Goal: Task Accomplishment & Management: Use online tool/utility

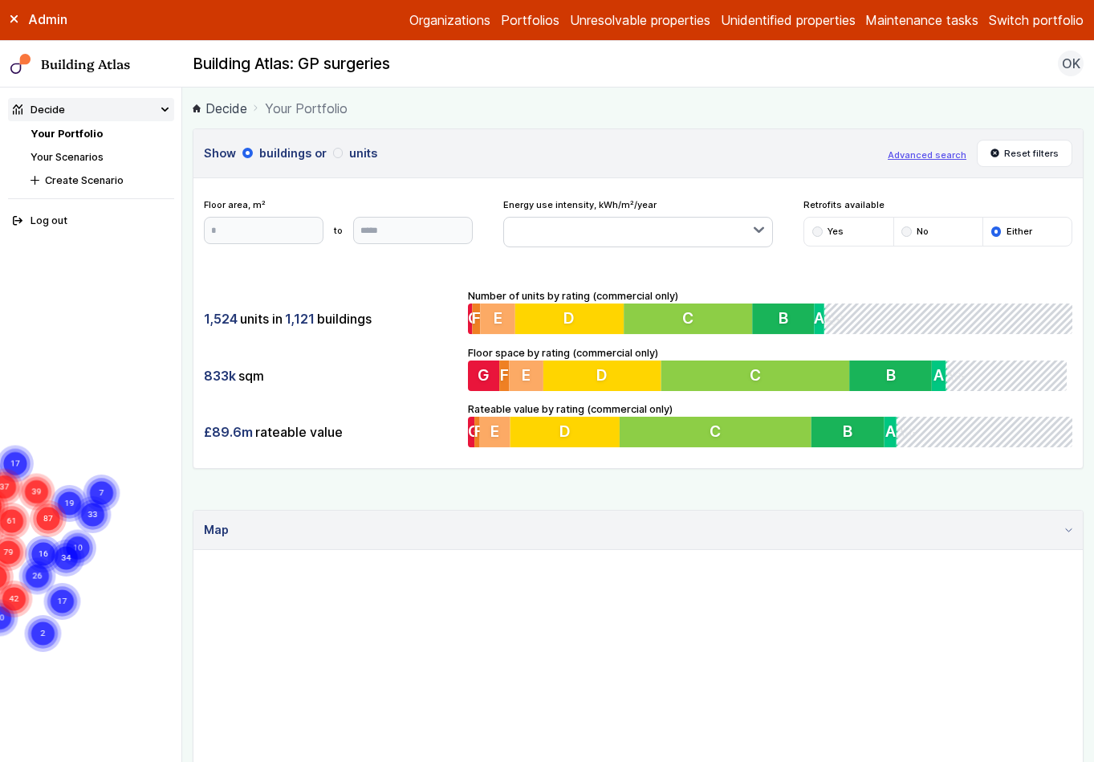
click at [67, 136] on link "Your Portfolio" at bounding box center [67, 134] width 72 height 12
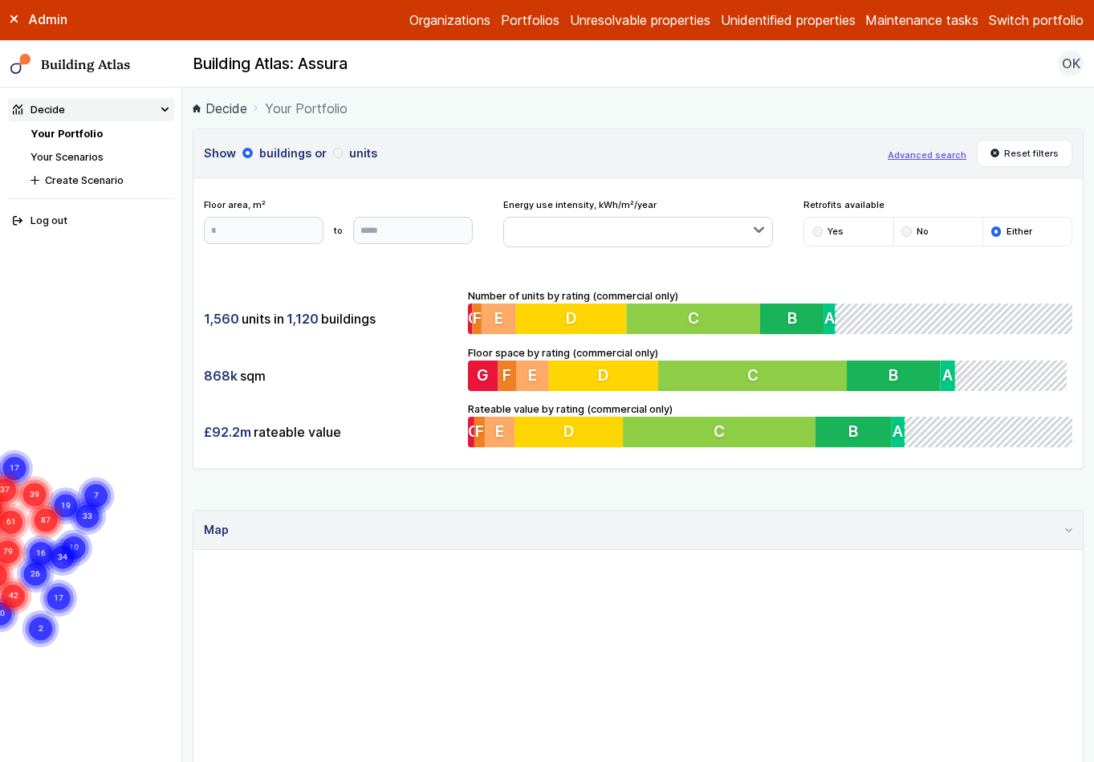
click at [1039, 25] on button "Switch portfolio" at bounding box center [1036, 19] width 95 height 19
click at [0, 0] on button "EW - Demo portfolio" at bounding box center [0, 0] width 0 height 0
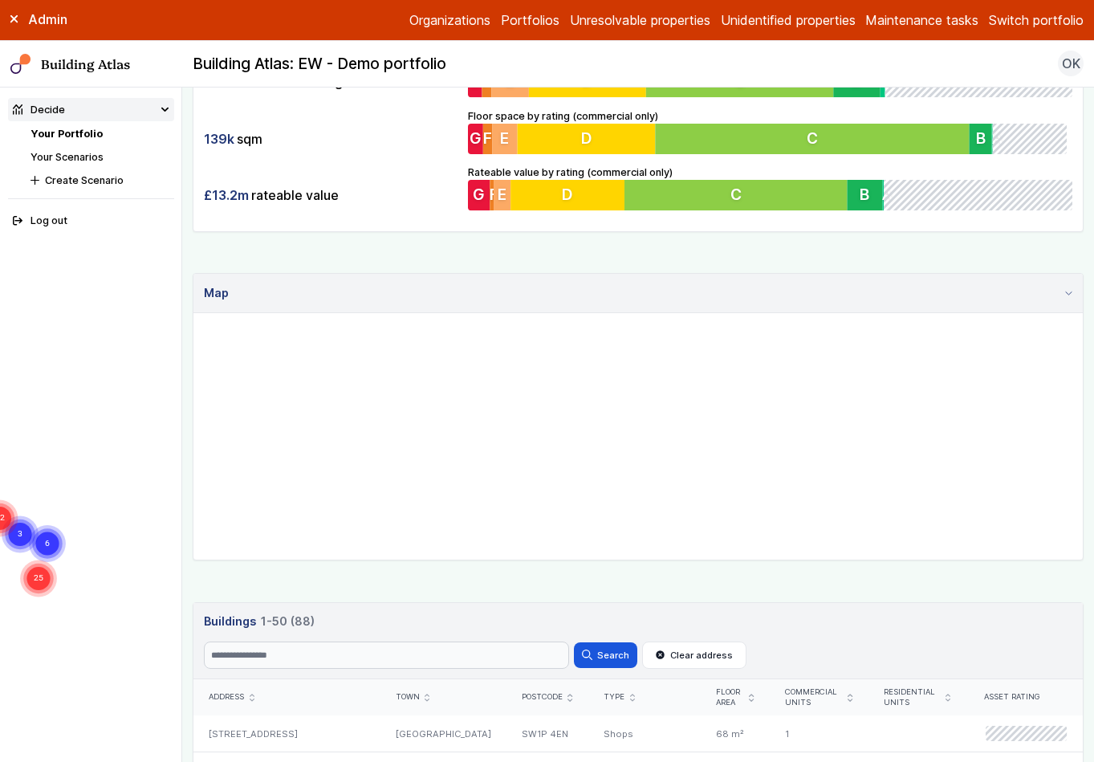
scroll to position [429, 0]
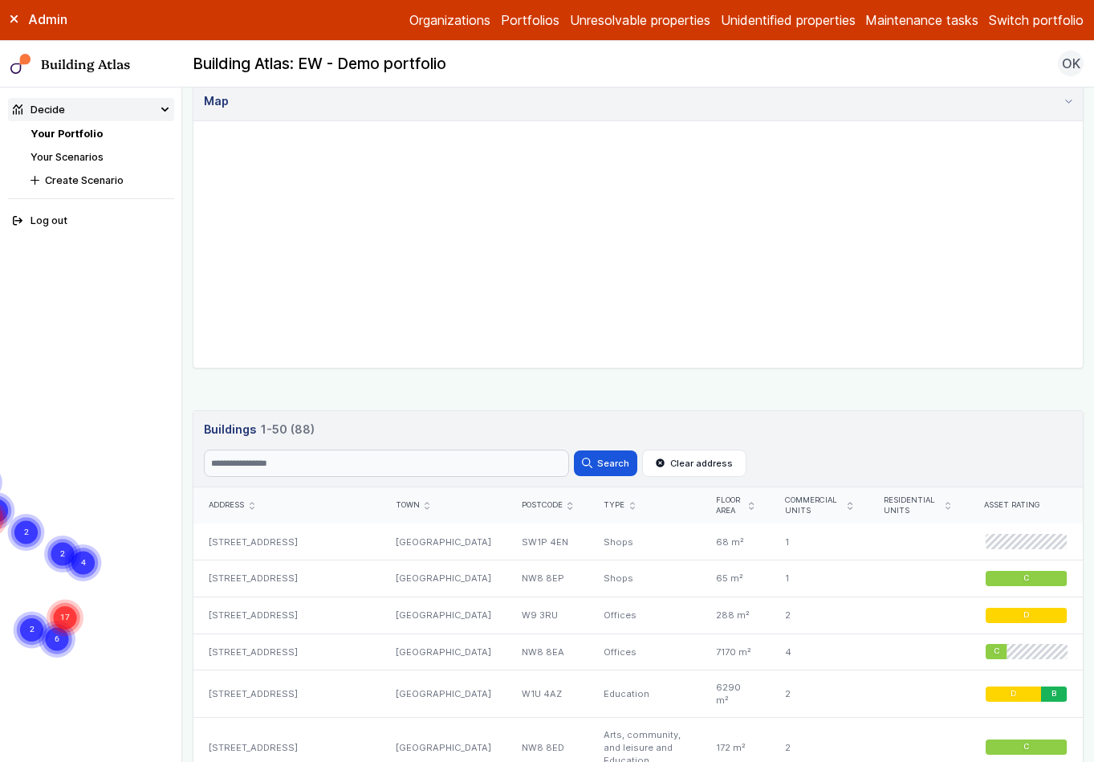
drag, startPoint x: 814, startPoint y: 181, endPoint x: 786, endPoint y: 223, distance: 50.3
click at [193, 121] on gmp-map "6 2 17 4 2 8 17 2 4 14 2 4 2 3" at bounding box center [193, 121] width 0 height 0
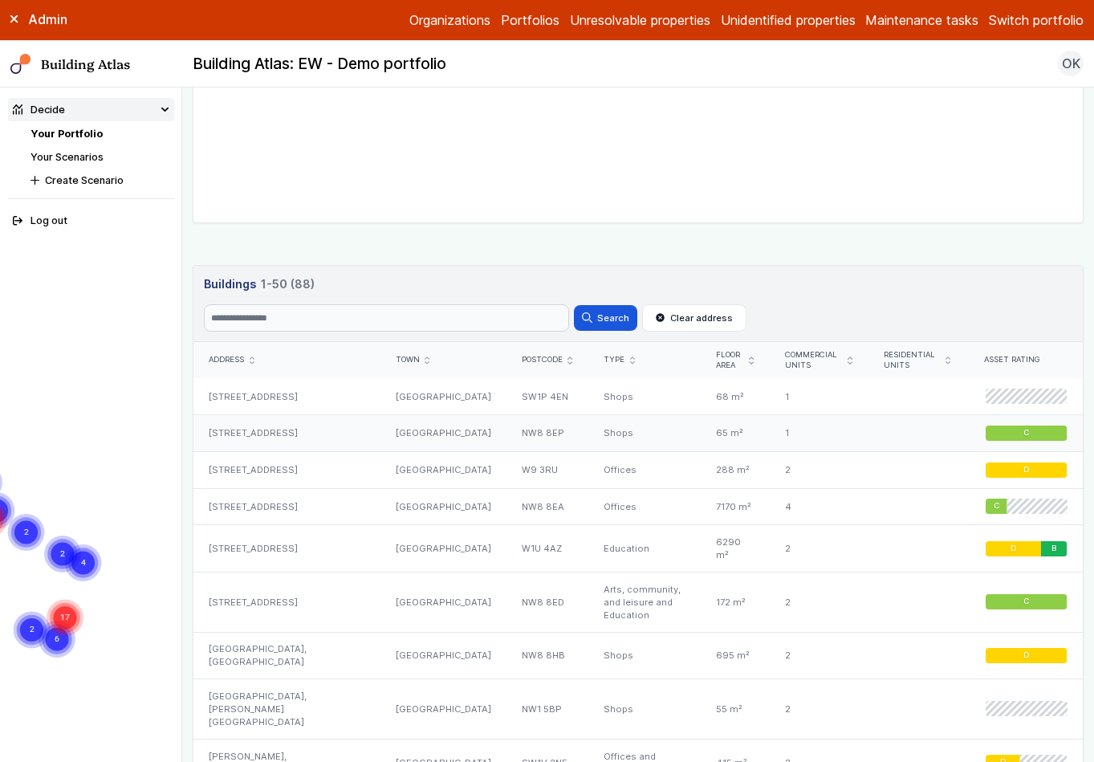
scroll to position [572, 0]
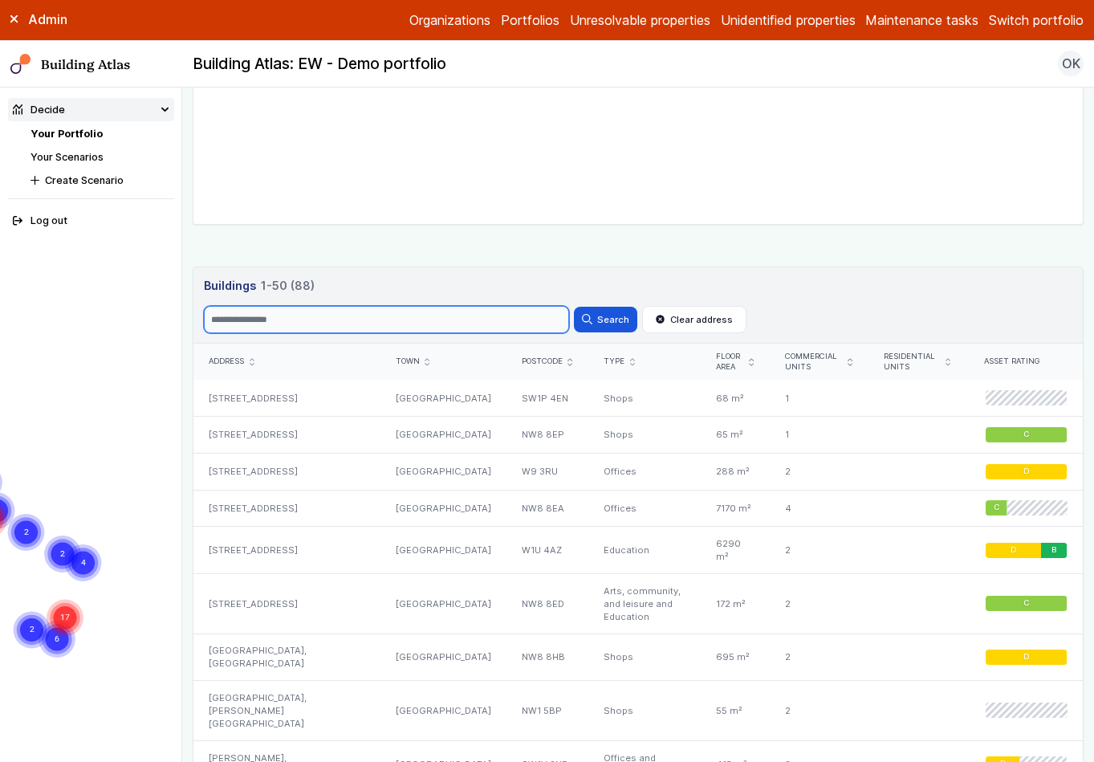
click at [354, 319] on input "Search" at bounding box center [386, 319] width 365 height 27
type input "*"
type input "****"
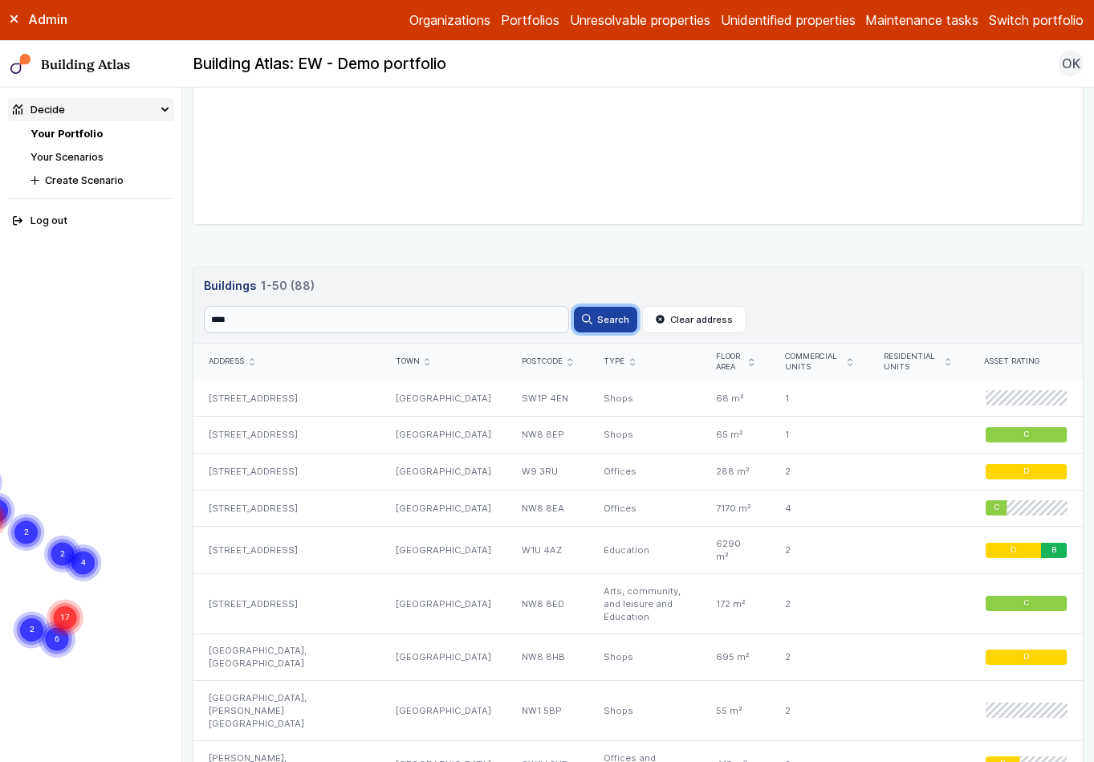
click at [620, 324] on button "Search" at bounding box center [605, 320] width 63 height 26
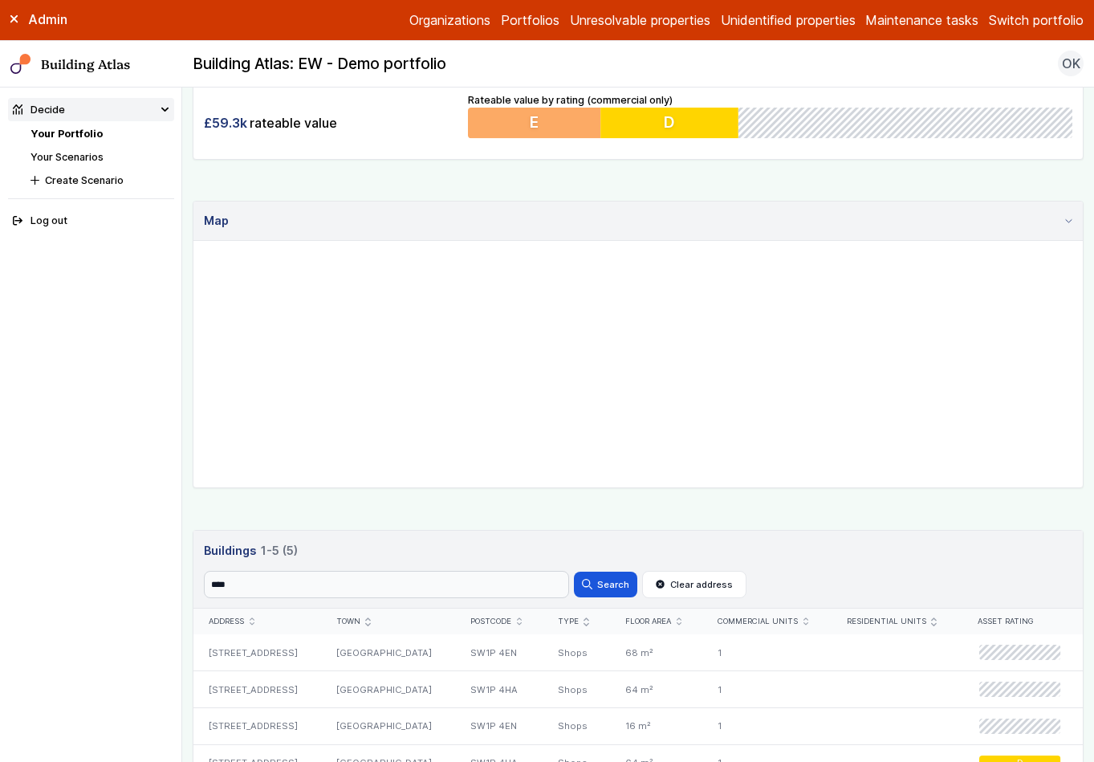
scroll to position [494, 0]
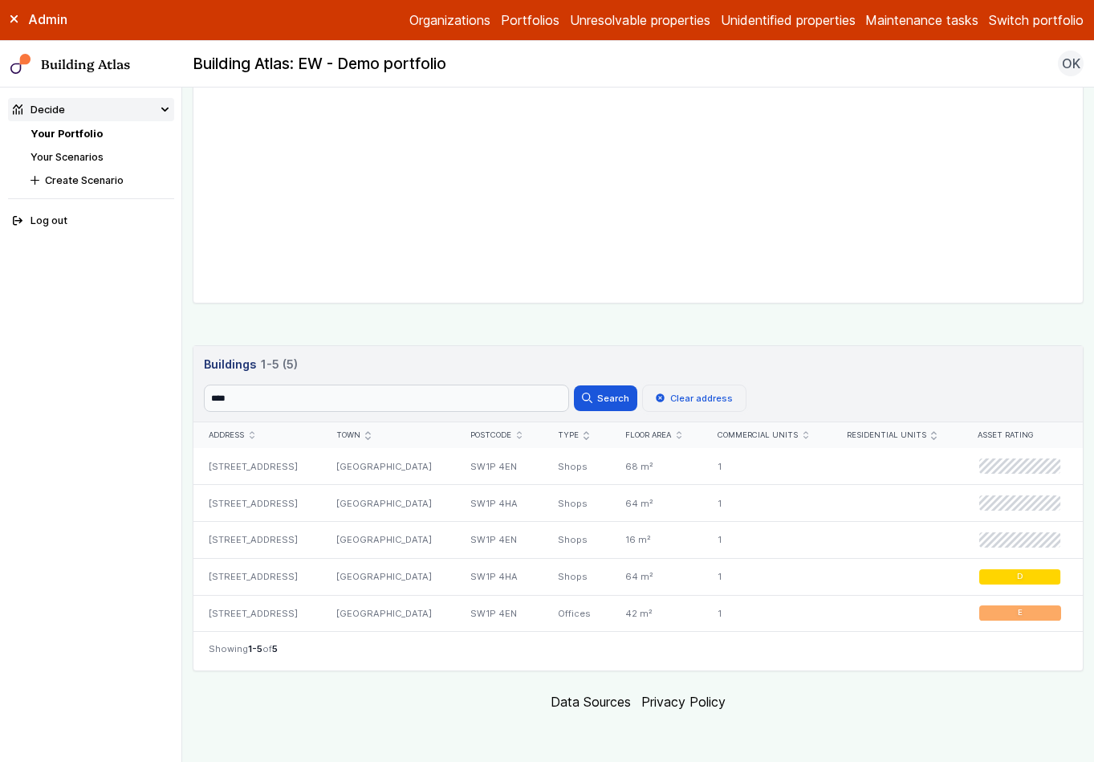
click at [705, 396] on button "Clear address" at bounding box center [694, 397] width 104 height 27
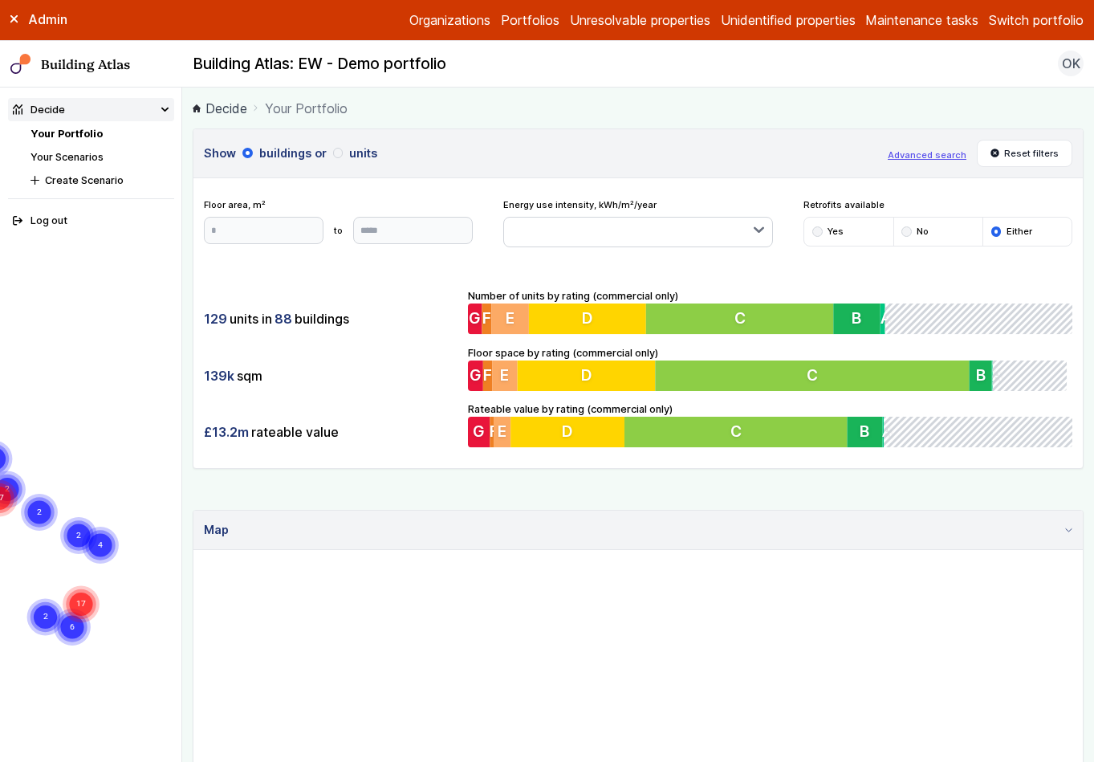
click at [335, 153] on div "submit" at bounding box center [338, 153] width 10 height 10
click at [243, 153] on div "submit" at bounding box center [247, 153] width 10 height 10
click at [336, 154] on div "submit" at bounding box center [338, 153] width 10 height 10
click at [242, 157] on h3 "Show buildings or units" at bounding box center [540, 153] width 673 height 18
click at [246, 149] on div "submit" at bounding box center [247, 153] width 10 height 10
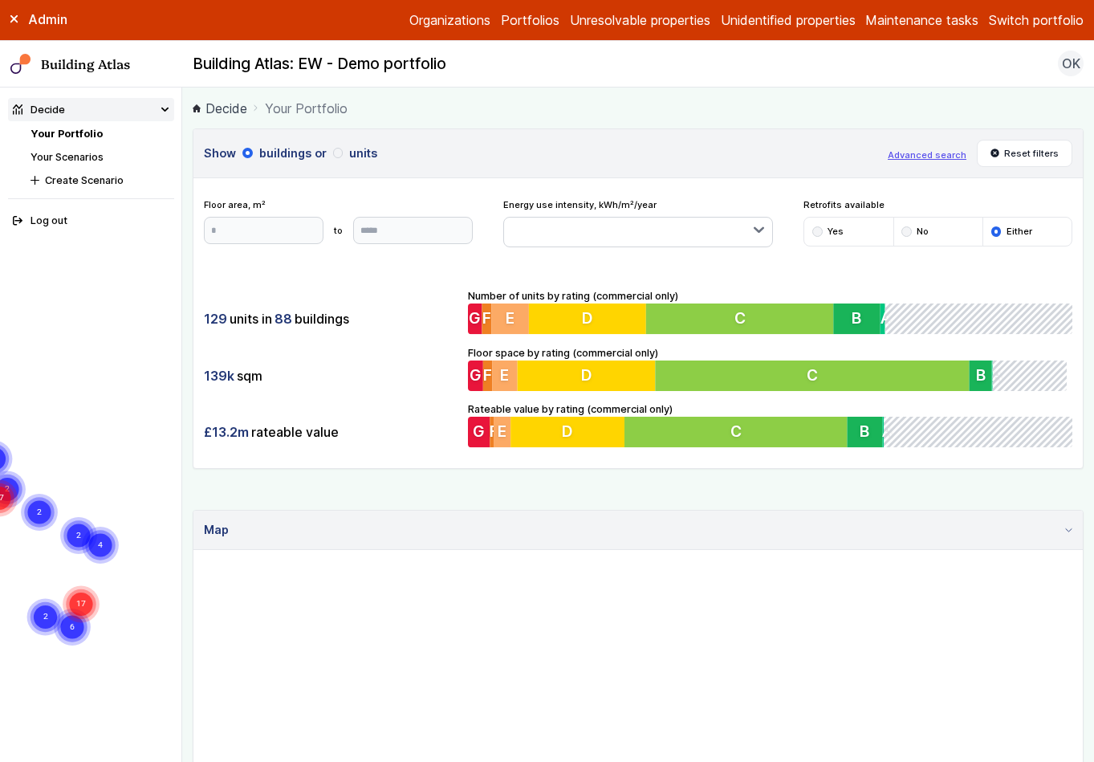
click at [934, 149] on button "Advanced search" at bounding box center [927, 154] width 79 height 13
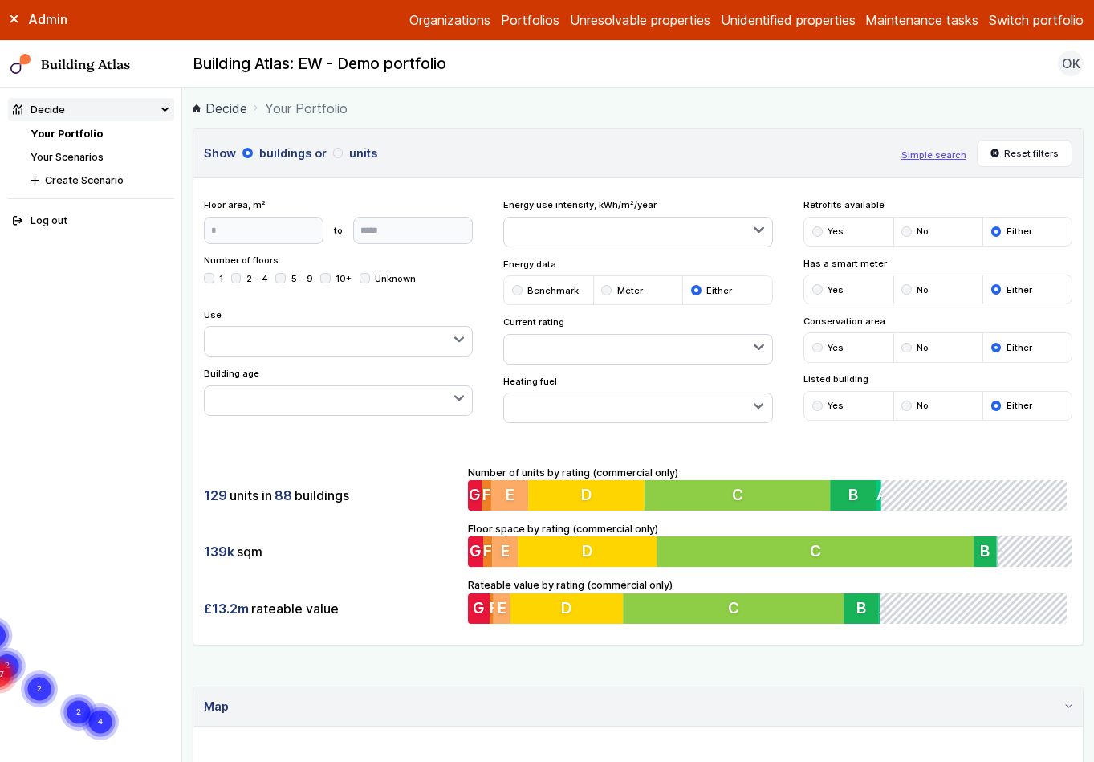
click at [812, 345] on div "submit" at bounding box center [817, 348] width 10 height 10
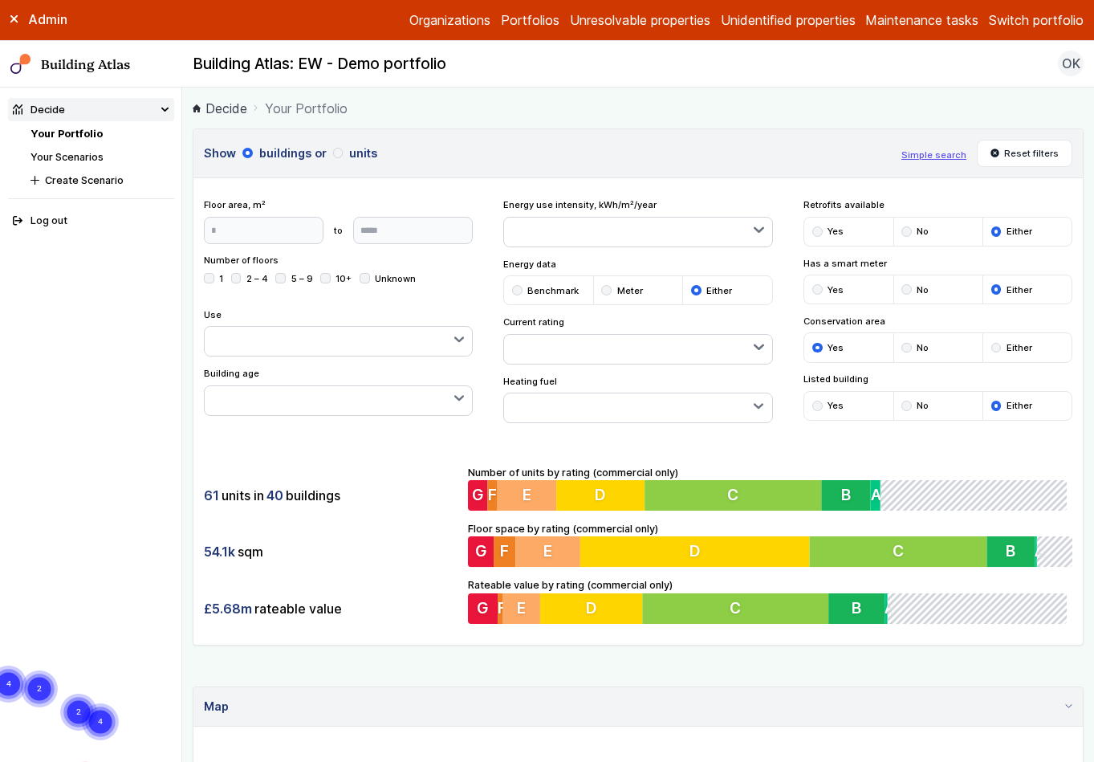
click at [563, 413] on button "button" at bounding box center [637, 407] width 267 height 29
click at [0, 0] on span "Gas" at bounding box center [0, 0] width 0 height 0
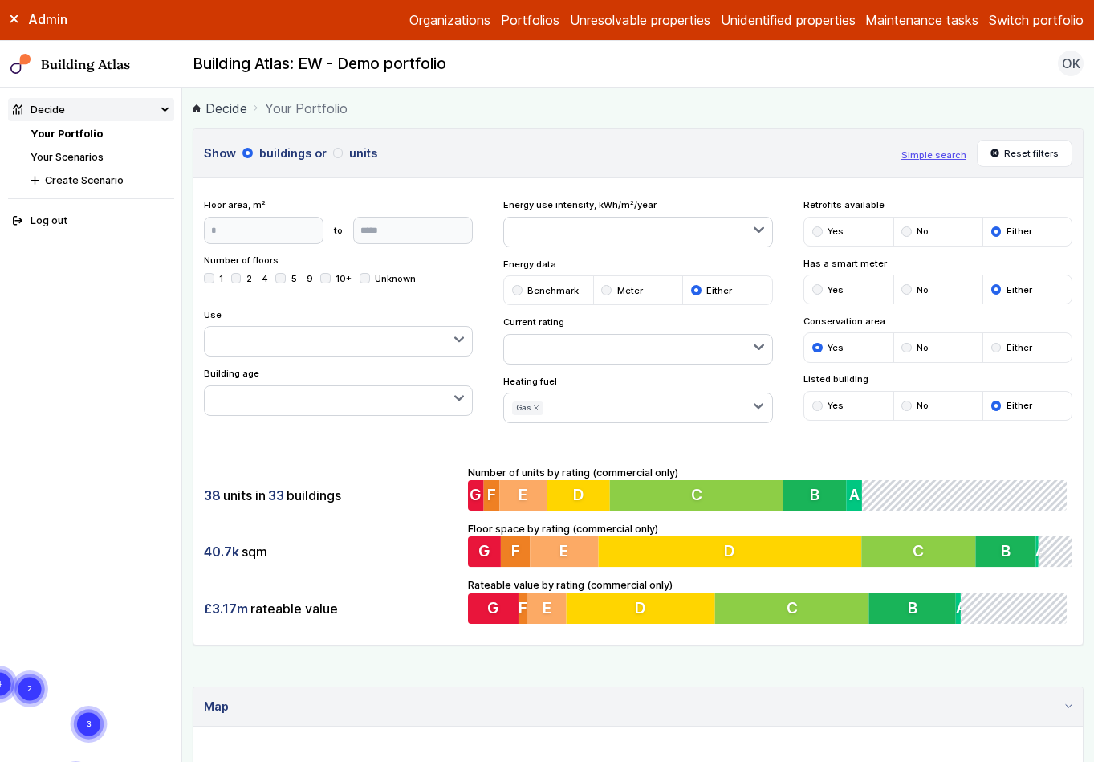
click at [768, 437] on div "Show buildings or units Simple search Reset filters Floor area, m² to Update Nu…" at bounding box center [638, 386] width 891 height 517
click at [257, 401] on button "button" at bounding box center [338, 400] width 267 height 29
click at [0, 0] on div "submit" at bounding box center [0, 0] width 0 height 0
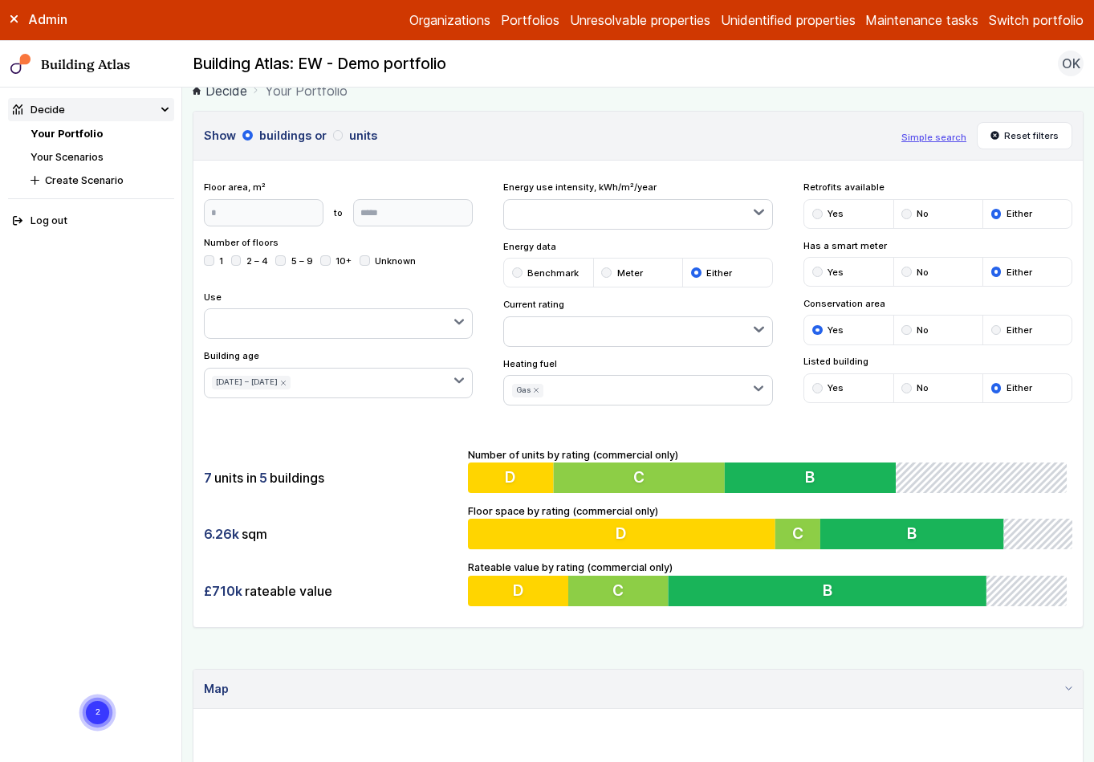
scroll to position [9, 0]
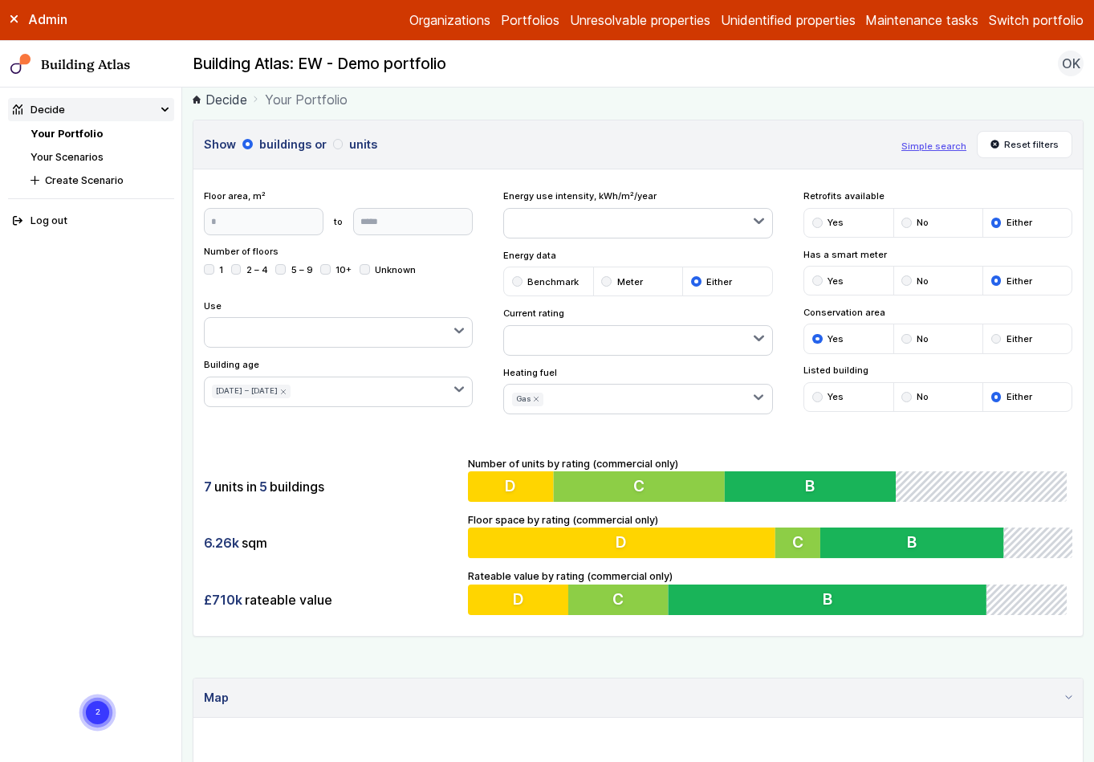
click at [280, 391] on icon "submit" at bounding box center [283, 391] width 6 height 6
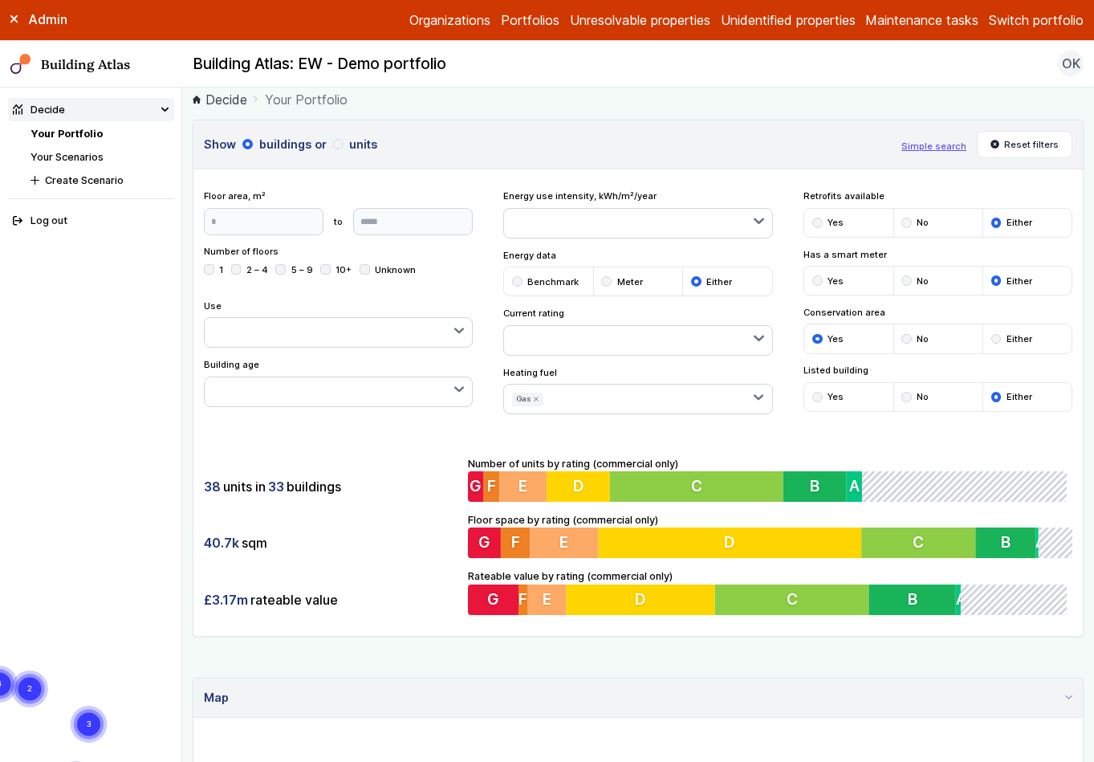
click at [799, 140] on h3 "Show buildings or units" at bounding box center [547, 145] width 687 height 18
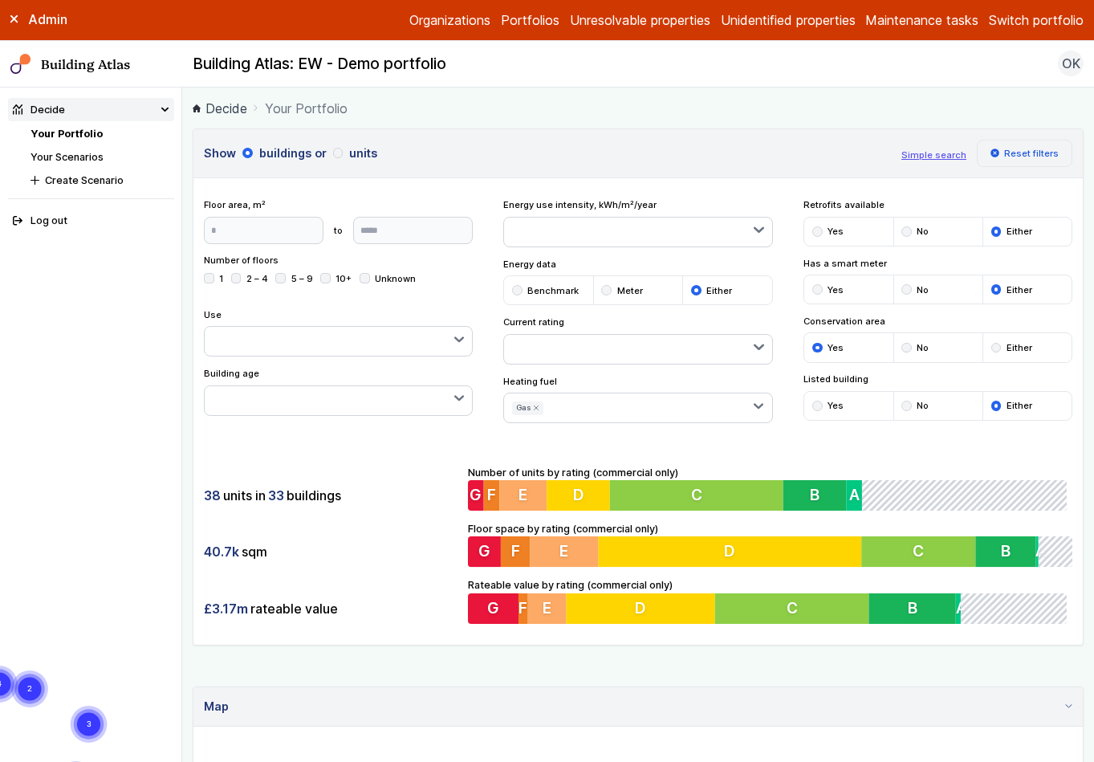
click at [1019, 152] on button "Reset filters" at bounding box center [1025, 153] width 96 height 27
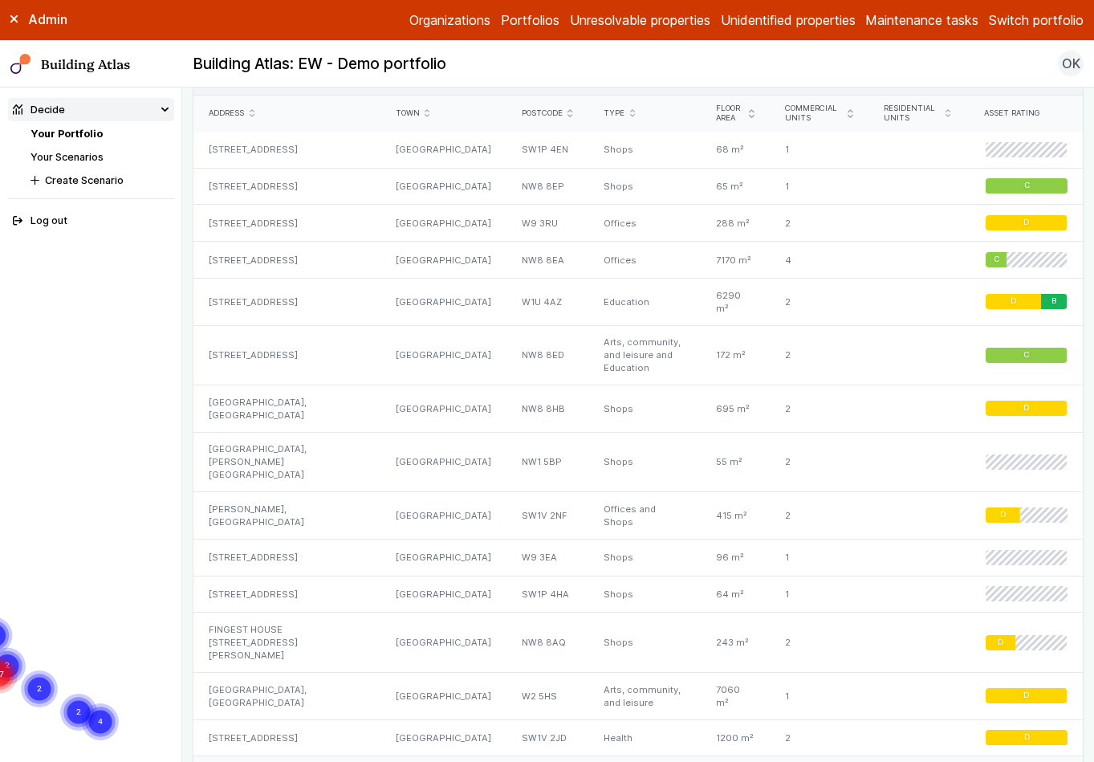
scroll to position [1199, 0]
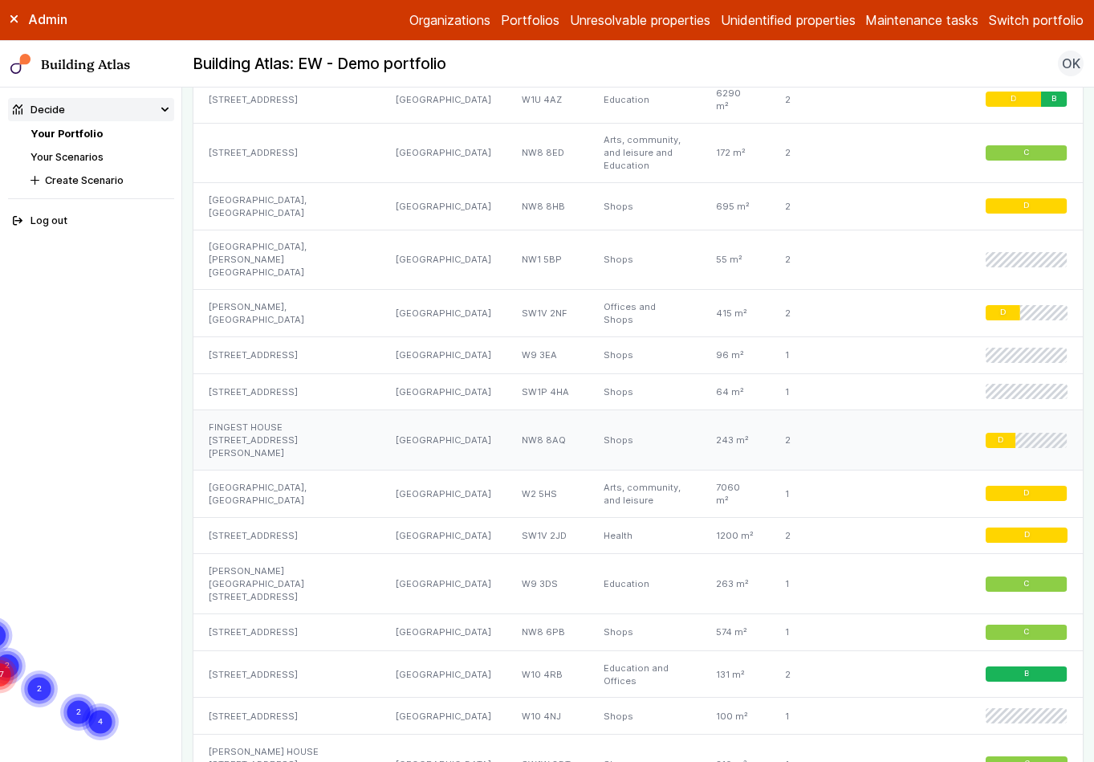
click at [315, 410] on div "FINGEST HOUSE 1, BERNHARDT CRESCENT" at bounding box center [286, 440] width 187 height 60
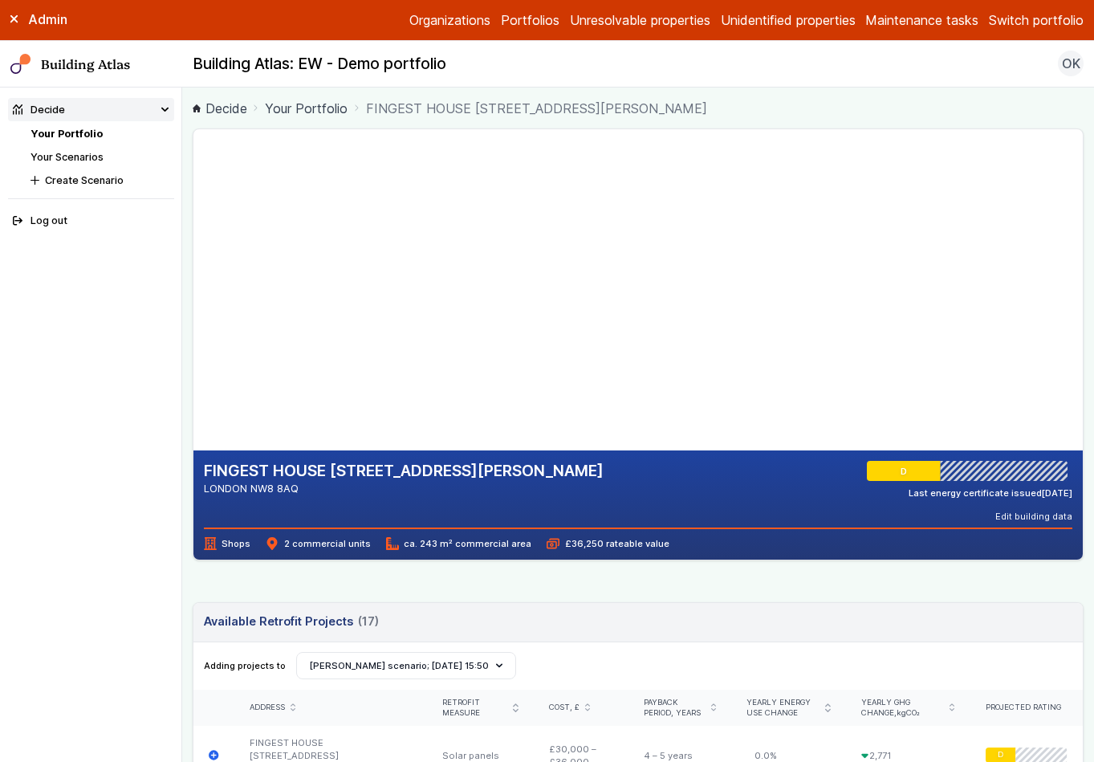
drag, startPoint x: 316, startPoint y: 370, endPoint x: 321, endPoint y: 320, distance: 50.0
click at [193, 320] on gmp-map-3d at bounding box center [193, 289] width 0 height 321
drag, startPoint x: 444, startPoint y: 310, endPoint x: 444, endPoint y: 336, distance: 26.5
click at [193, 336] on gmp-map-3d at bounding box center [193, 289] width 0 height 321
drag, startPoint x: 376, startPoint y: 341, endPoint x: 332, endPoint y: 291, distance: 67.7
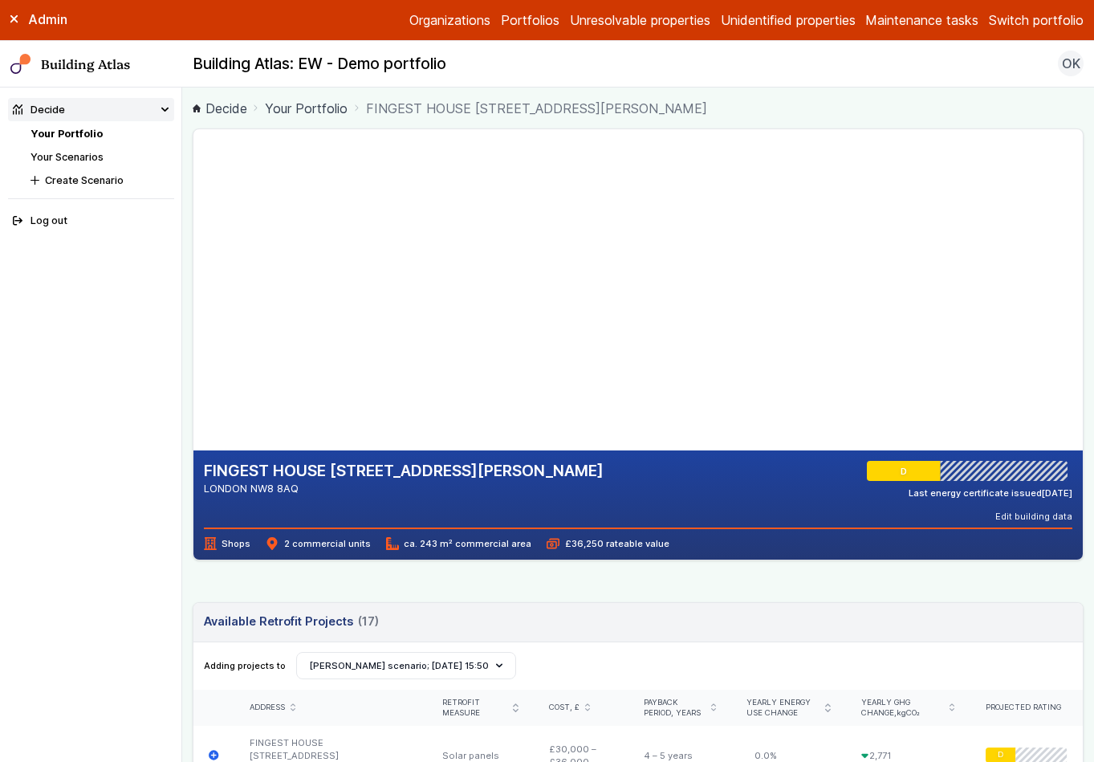
click at [193, 291] on gmp-map-3d at bounding box center [193, 289] width 0 height 321
drag, startPoint x: 518, startPoint y: 335, endPoint x: 518, endPoint y: 322, distance: 12.8
click at [193, 322] on gmp-map-3d at bounding box center [193, 289] width 0 height 321
drag, startPoint x: 445, startPoint y: 353, endPoint x: 437, endPoint y: 306, distance: 48.2
click at [193, 306] on gmp-map-3d at bounding box center [193, 289] width 0 height 321
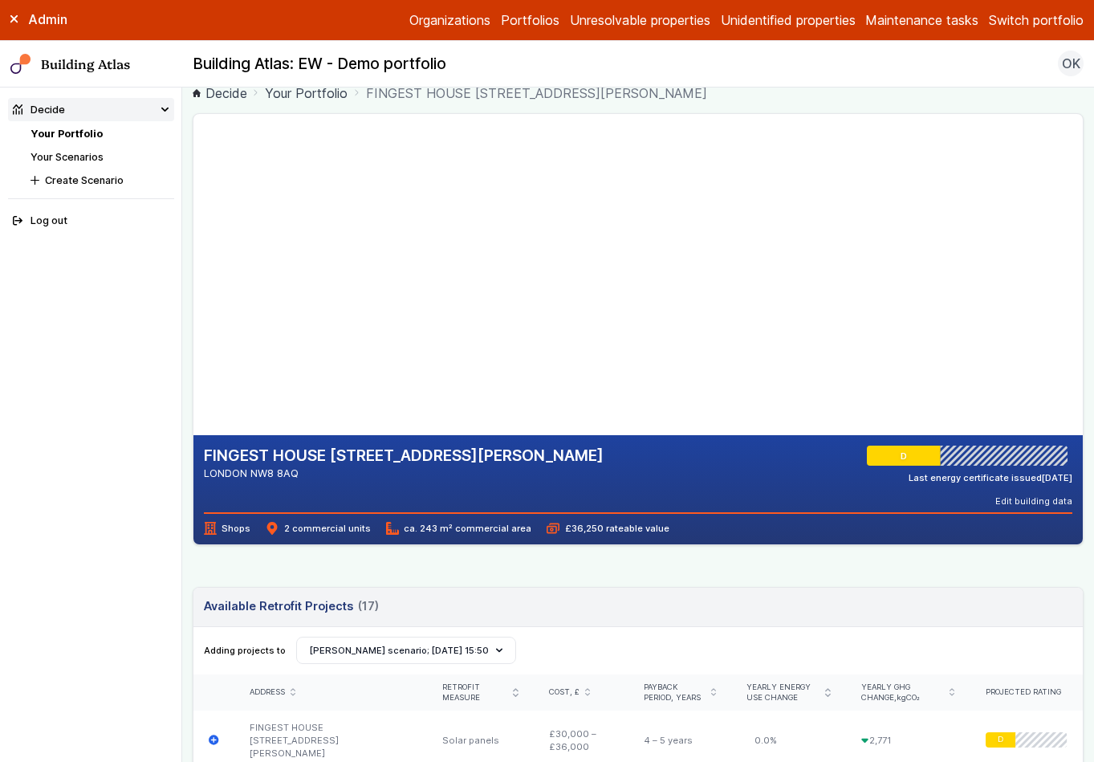
scroll to position [100, 0]
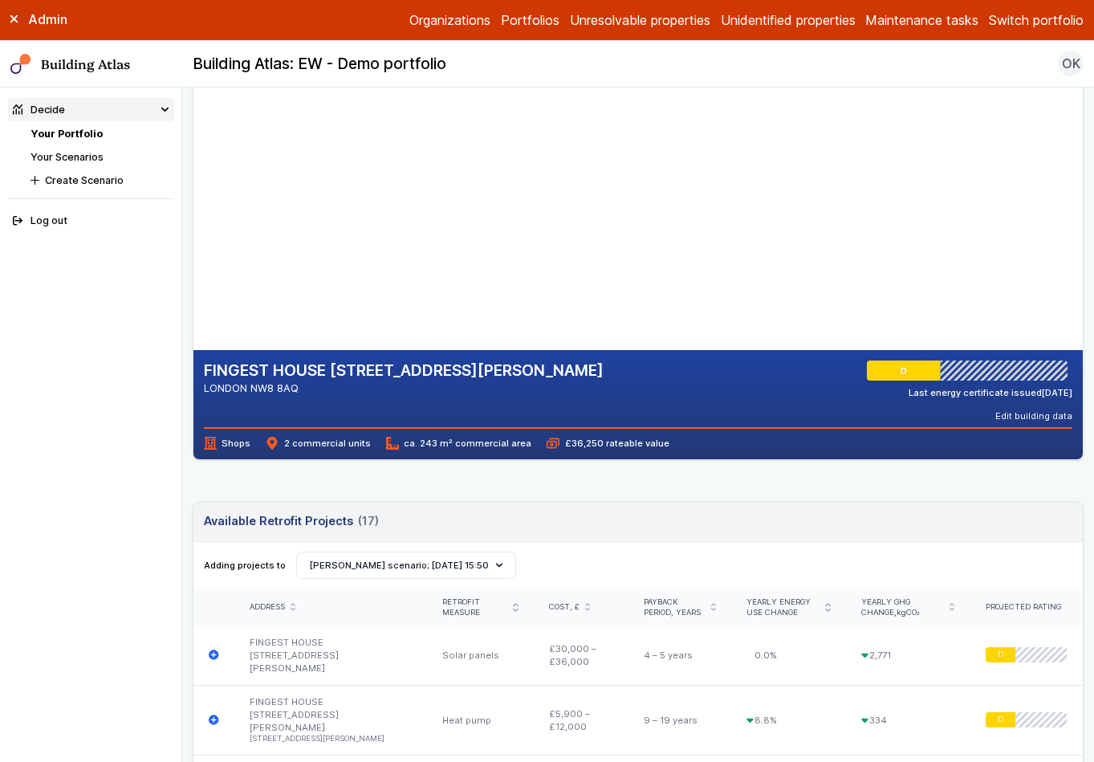
drag, startPoint x: 438, startPoint y: 441, endPoint x: 416, endPoint y: 449, distance: 23.6
click at [416, 449] on div "FINGEST HOUSE 1, BERNHARDT CRESCENT LONDON NW8 8AQ D Last energy certificate is…" at bounding box center [637, 404] width 889 height 109
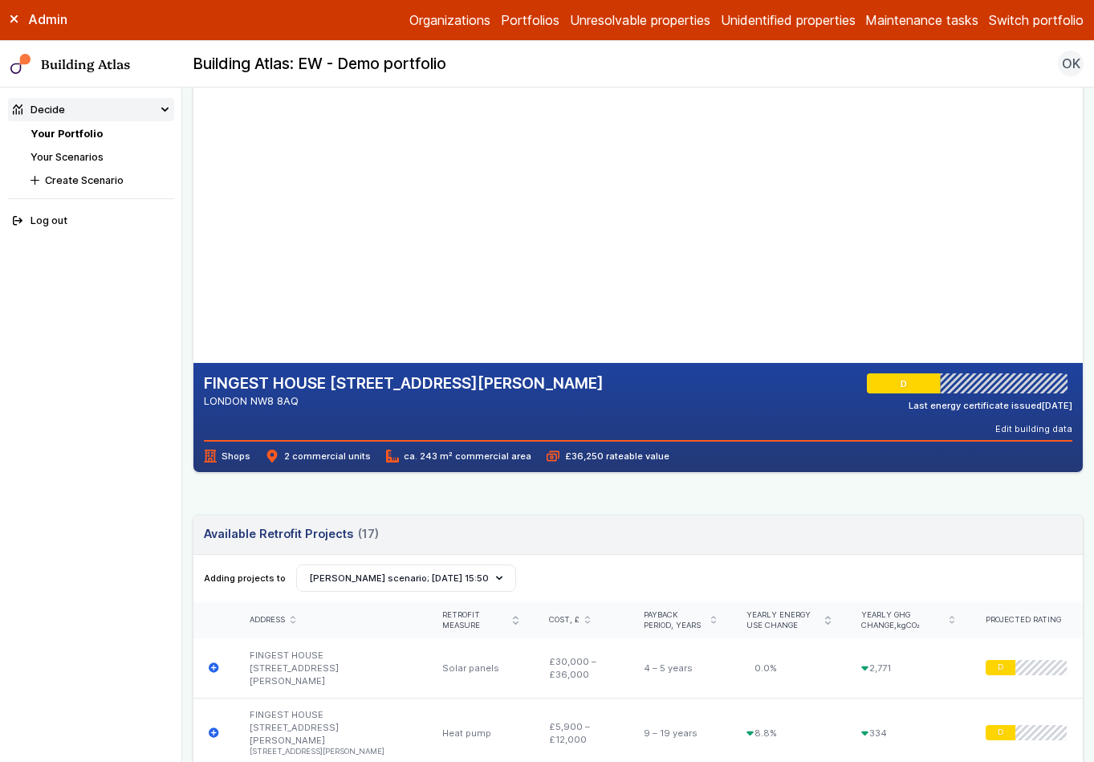
scroll to position [87, 0]
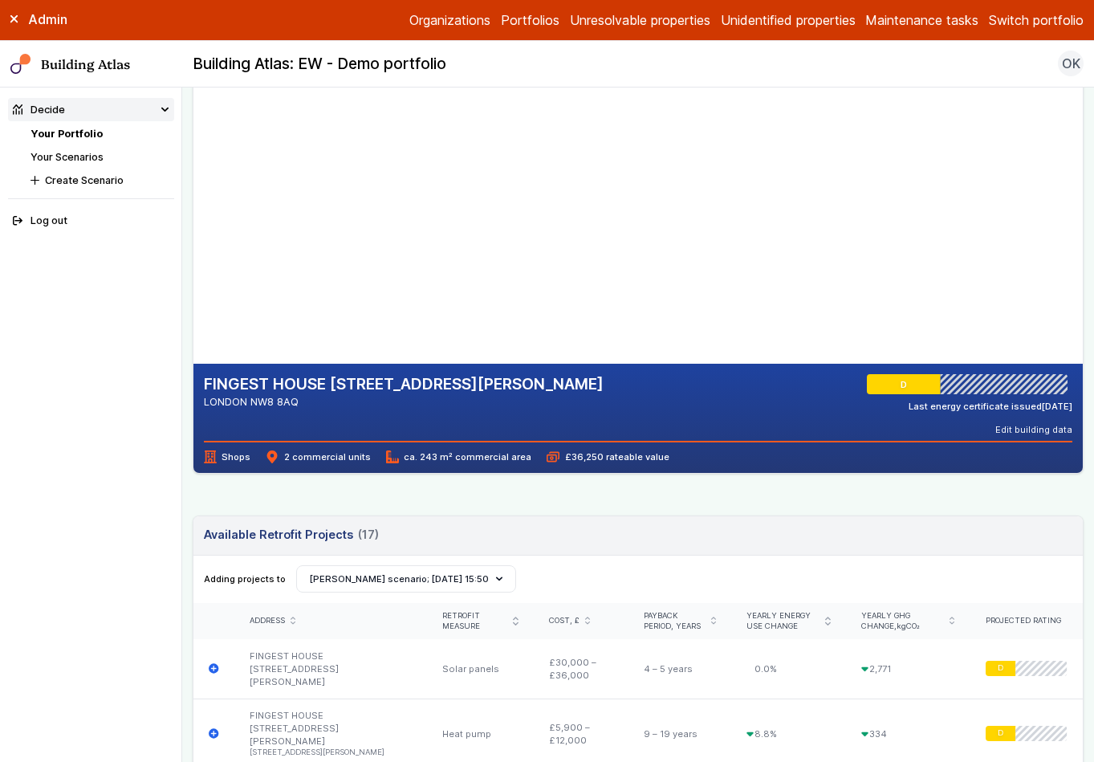
click at [661, 526] on header "Available Retrofit Projects 17 (17) Loading" at bounding box center [637, 535] width 889 height 39
click at [325, 452] on span "2 commercial units" at bounding box center [318, 456] width 104 height 13
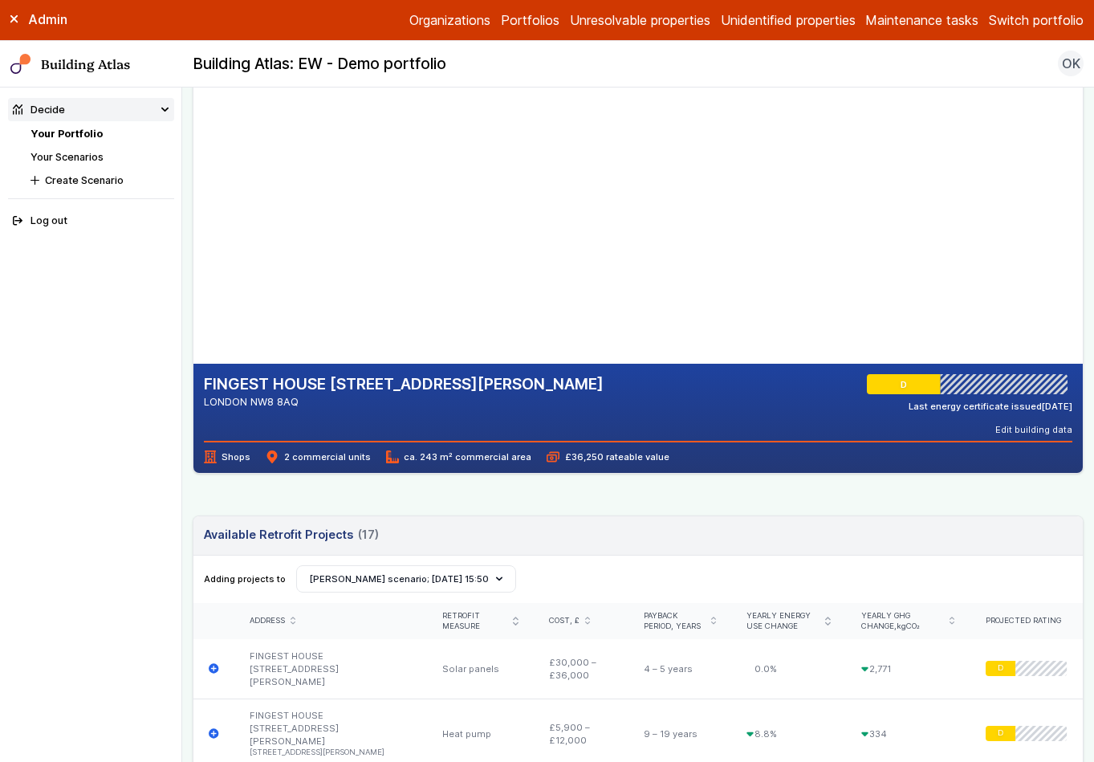
click at [242, 459] on span "Shops" at bounding box center [227, 456] width 47 height 13
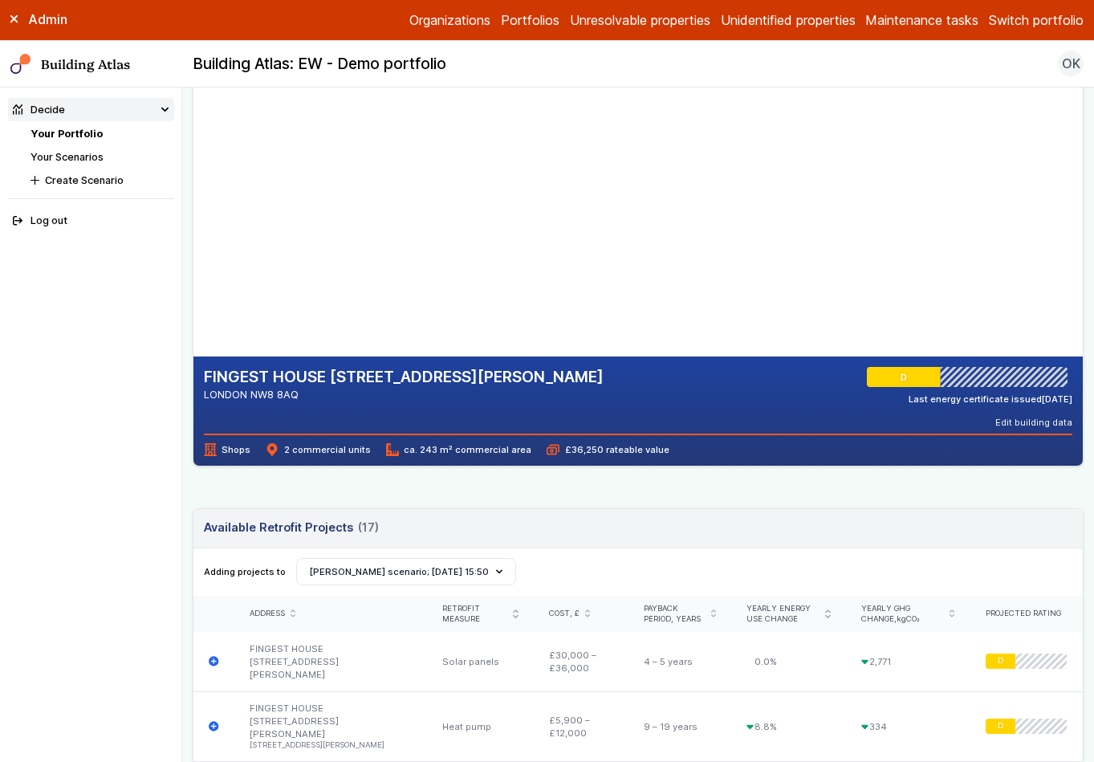
scroll to position [105, 0]
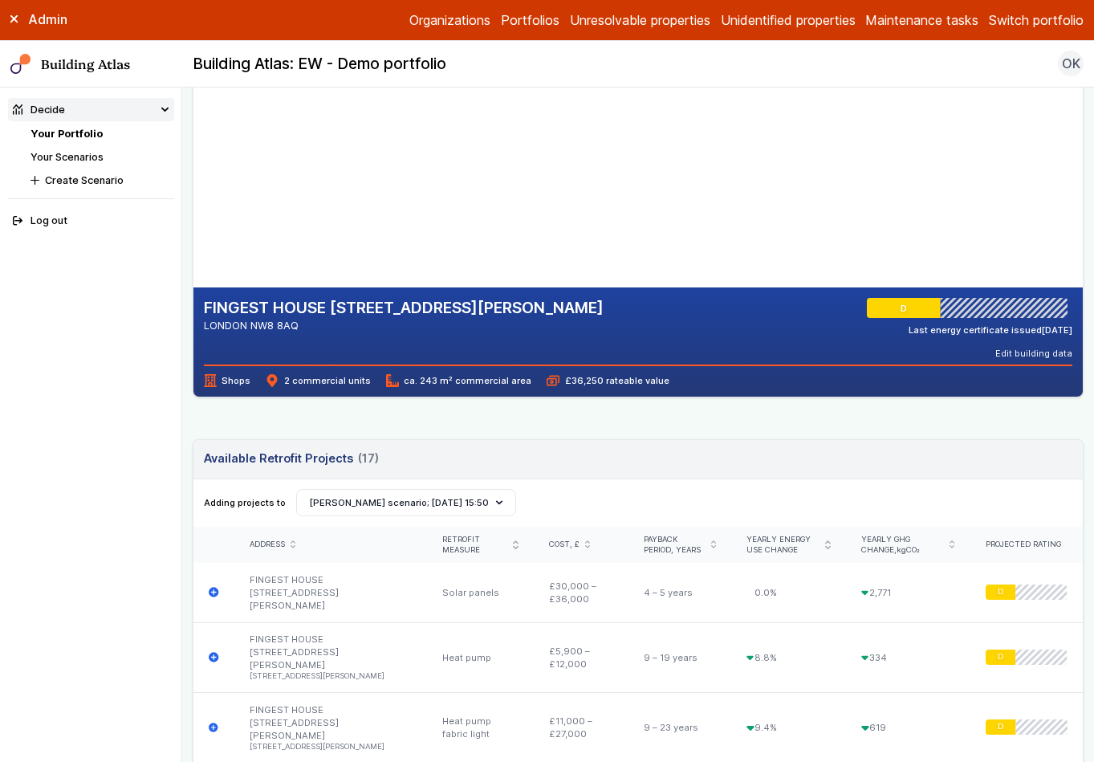
scroll to position [129, 0]
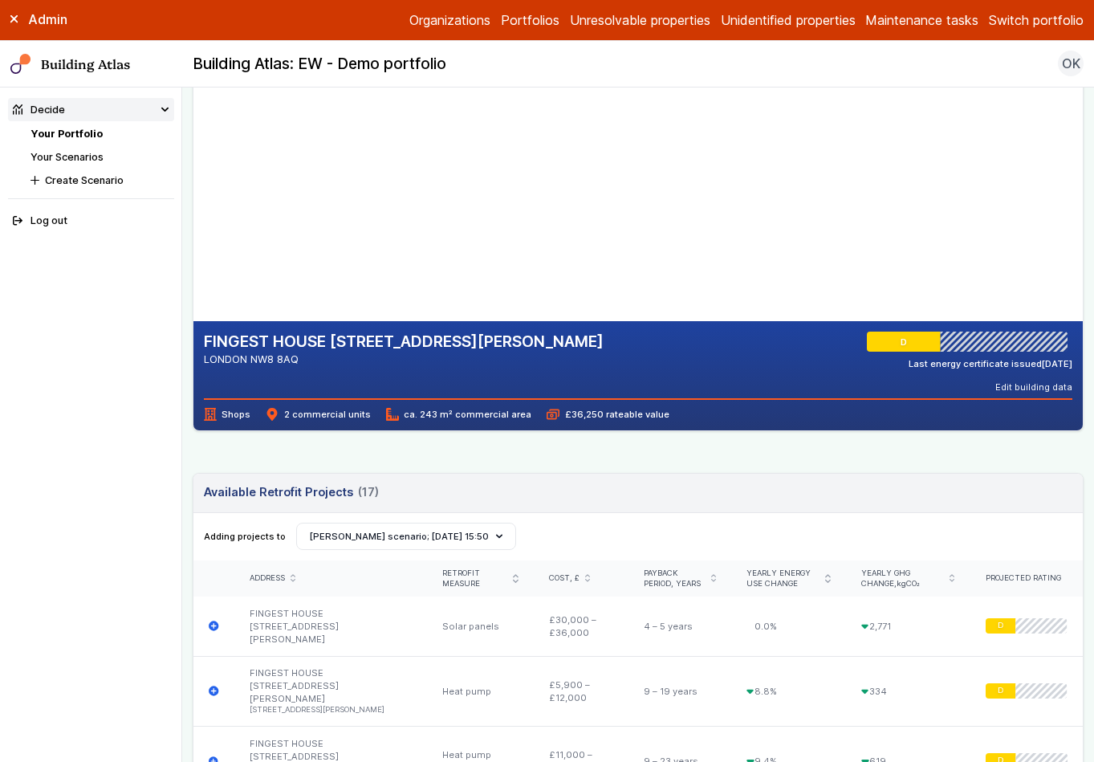
click at [513, 413] on div "Shops 2 commercial units ca. 243 m² commercial area £36,250 rateable value" at bounding box center [638, 409] width 869 height 22
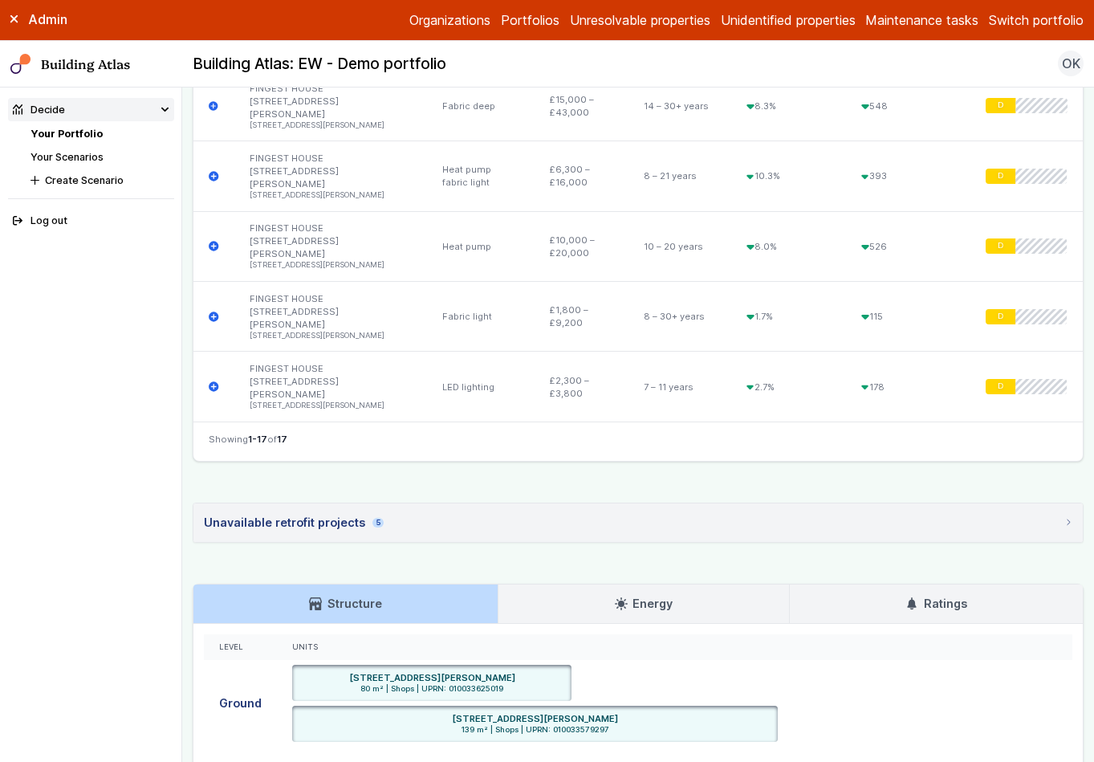
scroll to position [1489, 0]
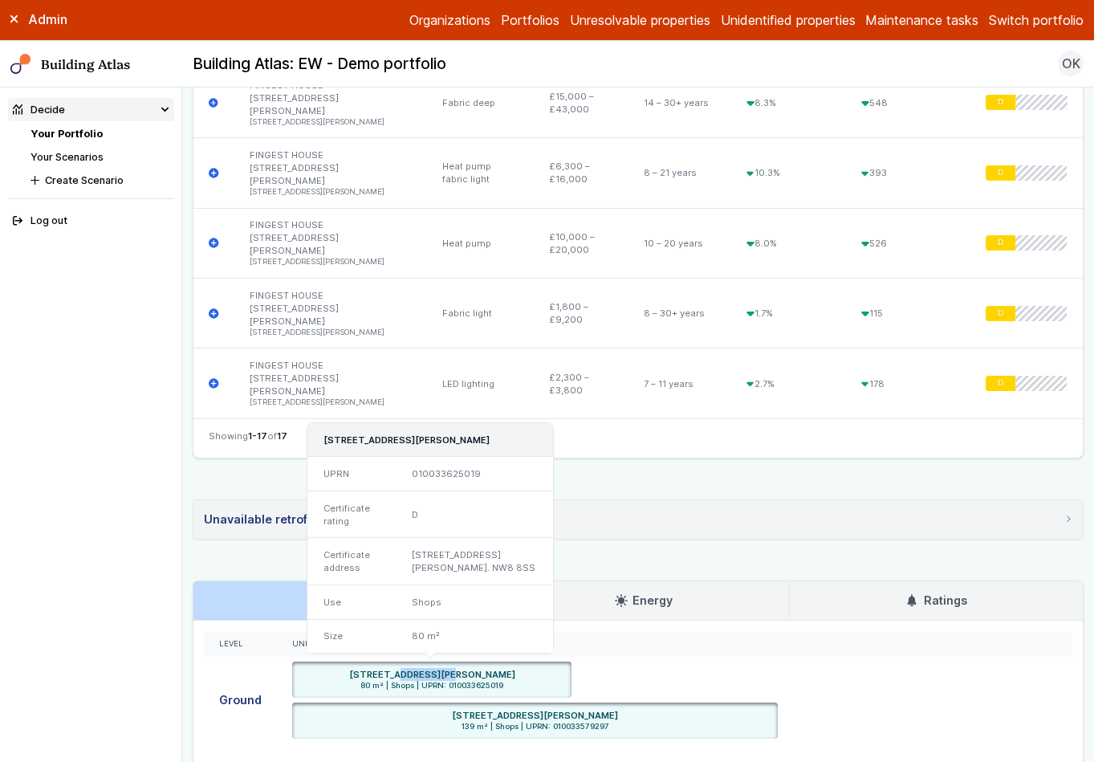
drag, startPoint x: 336, startPoint y: 454, endPoint x: 380, endPoint y: 457, distance: 44.2
click at [380, 668] on h6 "39, LILESTONE STREET, LONDON NW8 8SS" at bounding box center [432, 674] width 166 height 13
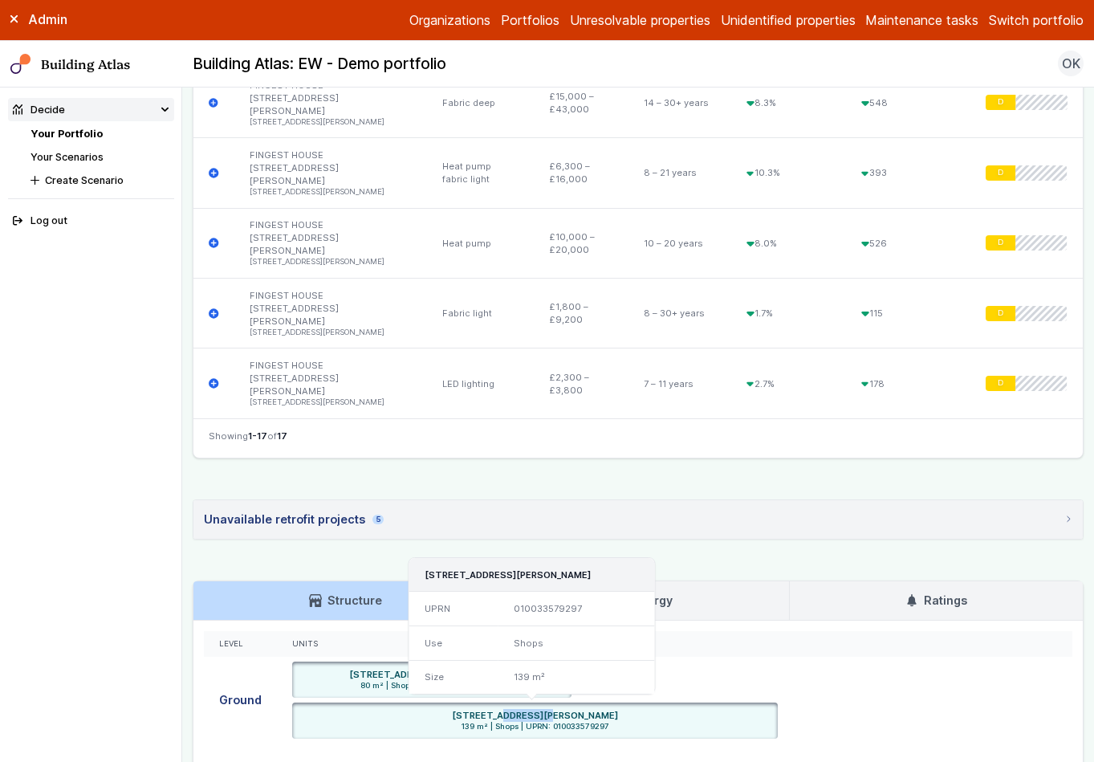
drag, startPoint x: 431, startPoint y: 502, endPoint x: 466, endPoint y: 499, distance: 35.4
click at [466, 709] on h6 "41-43, LILESTONE STREET, LONDON NW8 8SS" at bounding box center [535, 715] width 166 height 13
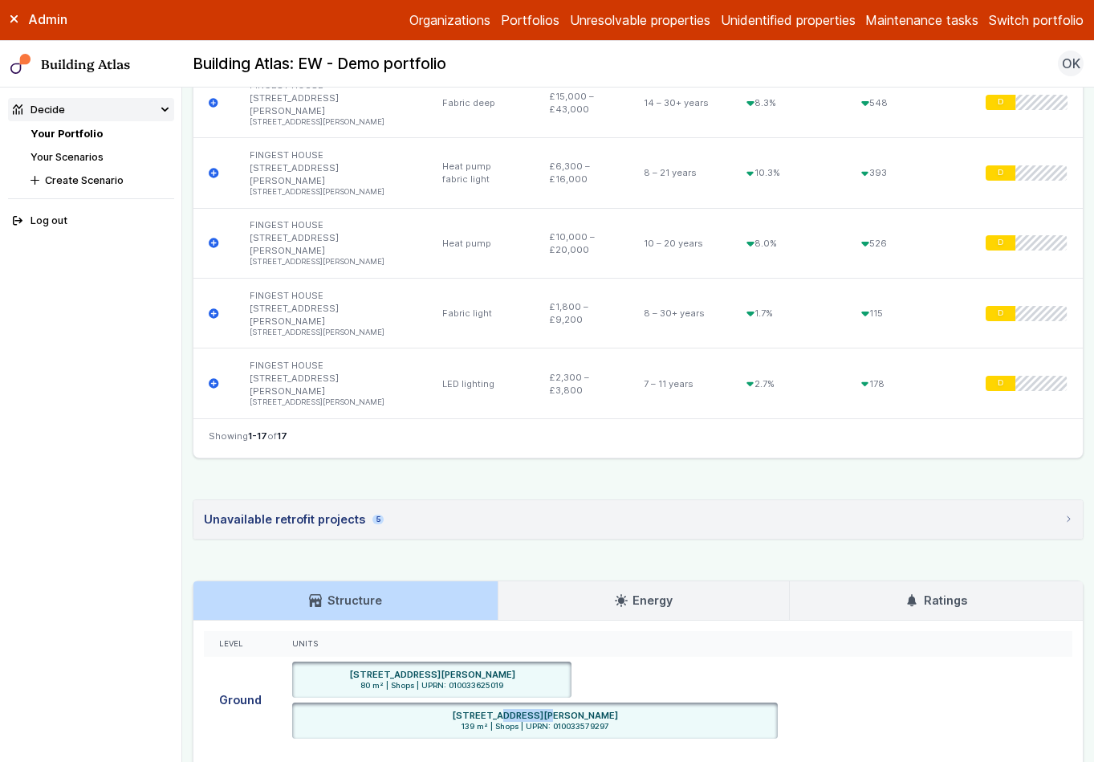
click at [961, 581] on link "Ratings" at bounding box center [936, 600] width 293 height 39
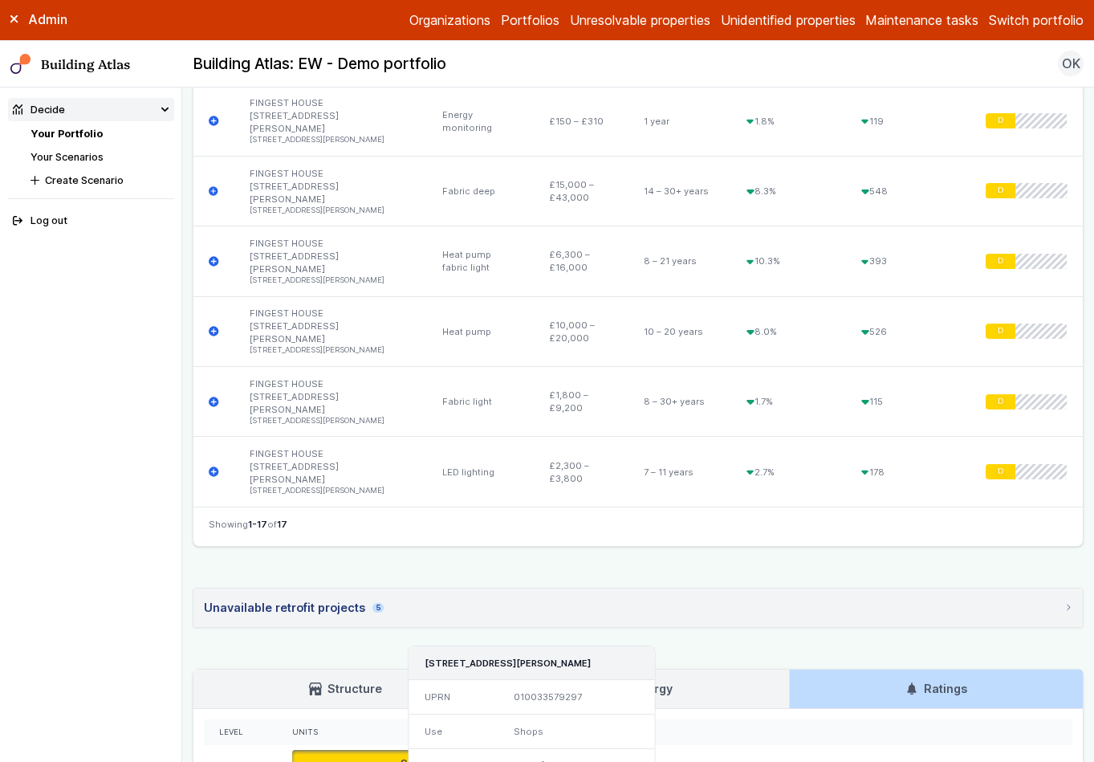
click at [287, 669] on link "Structure" at bounding box center [345, 688] width 304 height 39
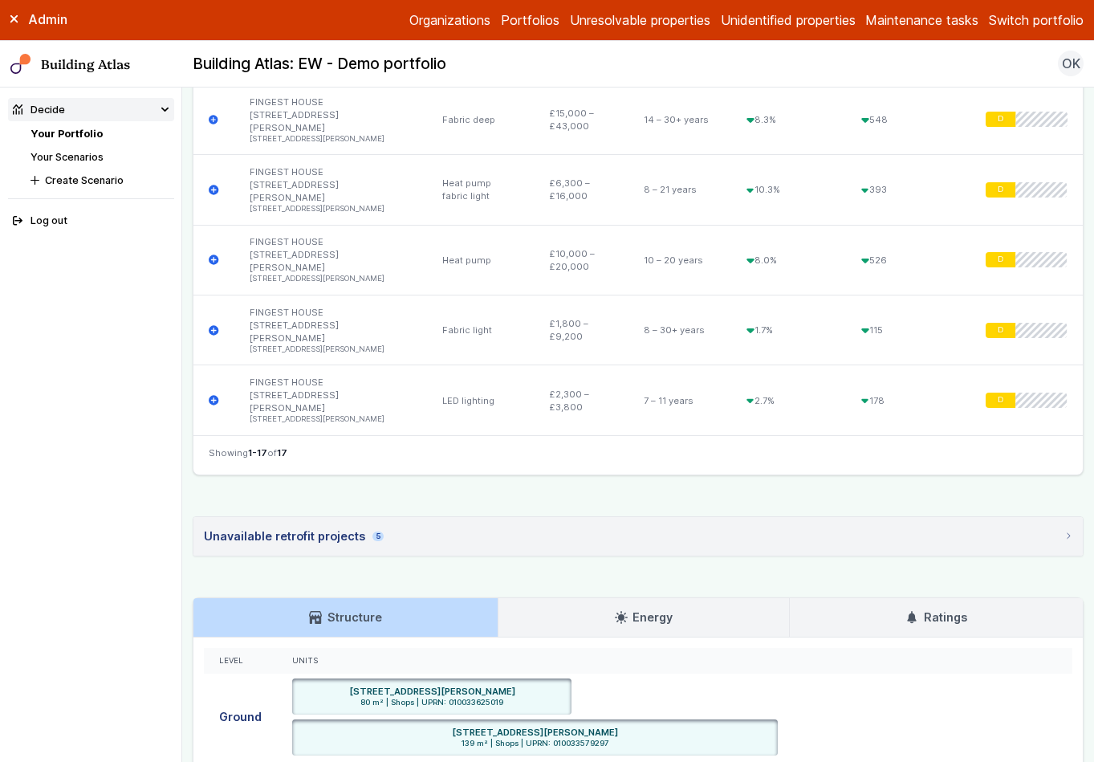
scroll to position [1489, 0]
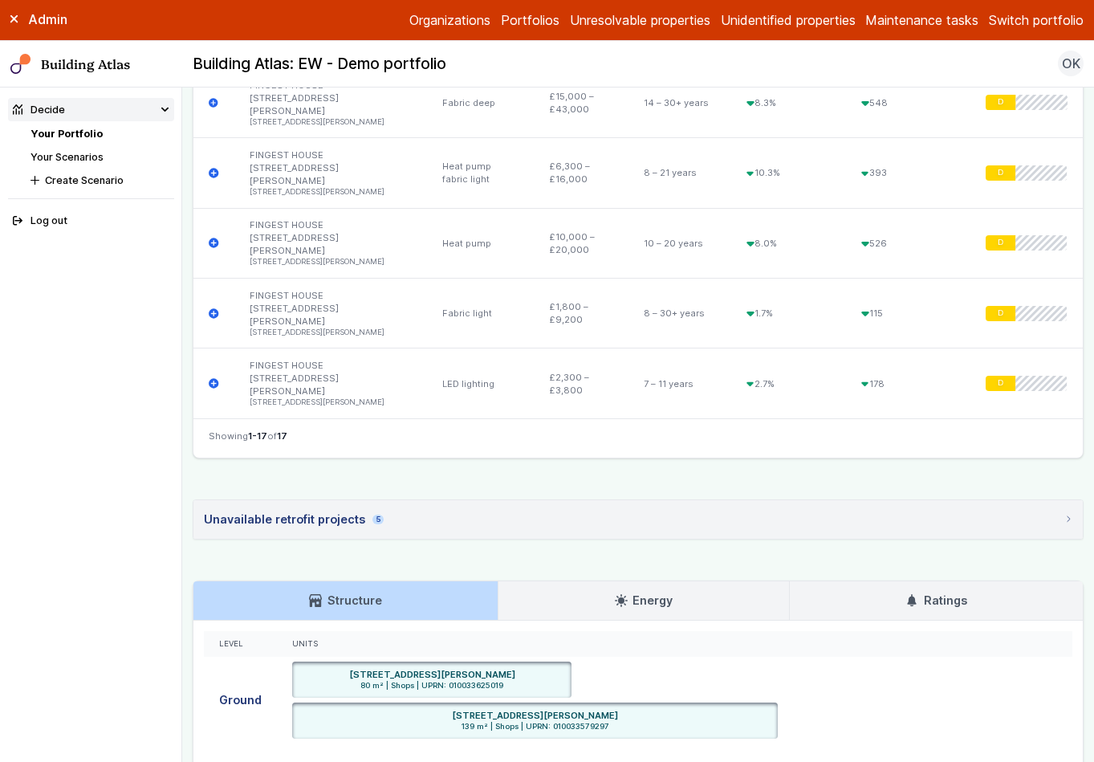
click at [677, 581] on link "Energy" at bounding box center [643, 600] width 290 height 39
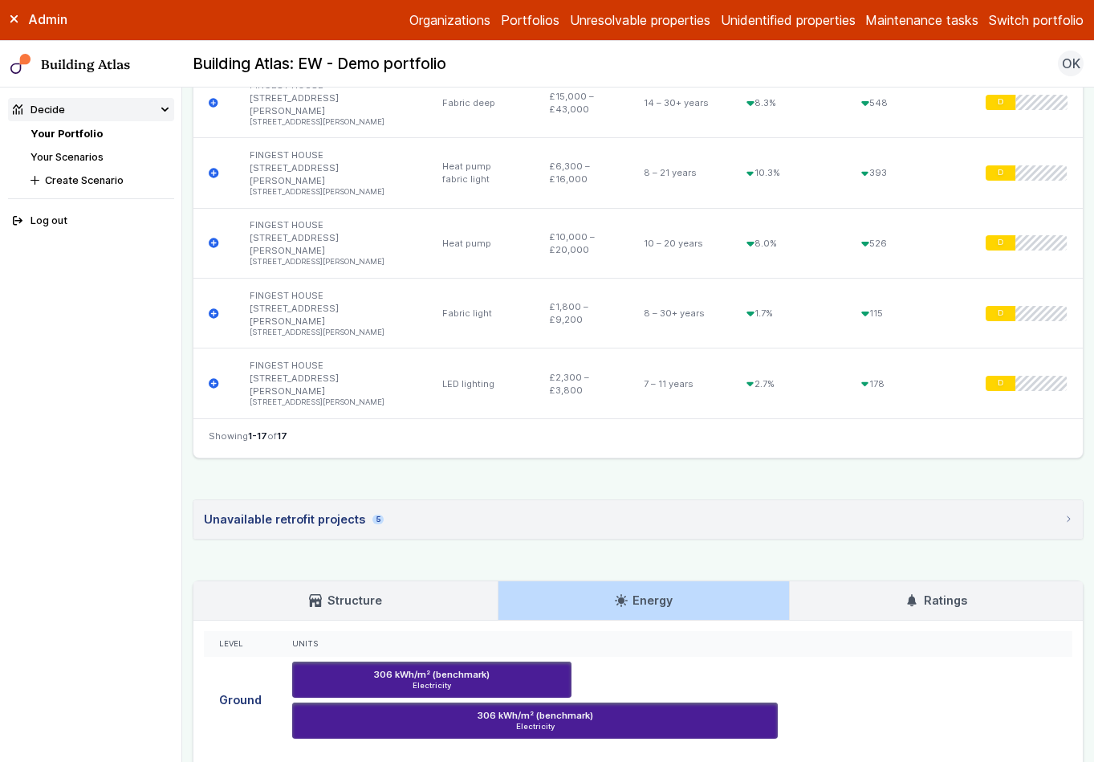
scroll to position [1429, 0]
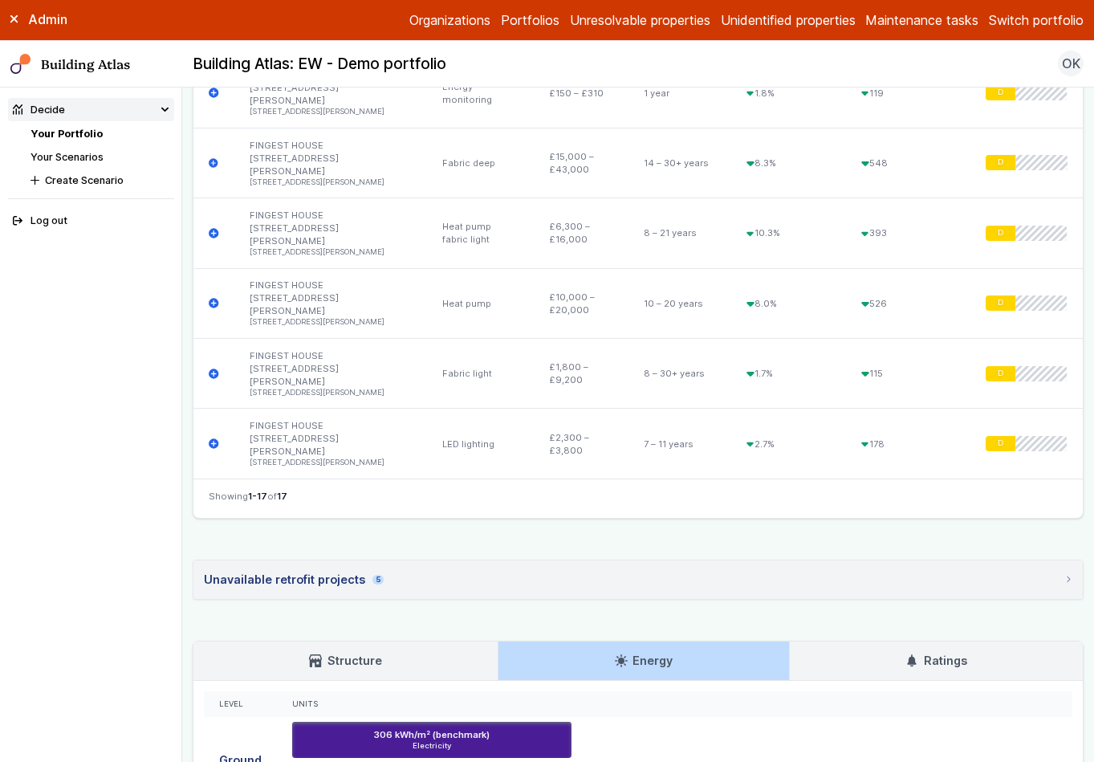
click at [360, 652] on h3 "Structure" at bounding box center [345, 661] width 72 height 18
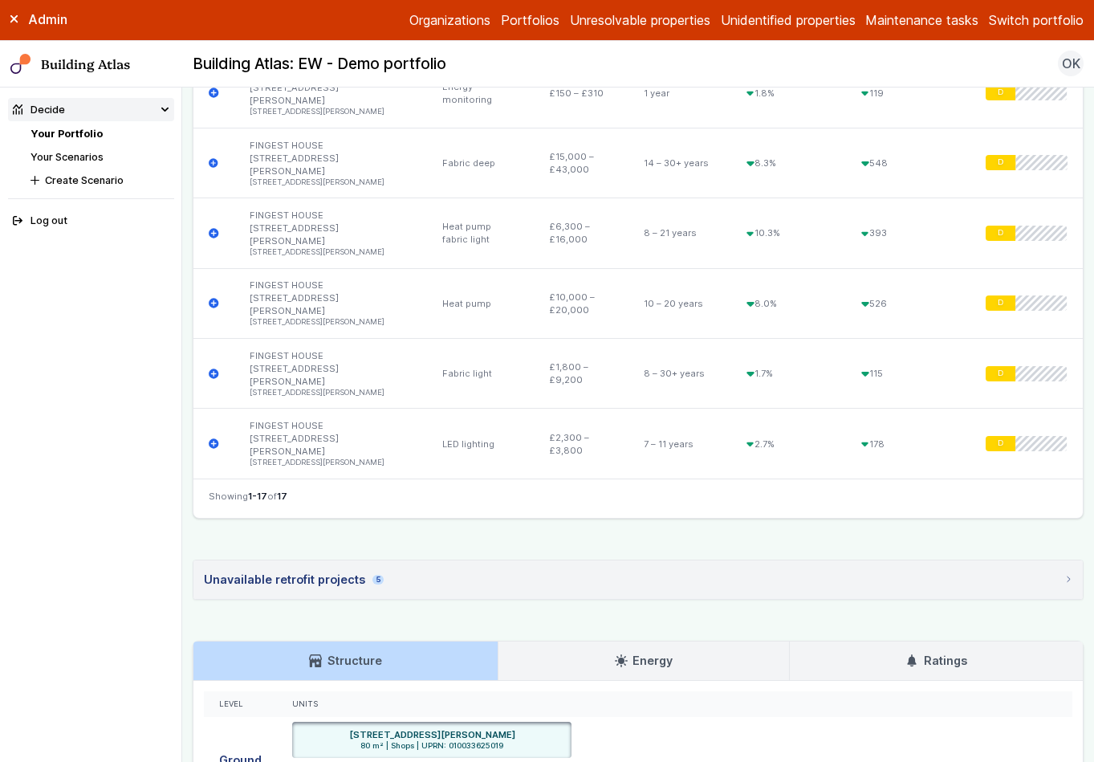
drag, startPoint x: 309, startPoint y: 635, endPoint x: 316, endPoint y: 628, distance: 10.2
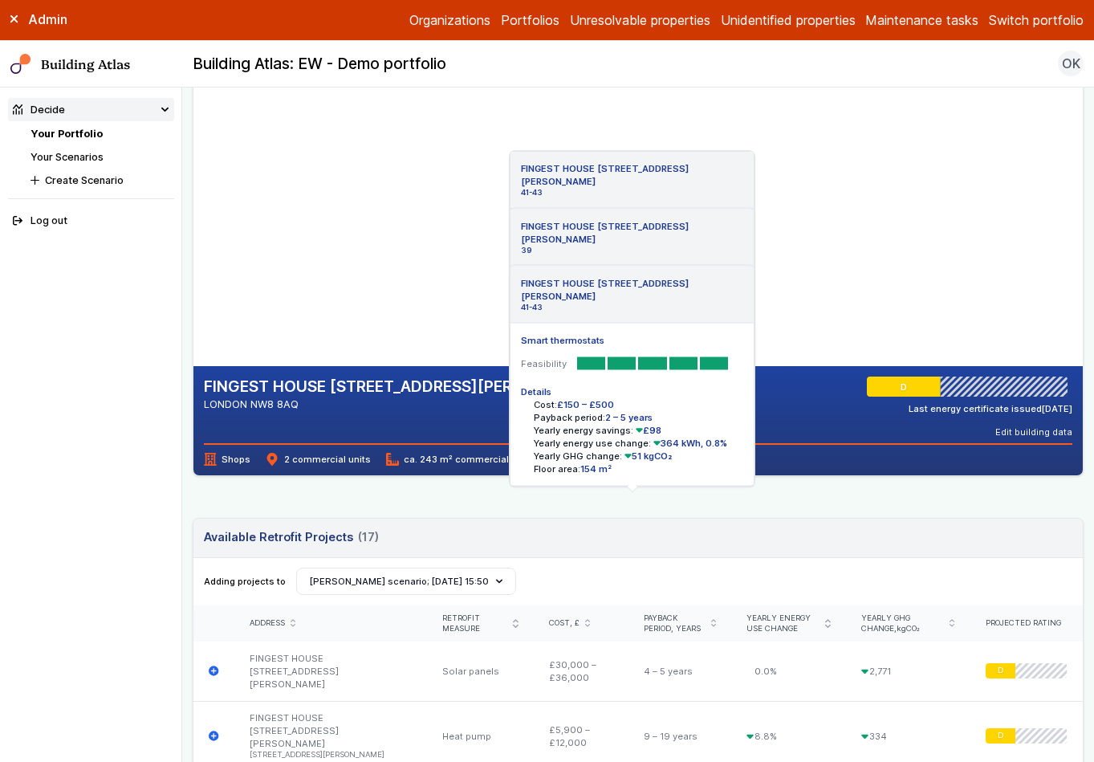
scroll to position [0, 0]
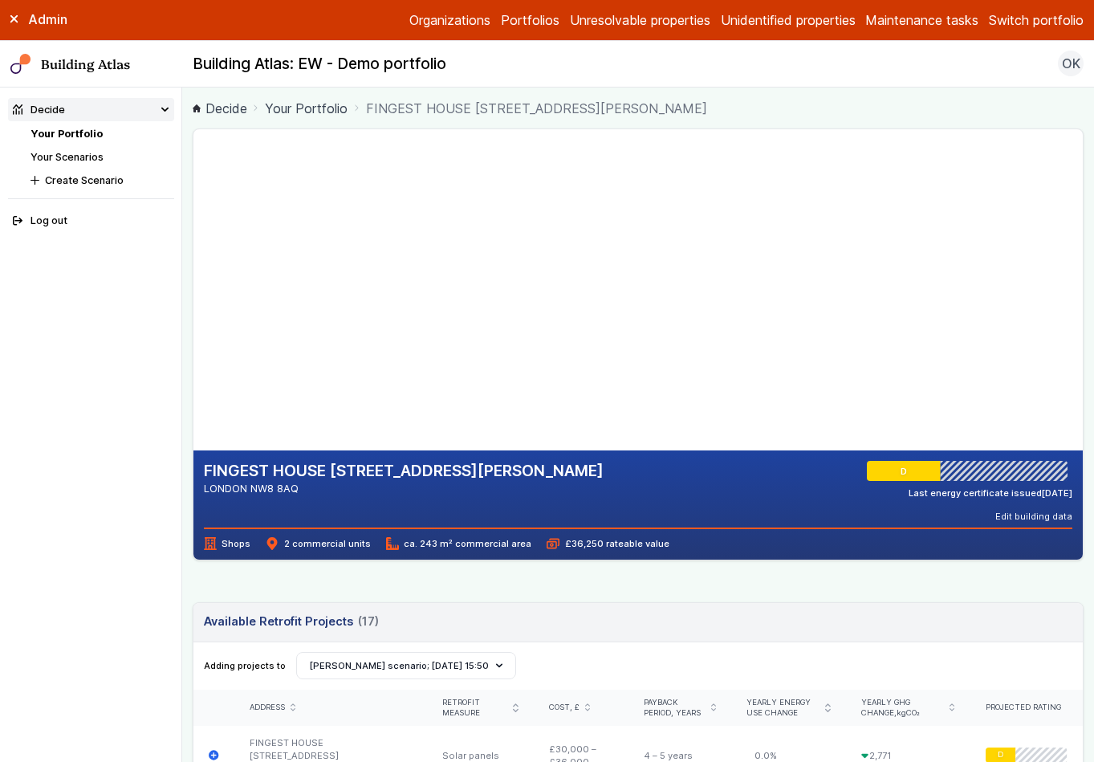
drag, startPoint x: 240, startPoint y: 332, endPoint x: 299, endPoint y: 325, distance: 58.9
click at [193, 325] on gmp-map-3d at bounding box center [193, 289] width 0 height 321
drag, startPoint x: 326, startPoint y: 307, endPoint x: 378, endPoint y: 294, distance: 53.9
click at [193, 294] on gmp-map-3d at bounding box center [193, 289] width 0 height 321
drag, startPoint x: 332, startPoint y: 352, endPoint x: 335, endPoint y: 339, distance: 13.1
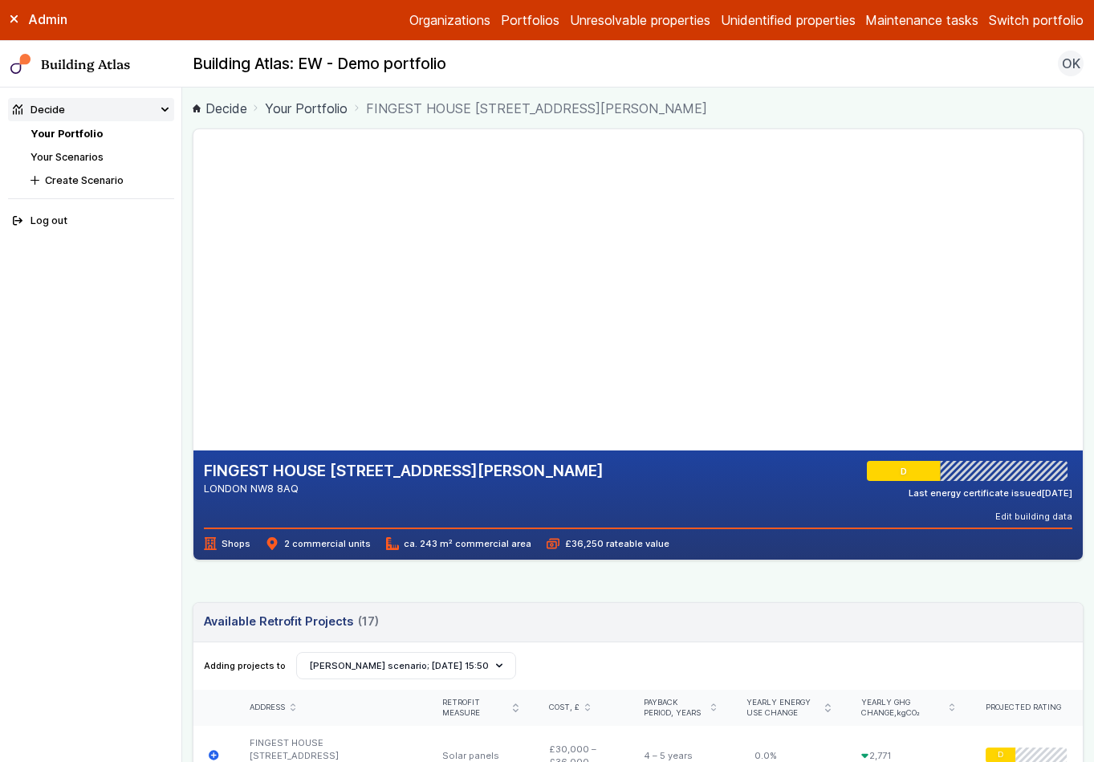
click at [193, 339] on gmp-map-3d at bounding box center [193, 289] width 0 height 321
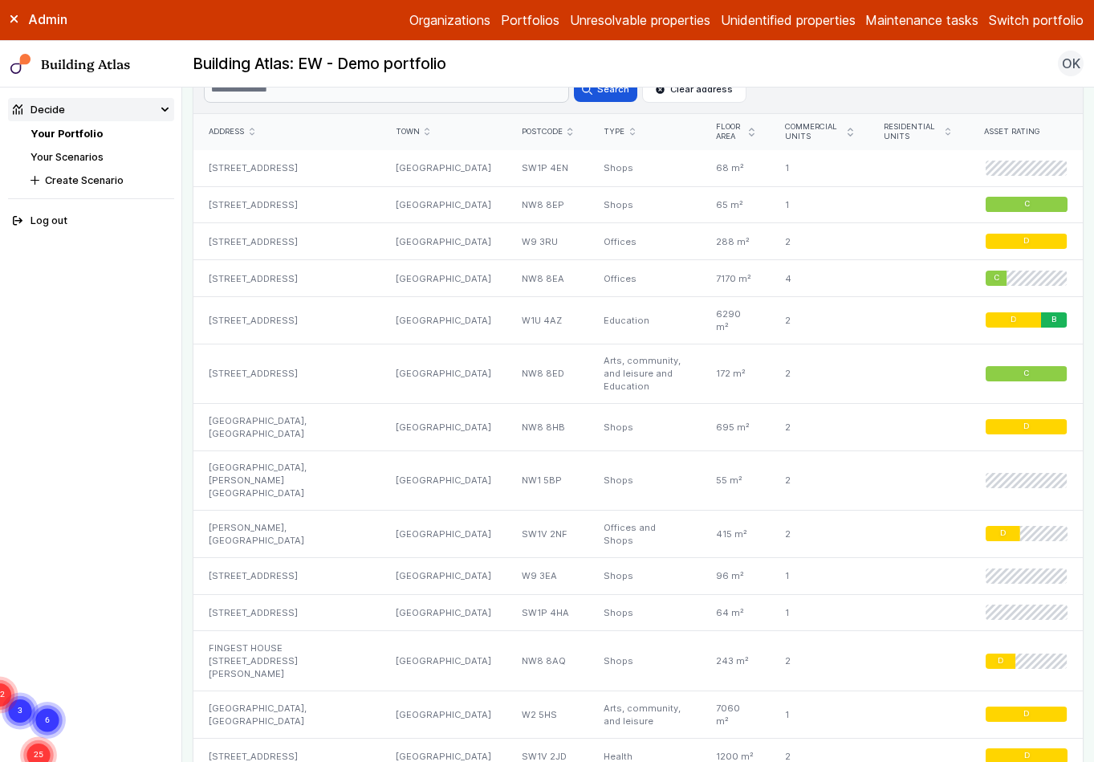
scroll to position [984, 0]
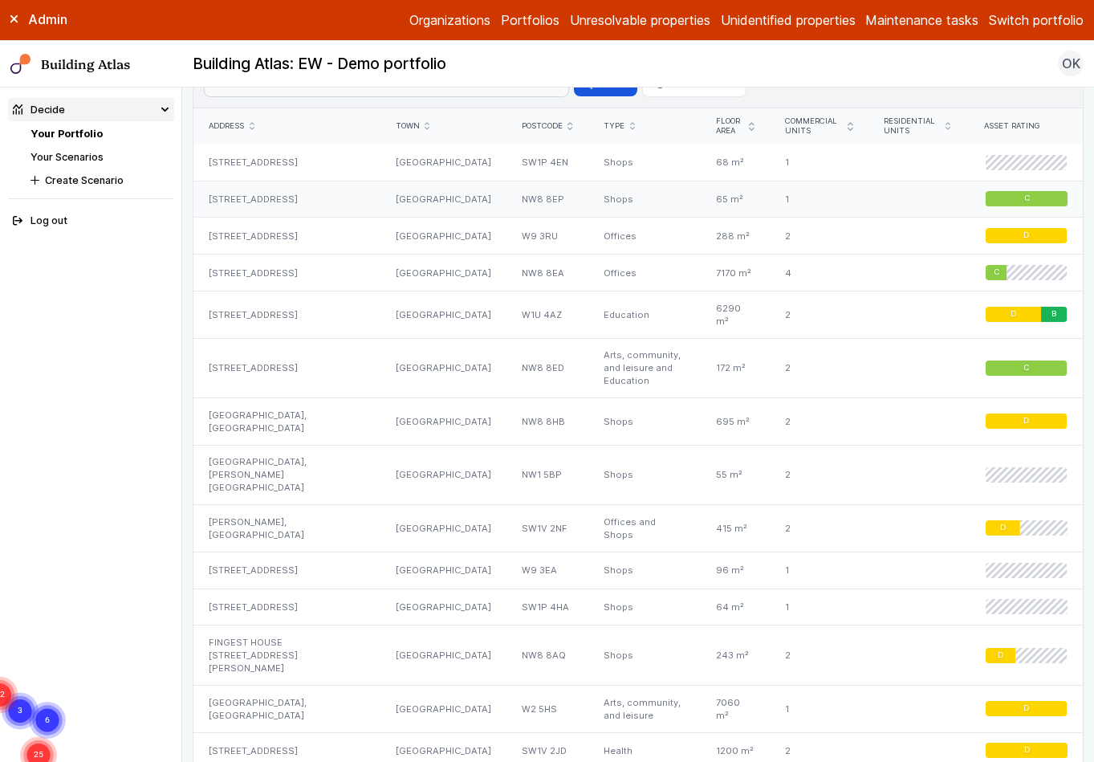
click at [271, 198] on div "44, CHURCH STREET" at bounding box center [286, 199] width 187 height 37
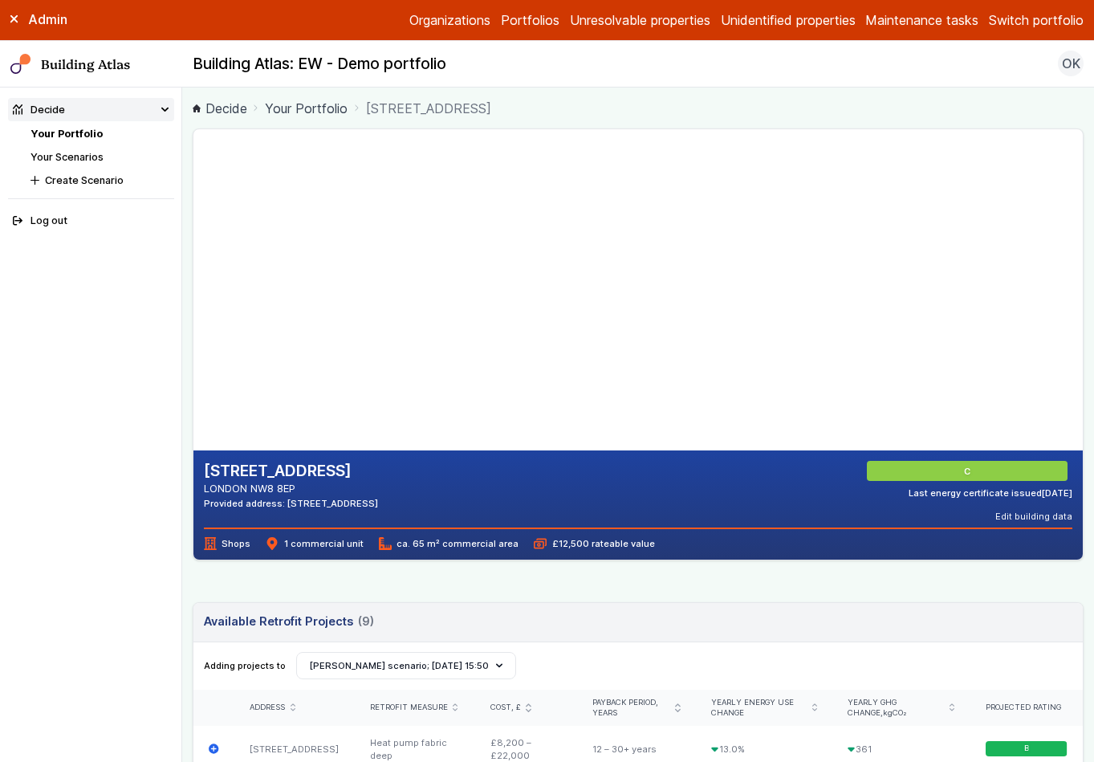
drag, startPoint x: 485, startPoint y: 309, endPoint x: 552, endPoint y: 312, distance: 67.5
click at [193, 315] on gmp-map-3d at bounding box center [193, 289] width 0 height 321
drag, startPoint x: 417, startPoint y: 357, endPoint x: 486, endPoint y: 275, distance: 107.2
click at [193, 275] on gmp-map-3d at bounding box center [193, 289] width 0 height 321
drag, startPoint x: 434, startPoint y: 339, endPoint x: 417, endPoint y: 273, distance: 67.9
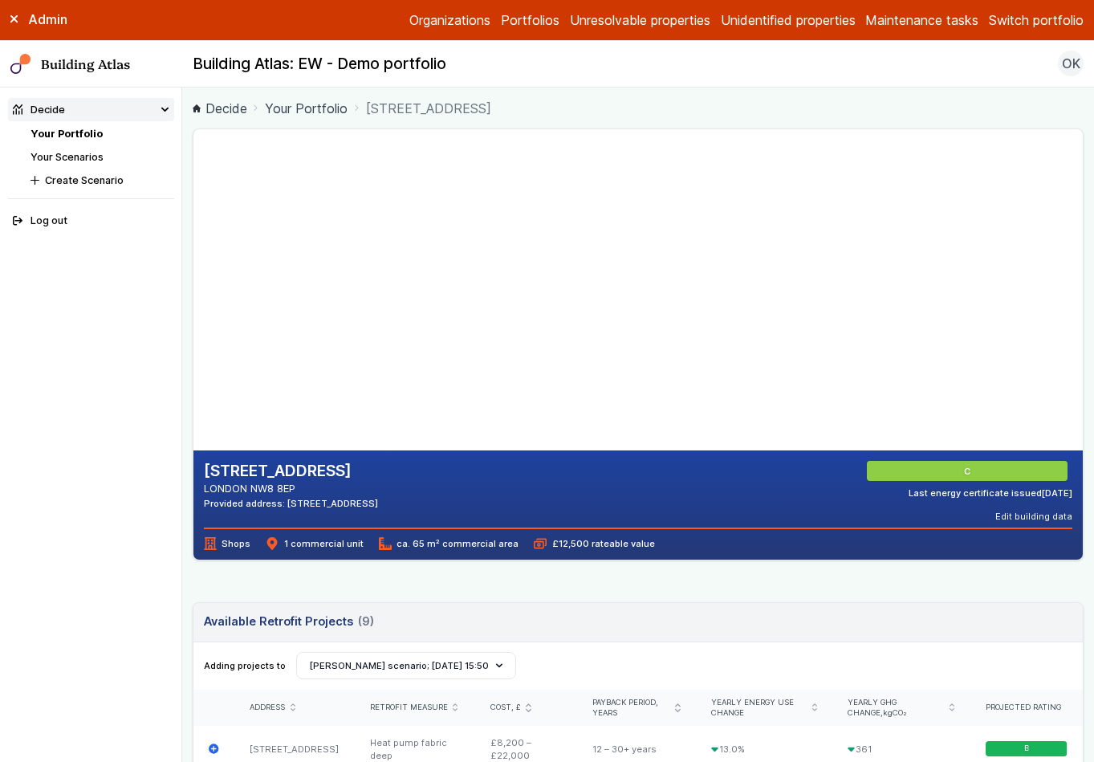
click at [193, 273] on gmp-map-3d at bounding box center [193, 289] width 0 height 321
drag, startPoint x: 479, startPoint y: 302, endPoint x: 382, endPoint y: 307, distance: 97.3
click at [193, 307] on gmp-map-3d at bounding box center [193, 289] width 0 height 321
drag, startPoint x: 546, startPoint y: 311, endPoint x: 468, endPoint y: 311, distance: 77.9
click at [193, 311] on gmp-map-3d at bounding box center [193, 289] width 0 height 321
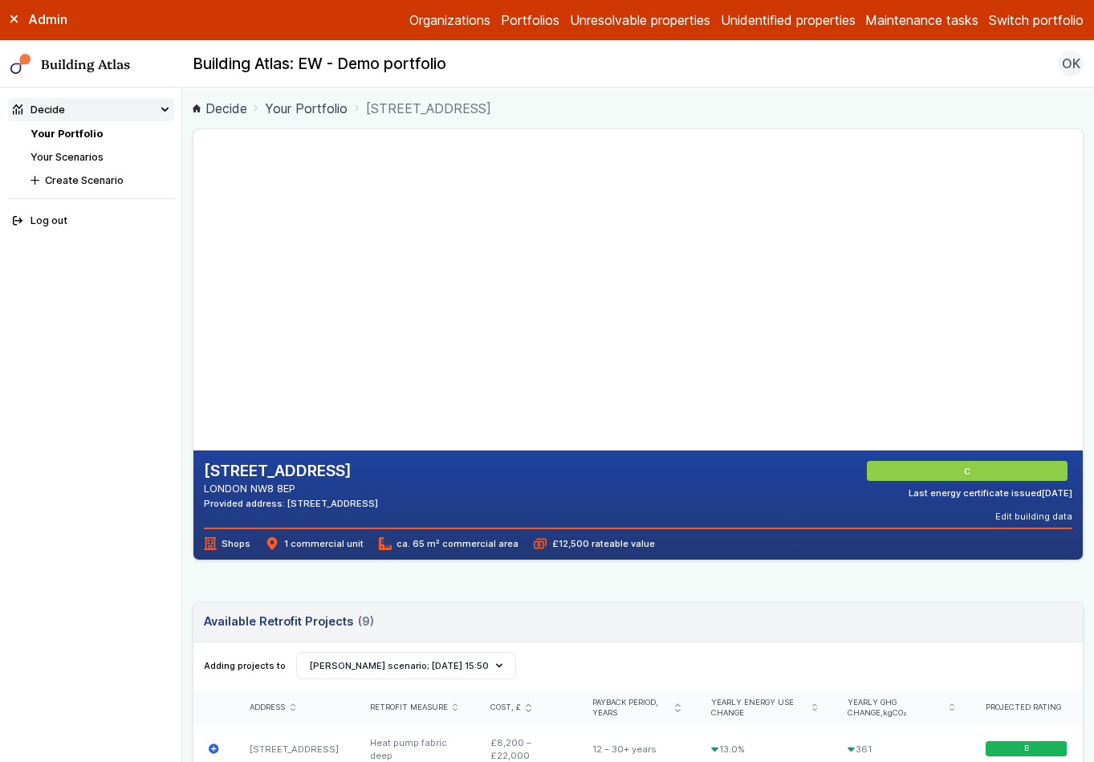
drag, startPoint x: 575, startPoint y: 340, endPoint x: 523, endPoint y: 322, distance: 54.3
click at [193, 327] on gmp-map-3d at bounding box center [193, 289] width 0 height 321
drag, startPoint x: 416, startPoint y: 546, endPoint x: 441, endPoint y: 546, distance: 24.9
click at [441, 546] on span "ca. 65 m² commercial area" at bounding box center [449, 543] width 140 height 13
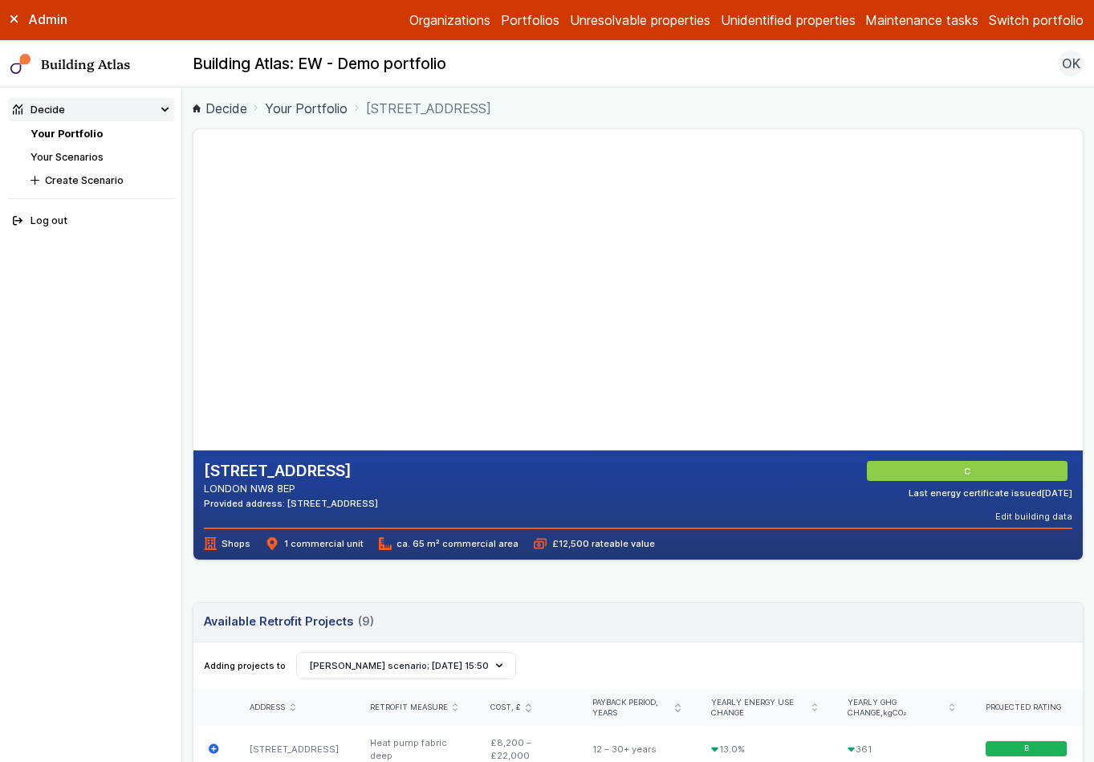
click at [83, 154] on link "Your Scenarios" at bounding box center [67, 157] width 73 height 12
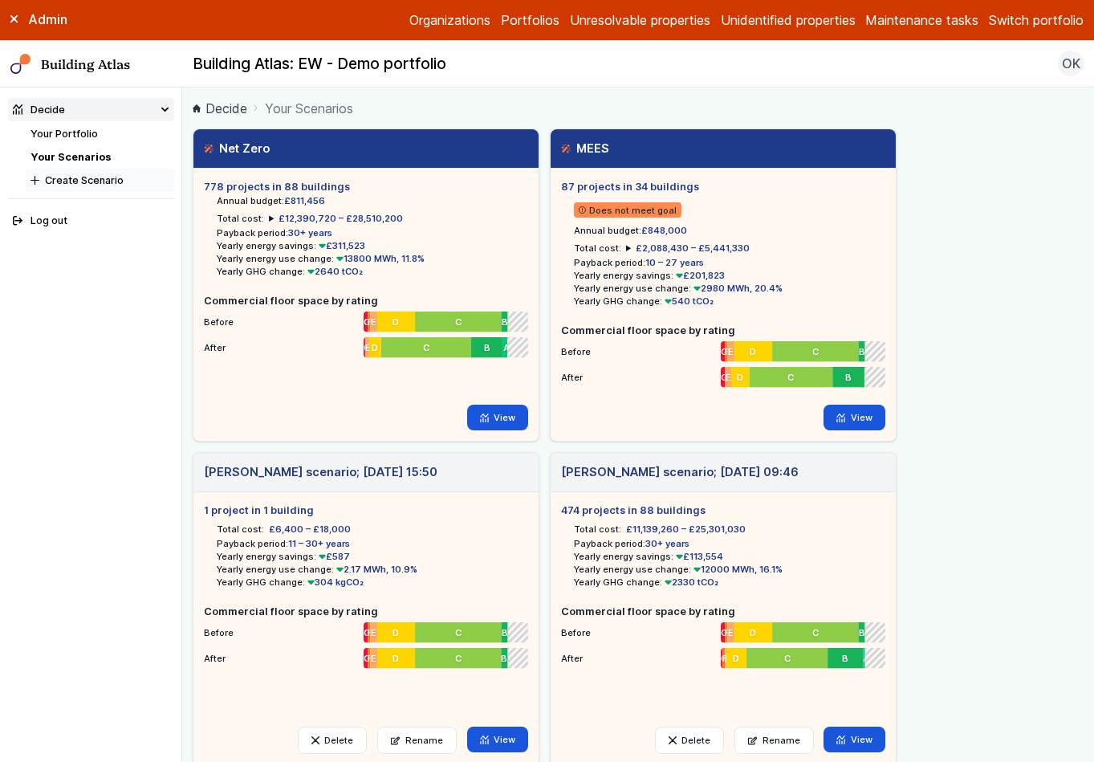
click at [97, 180] on button "Create Scenario" at bounding box center [100, 180] width 148 height 23
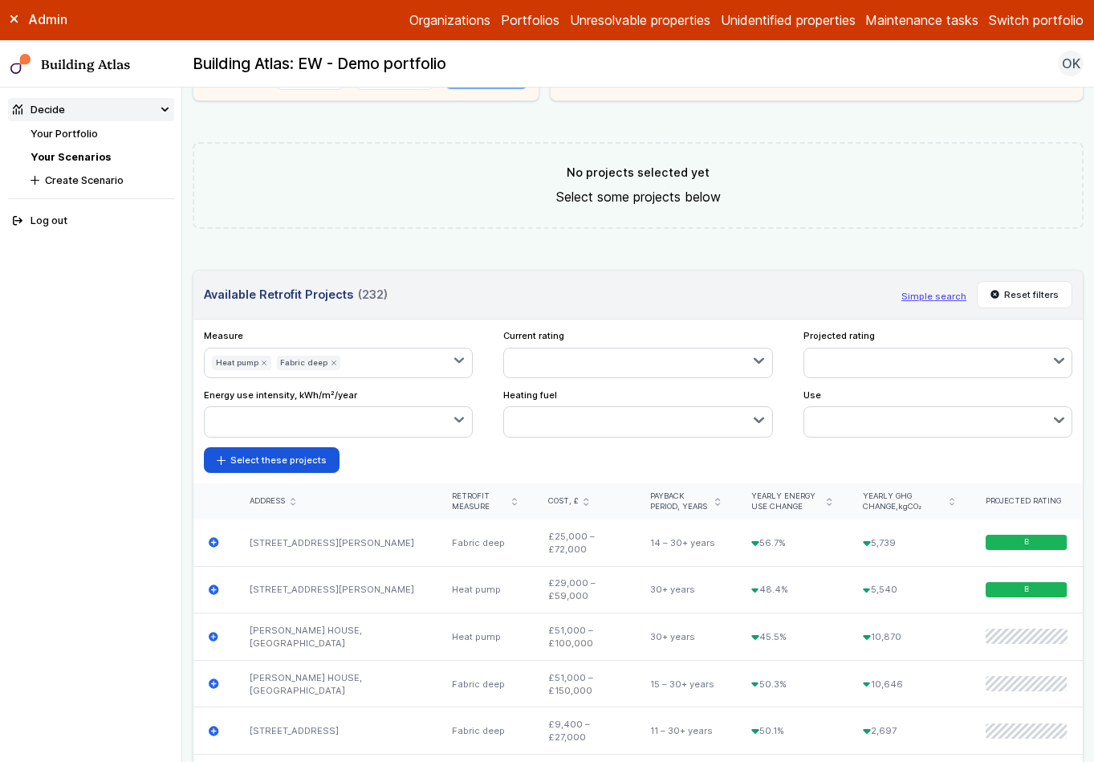
scroll to position [543, 0]
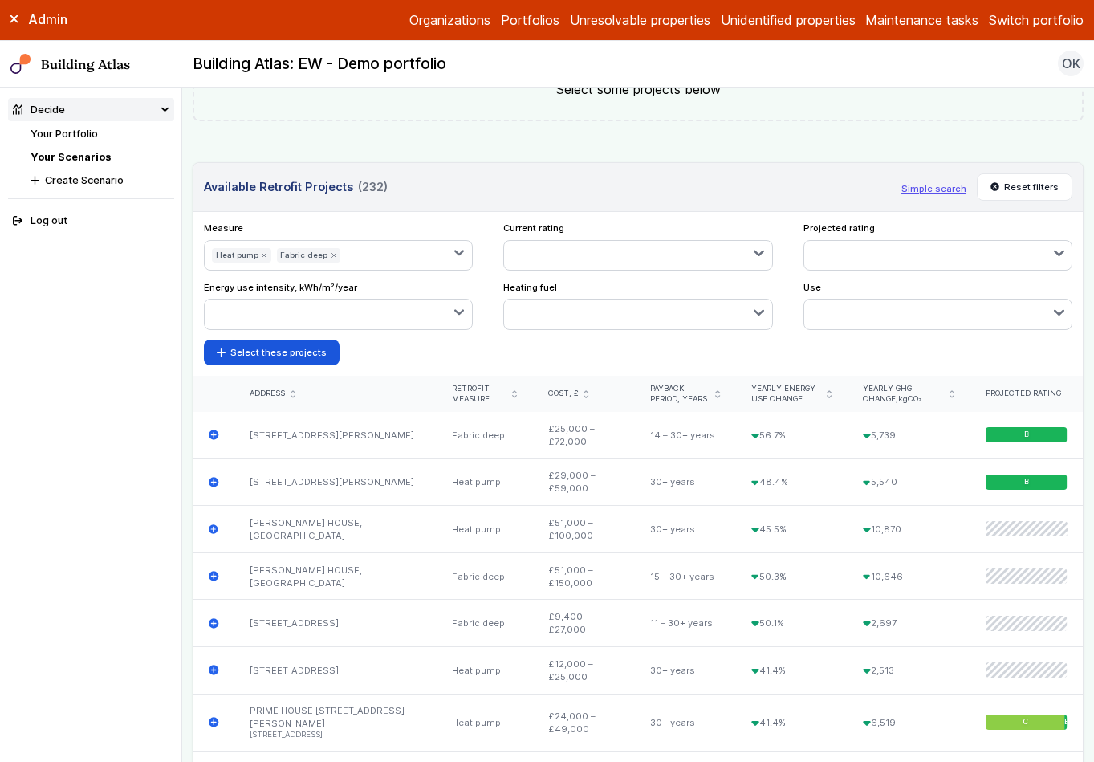
click at [332, 253] on button "Fabric deep" at bounding box center [309, 255] width 64 height 14
click at [266, 253] on button "Heat pump" at bounding box center [241, 255] width 59 height 14
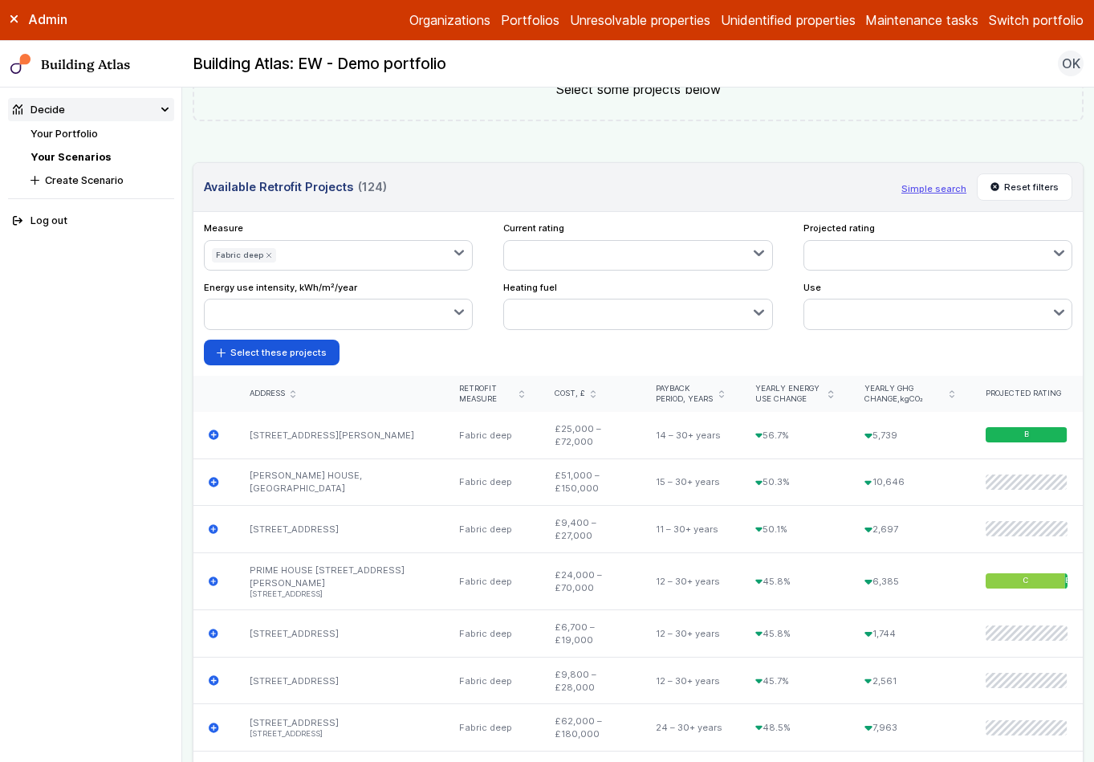
click at [266, 254] on icon "submit" at bounding box center [269, 255] width 6 height 6
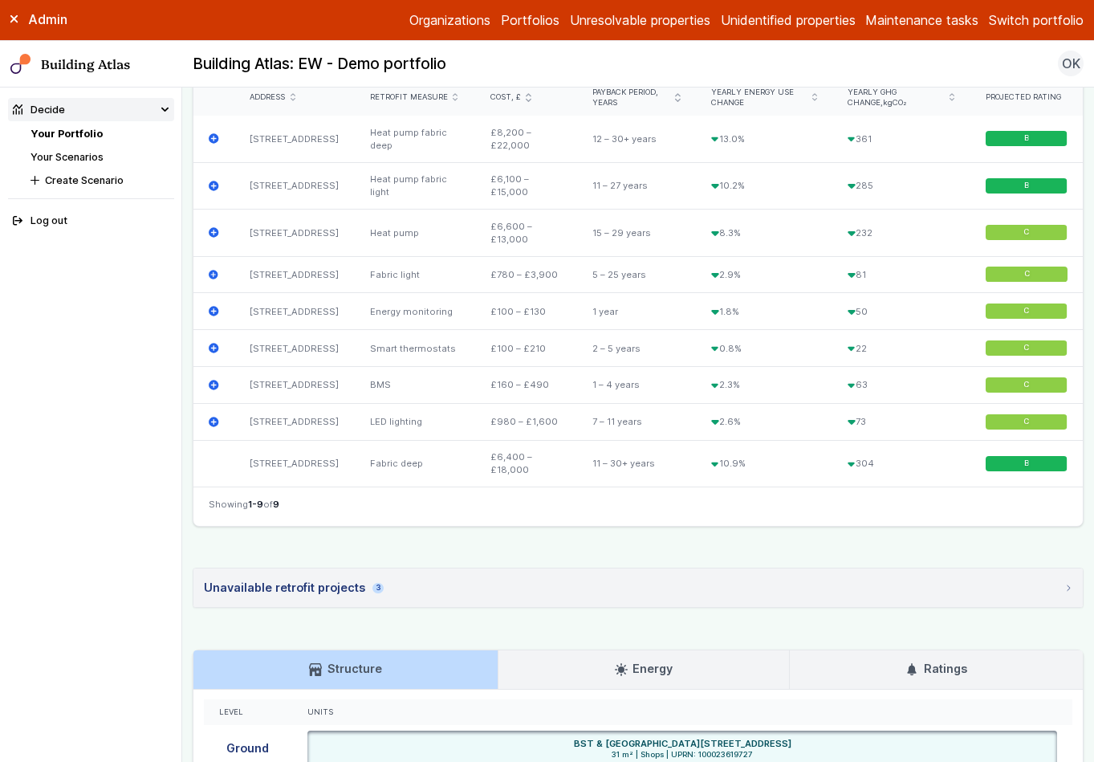
scroll to position [694, 0]
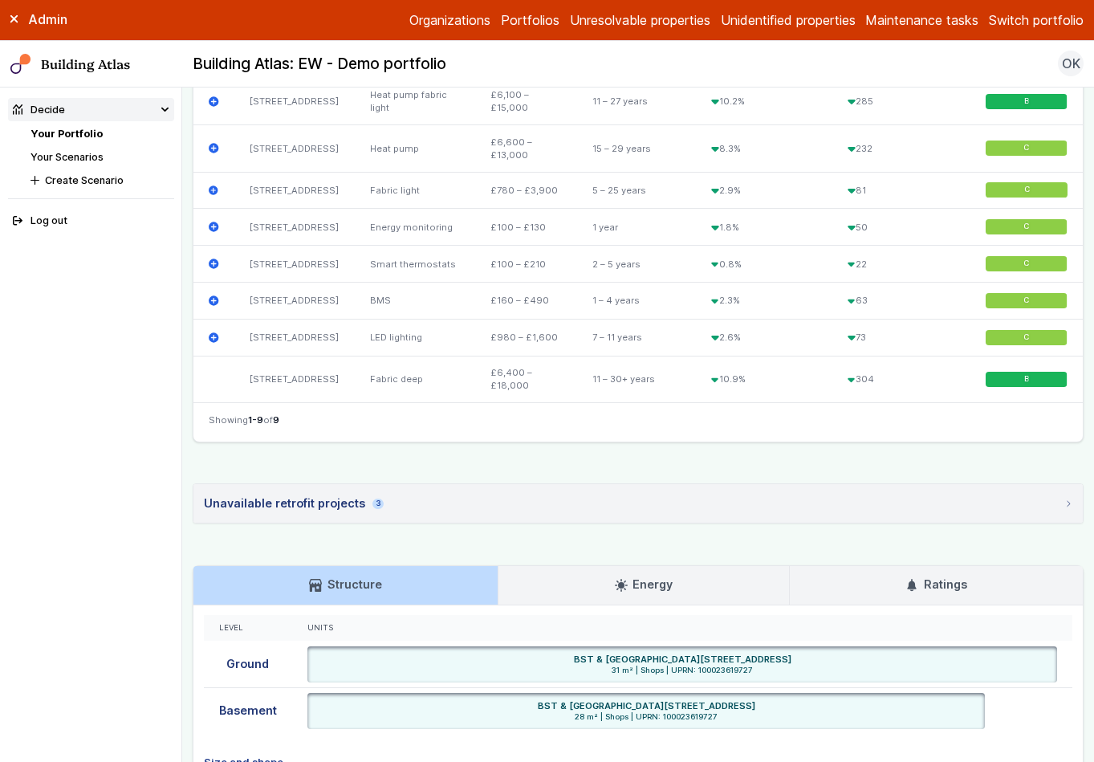
click at [327, 512] on div "Unavailable retrofit projects 3" at bounding box center [294, 503] width 180 height 18
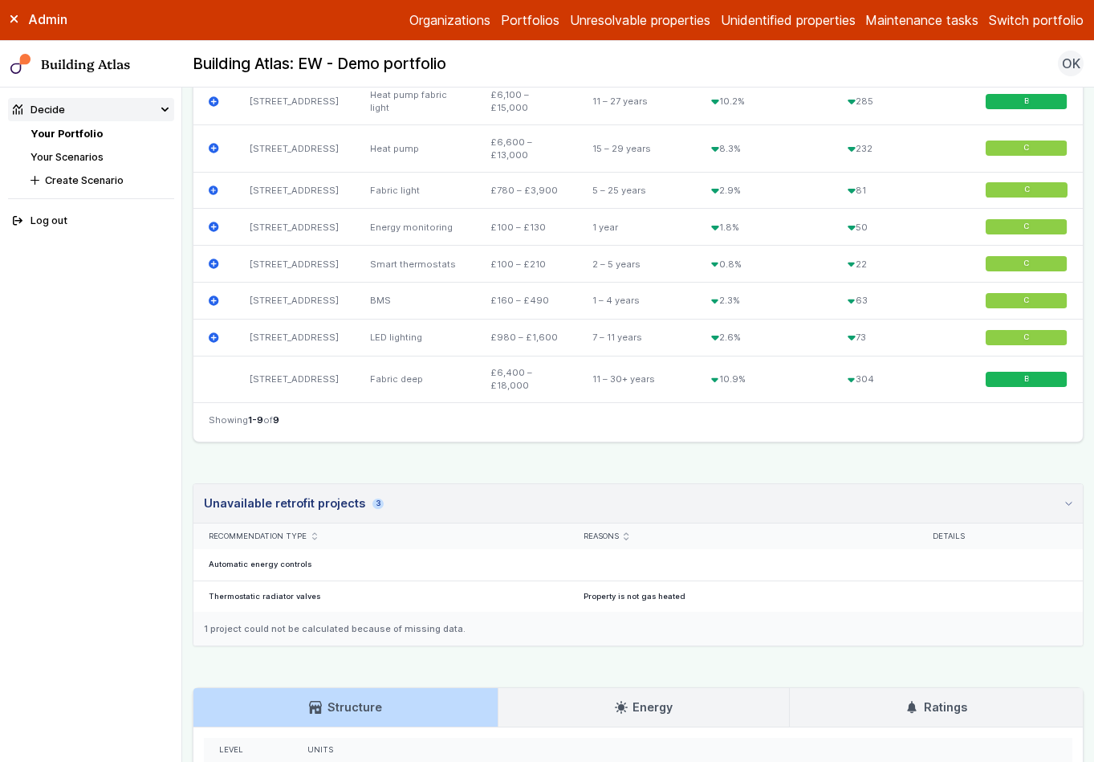
scroll to position [715, 0]
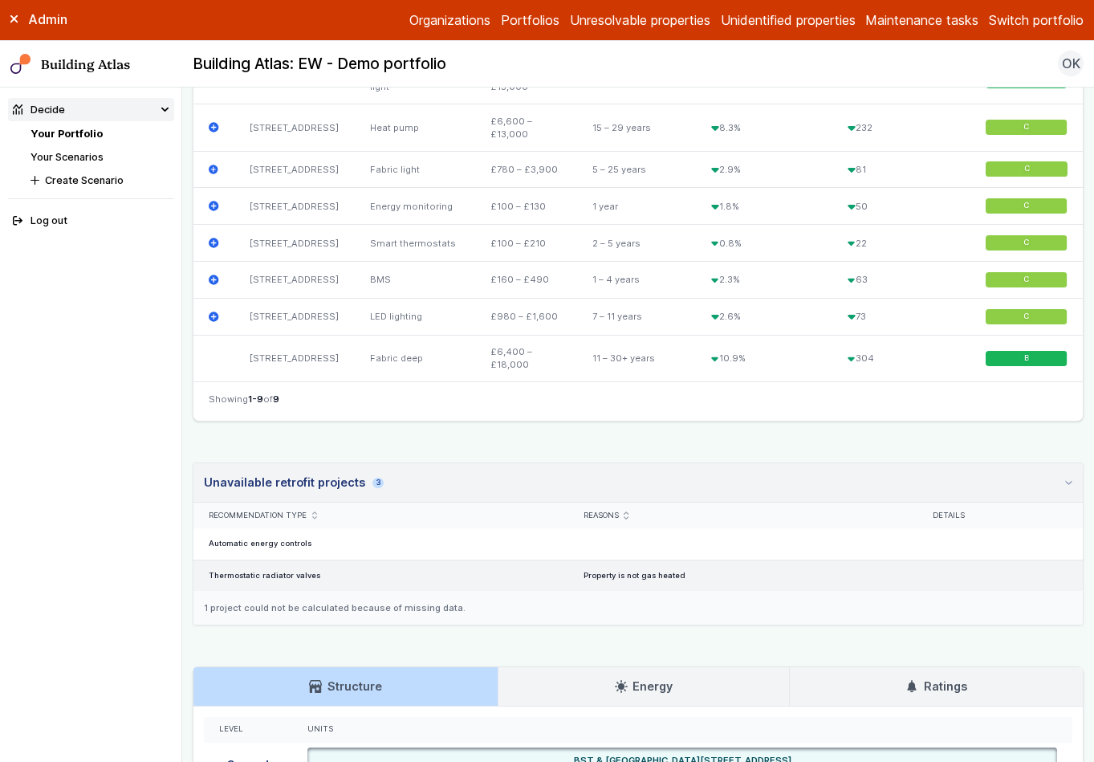
drag, startPoint x: 234, startPoint y: 628, endPoint x: 304, endPoint y: 632, distance: 70.7
click at [304, 591] on div "Thermostatic radiator valves" at bounding box center [380, 574] width 375 height 31
click at [332, 581] on h5 "Thermostatic radiator valves" at bounding box center [381, 576] width 344 height 10
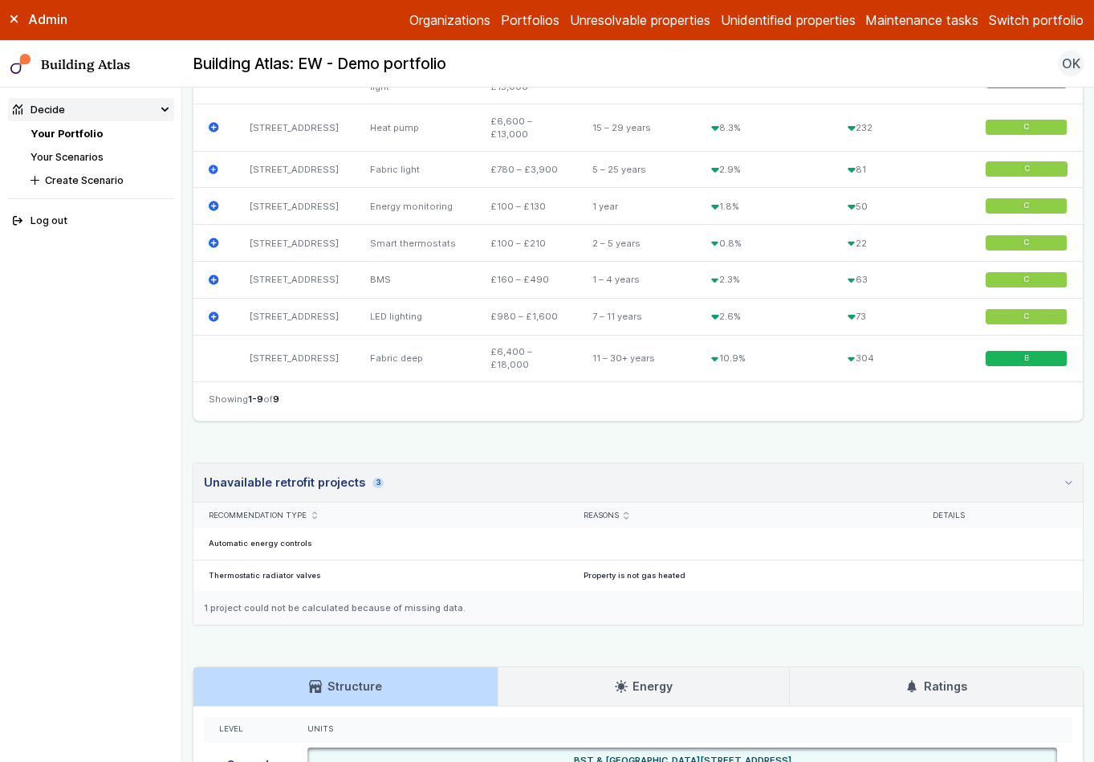
click at [865, 504] on div "44, CHURCH STREET LONDON NW8 8EP Provided address: 44, CHURCH STREET, NW8 8EP C…" at bounding box center [638, 197] width 891 height 1568
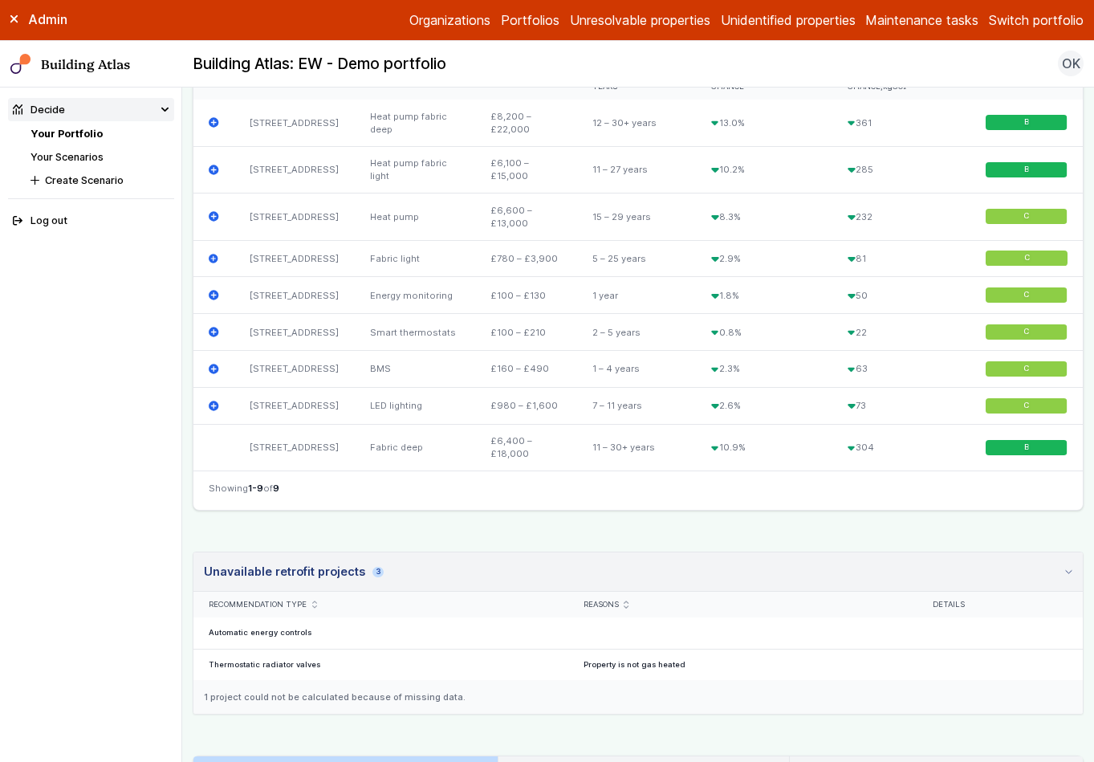
scroll to position [604, 0]
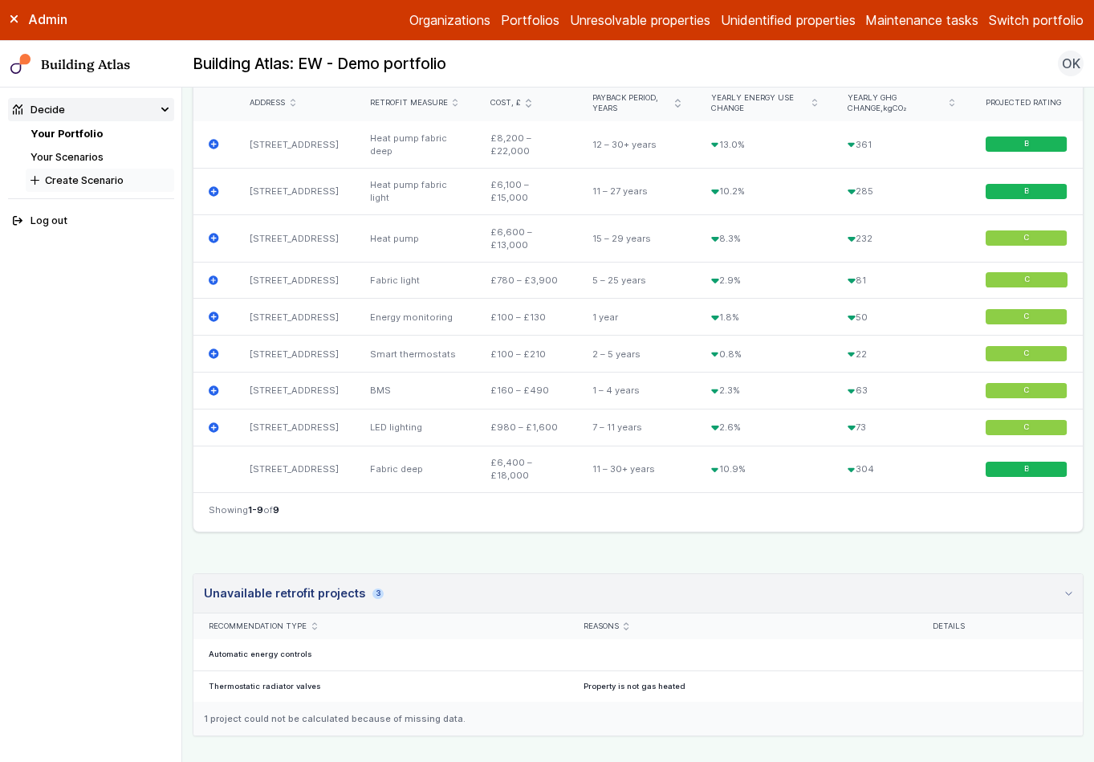
click at [80, 182] on button "Create Scenario" at bounding box center [100, 180] width 148 height 23
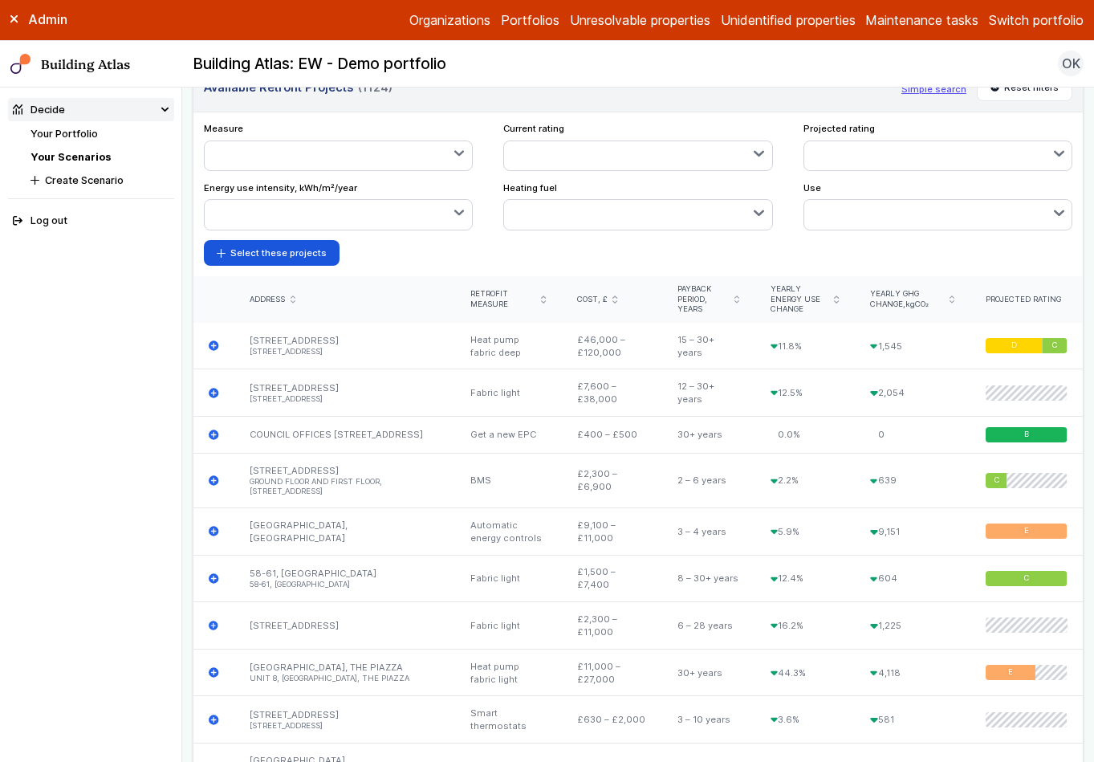
scroll to position [658, 0]
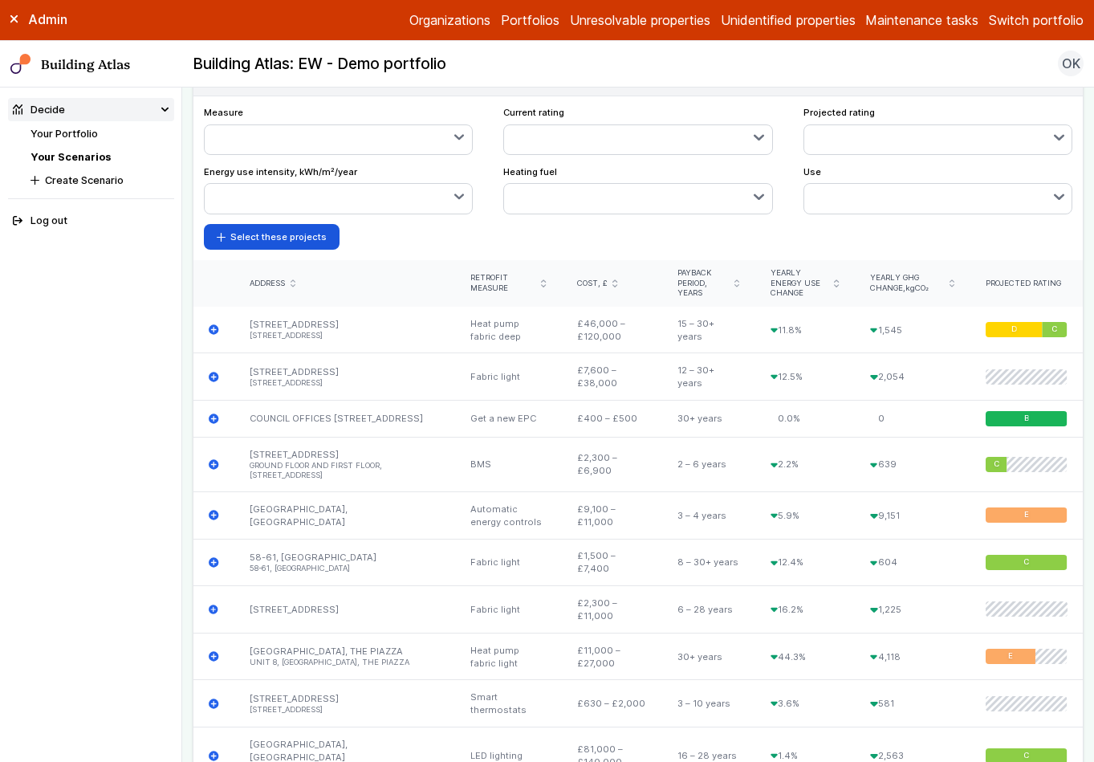
click at [592, 193] on button "button" at bounding box center [637, 198] width 267 height 29
click at [0, 0] on span "Gas" at bounding box center [0, 0] width 0 height 0
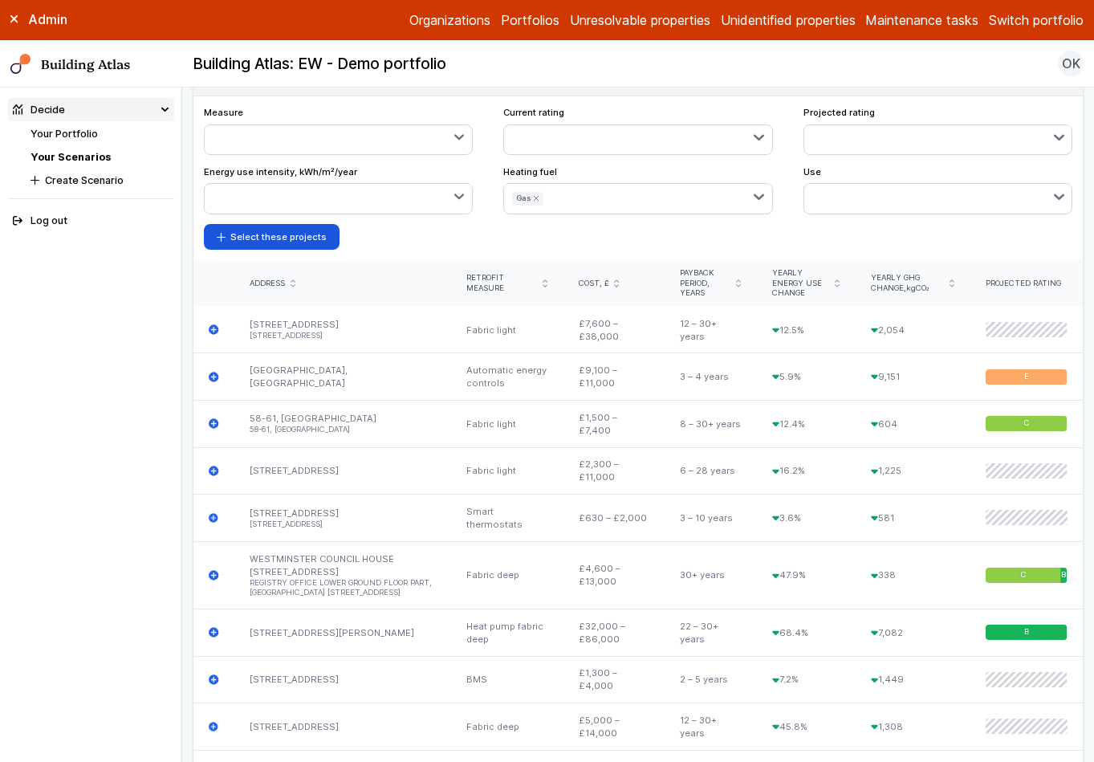
click at [901, 205] on button "button" at bounding box center [937, 198] width 267 height 29
click at [0, 0] on div "submit" at bounding box center [0, 0] width 0 height 0
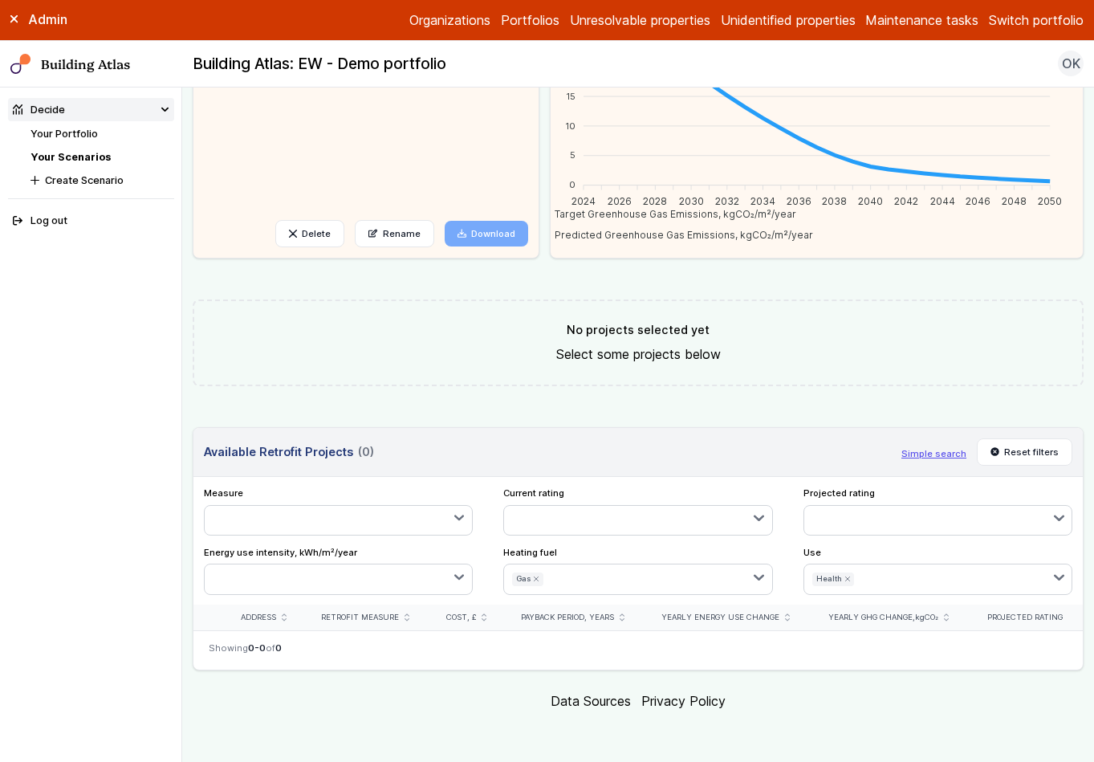
scroll to position [277, 0]
click at [845, 578] on icon "submit" at bounding box center [847, 580] width 4 height 4
click at [382, 519] on button "button" at bounding box center [338, 520] width 267 height 29
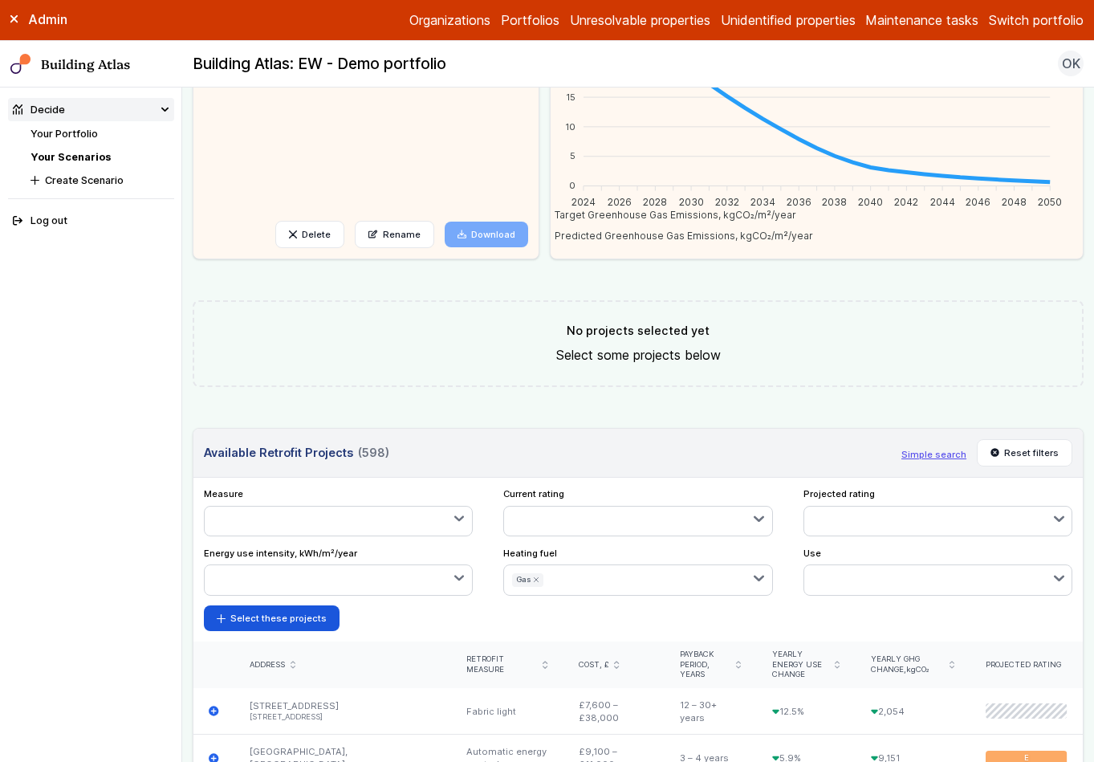
click at [372, 521] on button "button" at bounding box center [338, 520] width 267 height 29
click at [0, 0] on div "submit" at bounding box center [0, 0] width 0 height 0
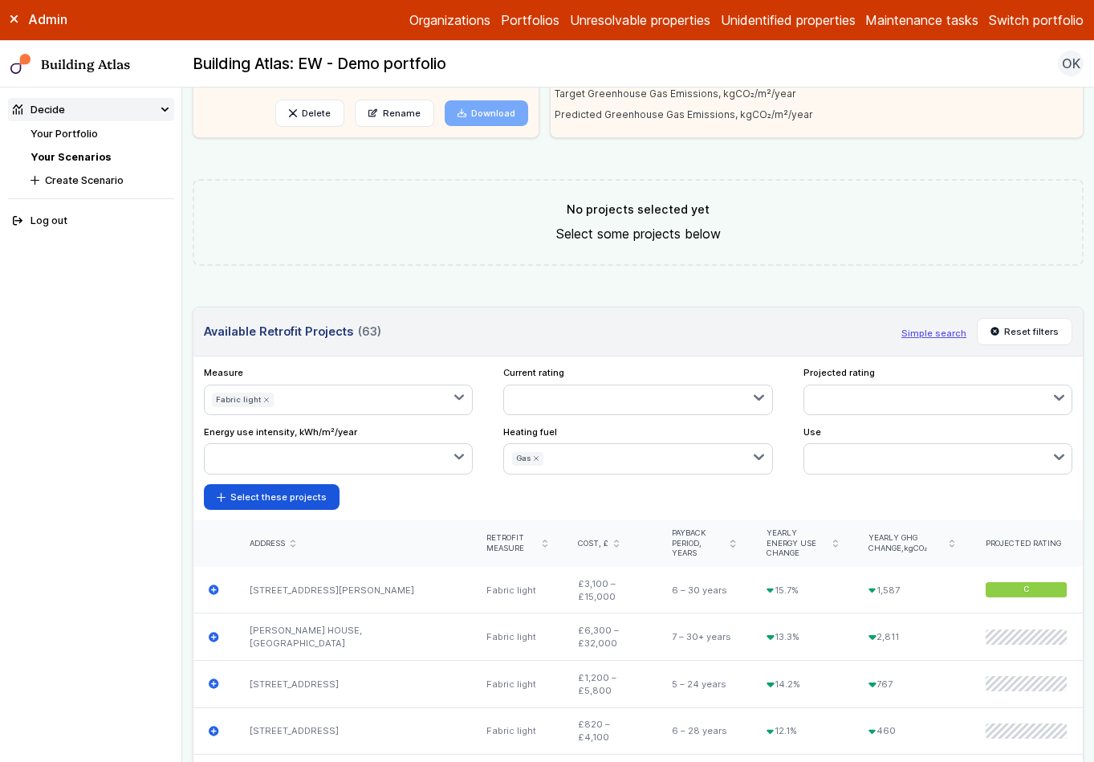
scroll to position [445, 0]
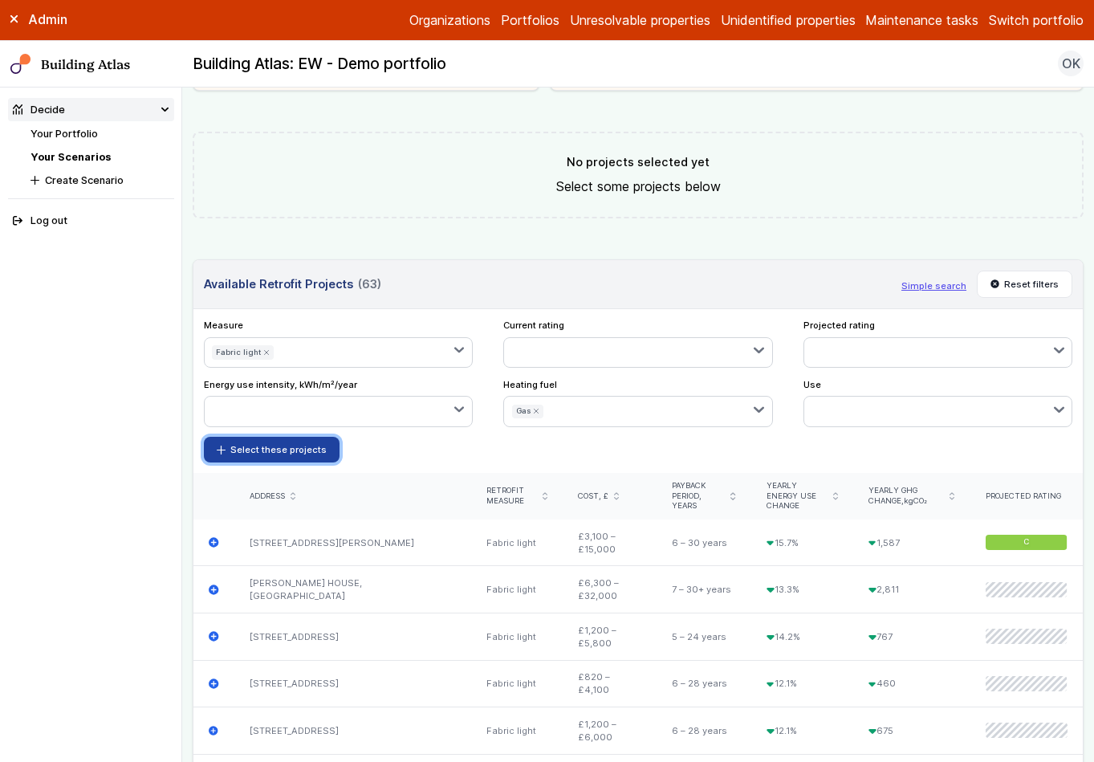
click at [311, 453] on button "Select these projects" at bounding box center [272, 450] width 136 height 26
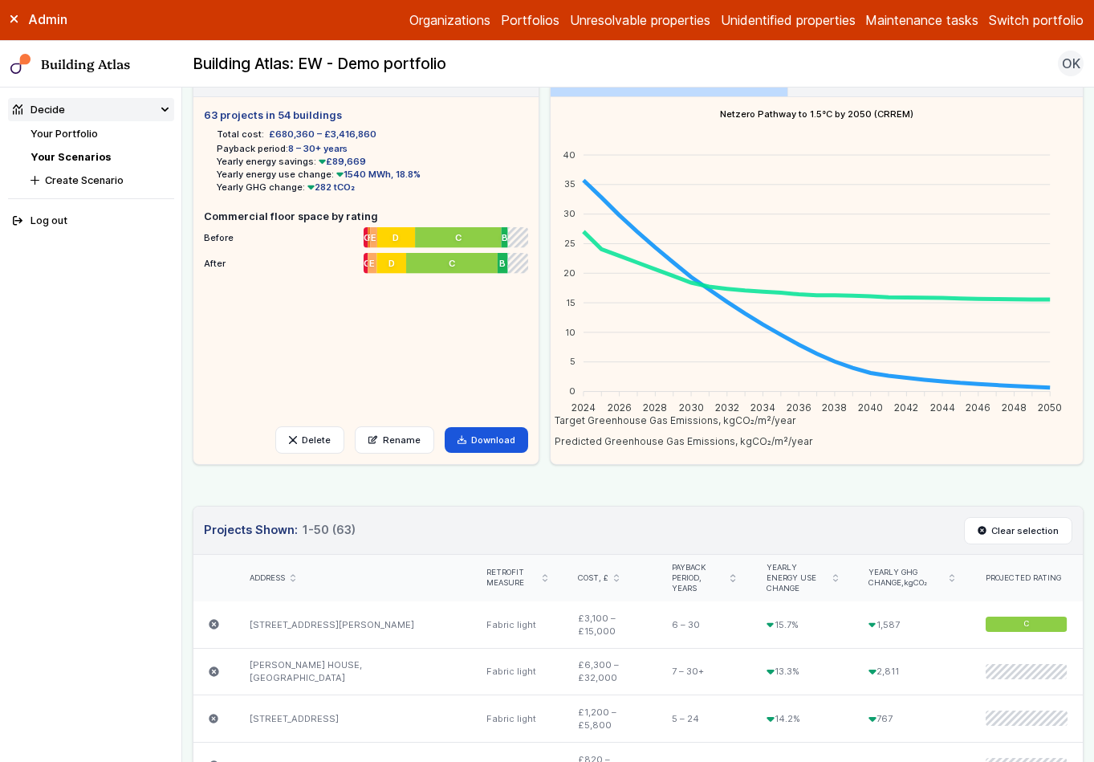
scroll to position [0, 0]
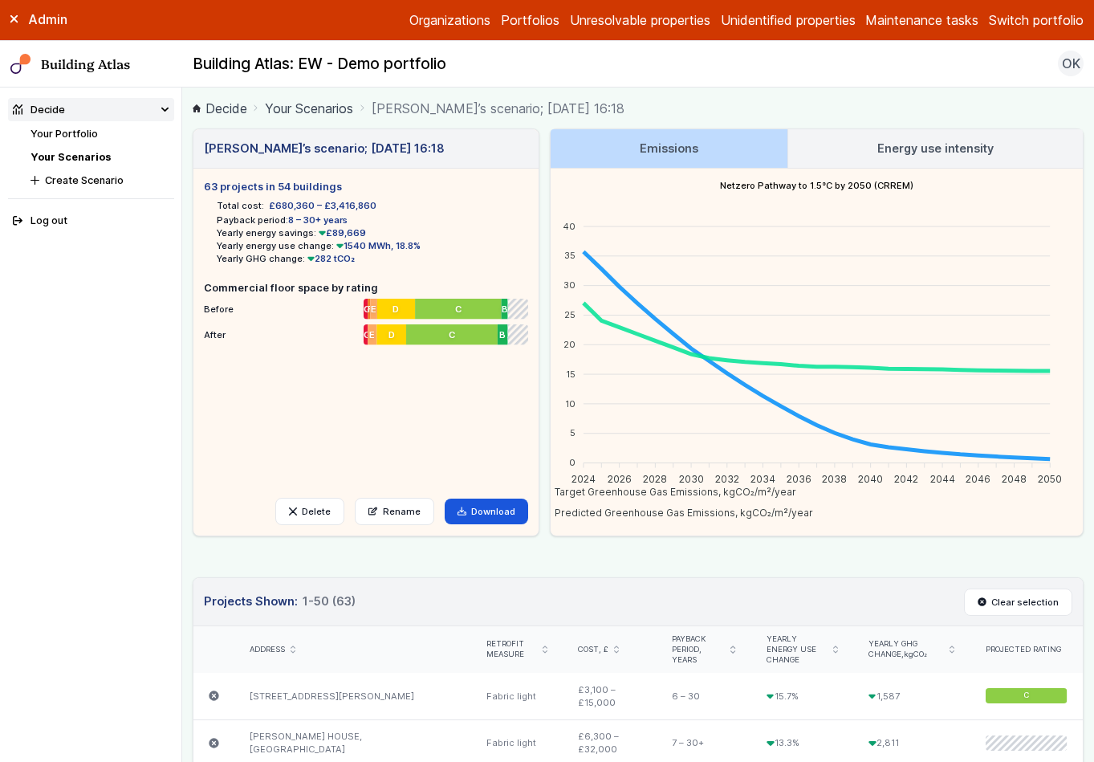
drag, startPoint x: 271, startPoint y: 205, endPoint x: 369, endPoint y: 208, distance: 98.0
click at [369, 208] on ul "Total cost: £680,360 – £3,416,860 Payback period: 8 – 30+ years Yearly energy s…" at bounding box center [366, 229] width 324 height 71
drag, startPoint x: 270, startPoint y: 225, endPoint x: 354, endPoint y: 218, distance: 84.5
click at [354, 218] on li "Payback period: 8 – 30+ years" at bounding box center [372, 220] width 311 height 13
drag, startPoint x: 910, startPoint y: 185, endPoint x: 866, endPoint y: 180, distance: 44.4
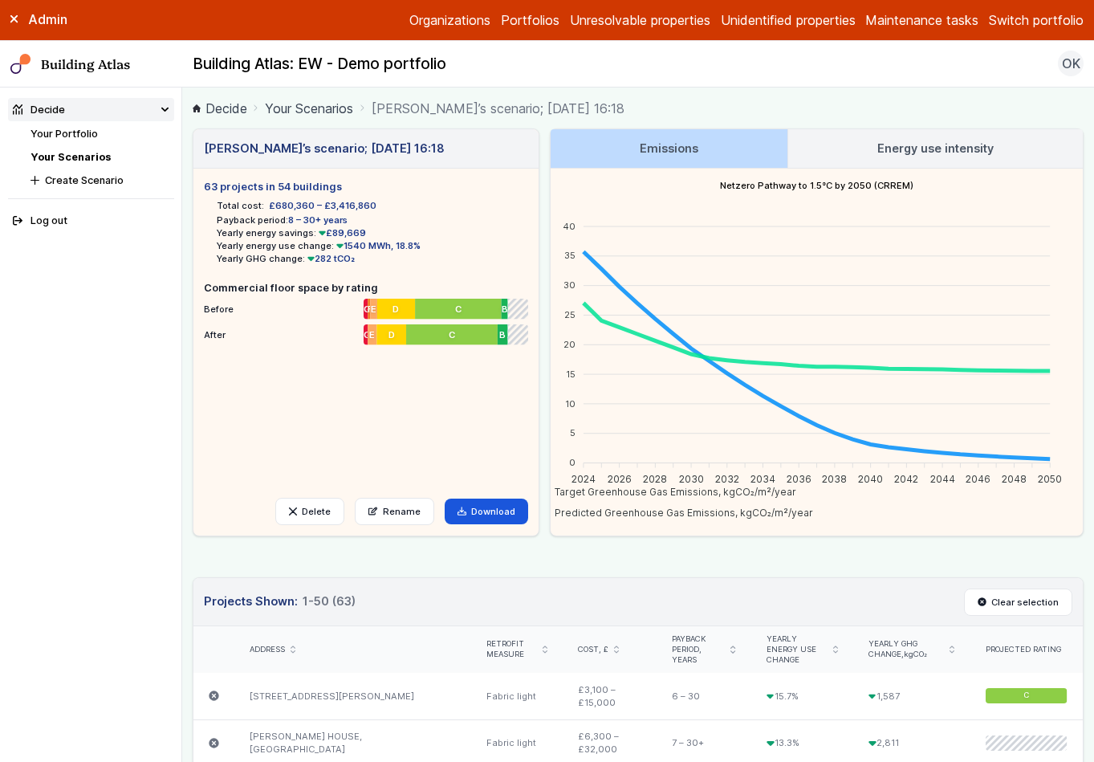
click at [866, 180] on h4 "Netzero Pathway to 1.5°C by 2050 (CRREM)" at bounding box center [817, 186] width 532 height 34
drag, startPoint x: 803, startPoint y: 187, endPoint x: 820, endPoint y: 187, distance: 16.9
click at [820, 187] on h4 "Netzero Pathway to 1.5°C by 2050 (CRREM)" at bounding box center [817, 186] width 532 height 34
drag, startPoint x: 793, startPoint y: 185, endPoint x: 839, endPoint y: 185, distance: 45.8
click at [839, 185] on h4 "Netzero Pathway to 1.5°C by 2050 (CRREM)" at bounding box center [817, 186] width 532 height 34
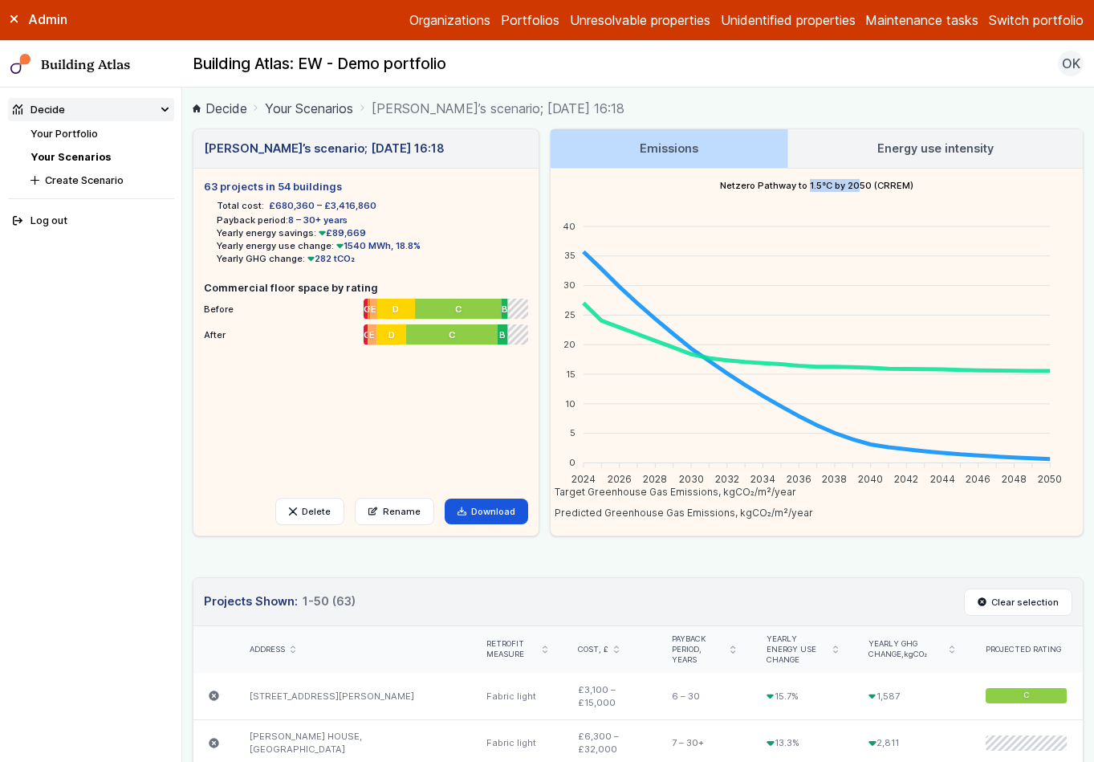
click at [901, 140] on h3 "Energy use intensity" at bounding box center [935, 149] width 116 height 18
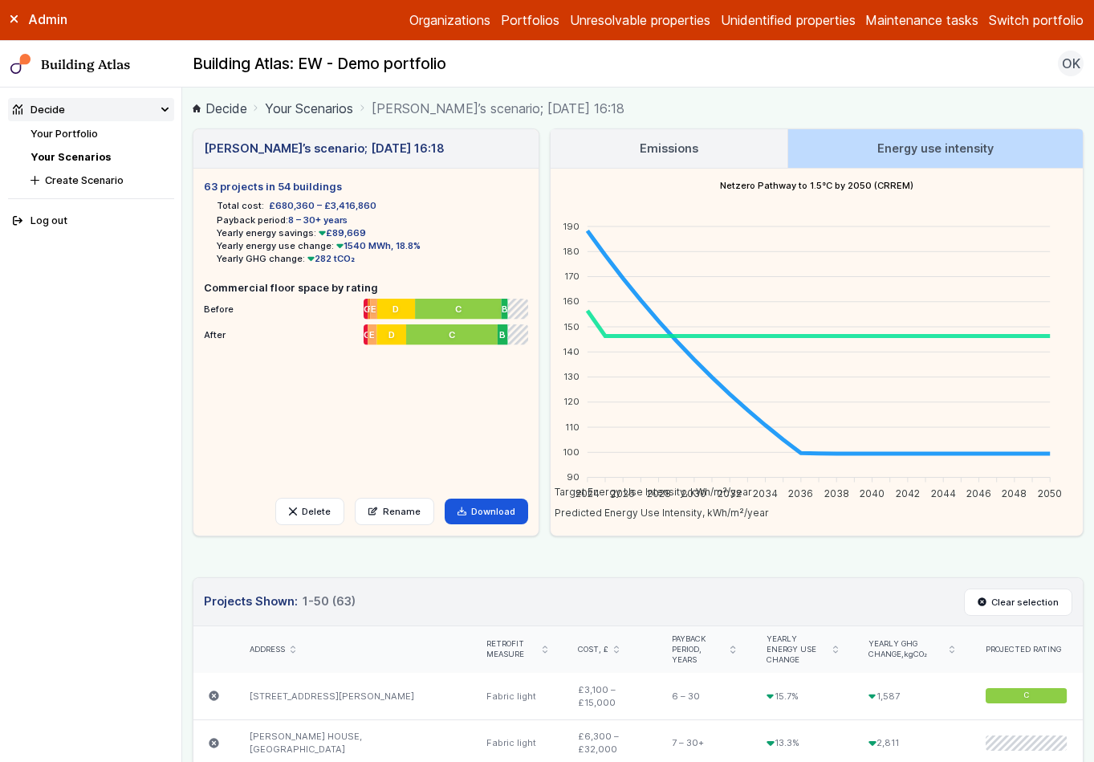
click at [84, 155] on link "Your Scenarios" at bounding box center [71, 157] width 80 height 12
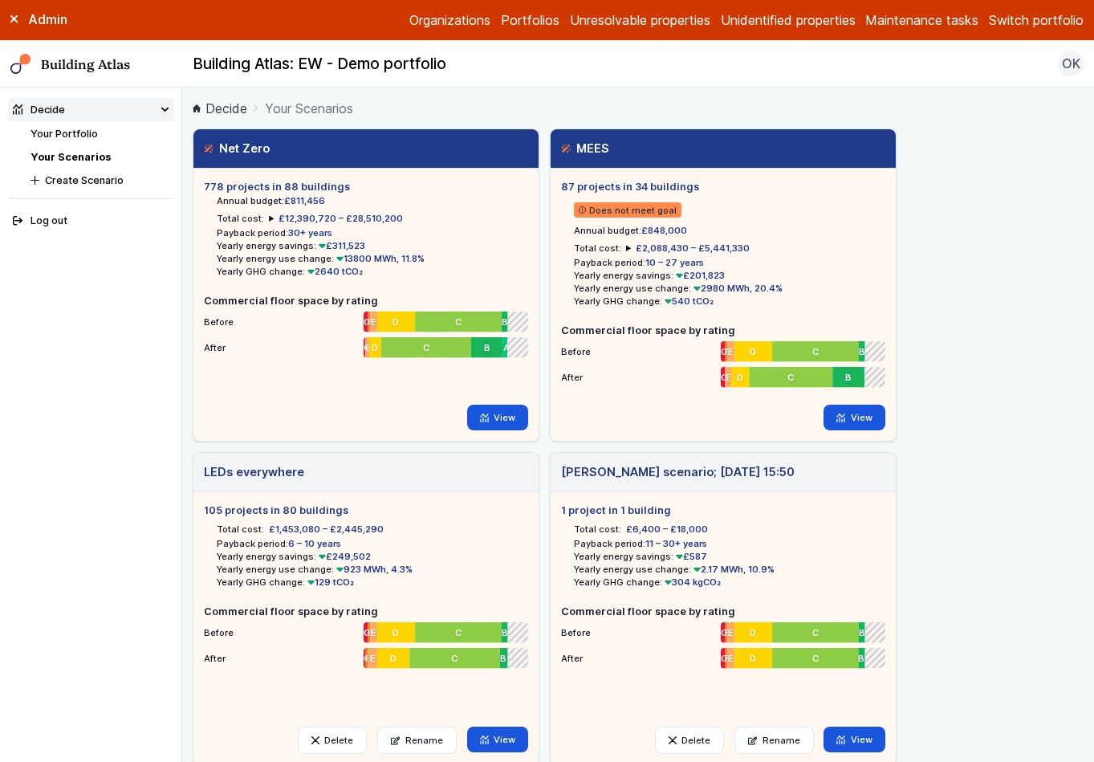
click at [710, 96] on main "Decide Your Scenarios Net Zero 778 projects in 88 buildings Annual budget: £811…" at bounding box center [638, 424] width 912 height 674
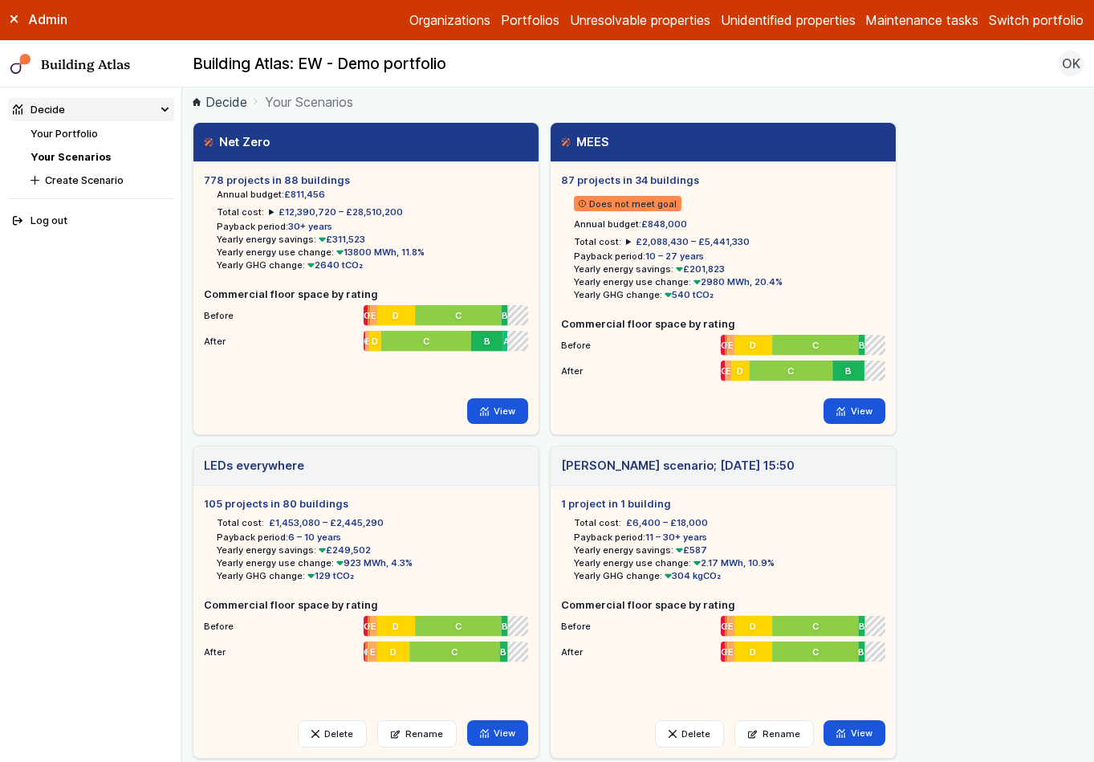
scroll to position [20, 0]
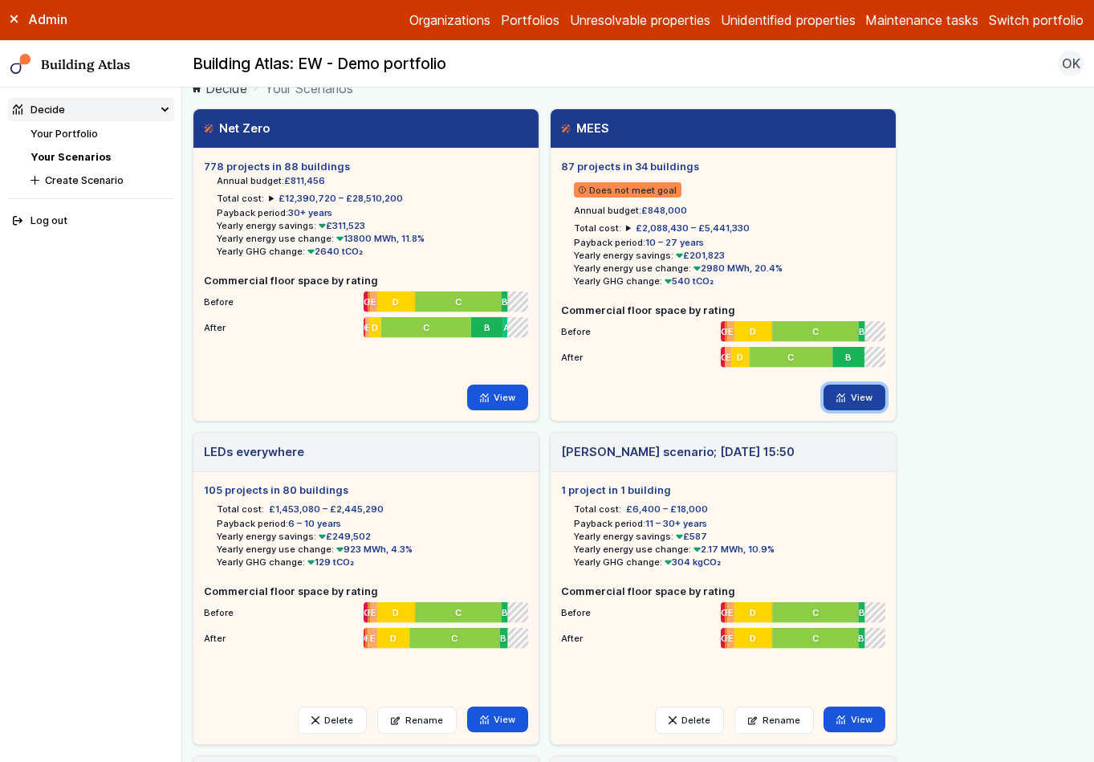
click at [852, 396] on link "View" at bounding box center [855, 397] width 62 height 26
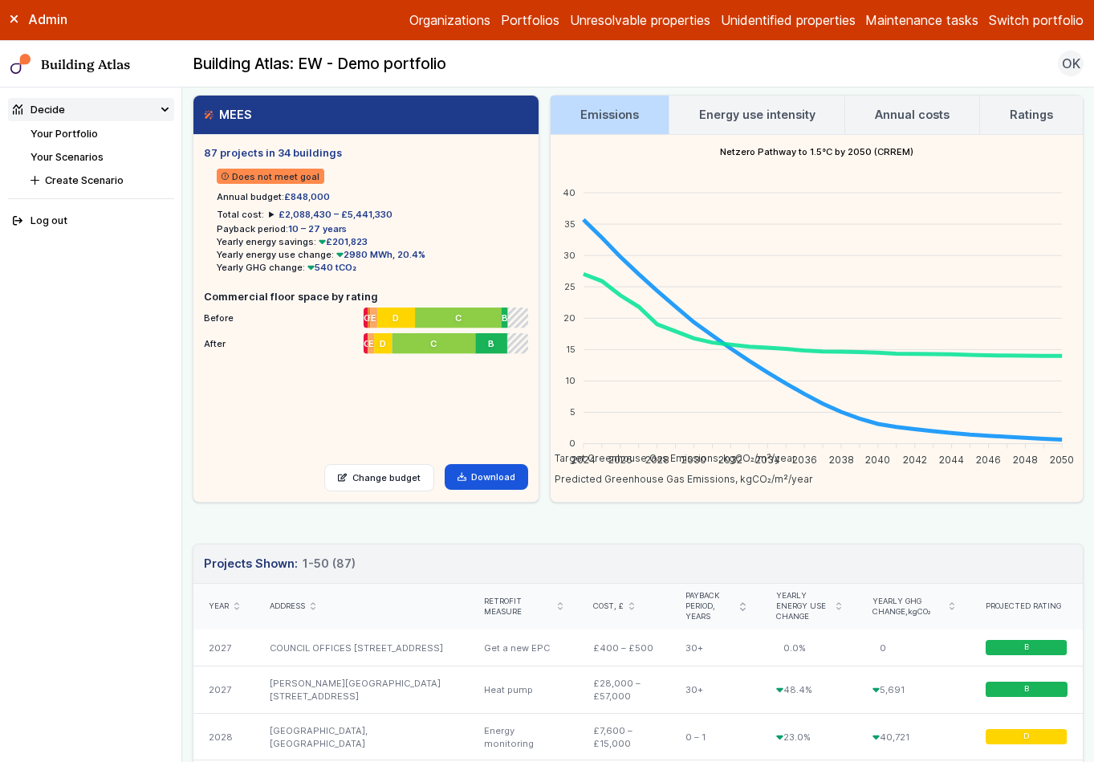
scroll to position [43, 0]
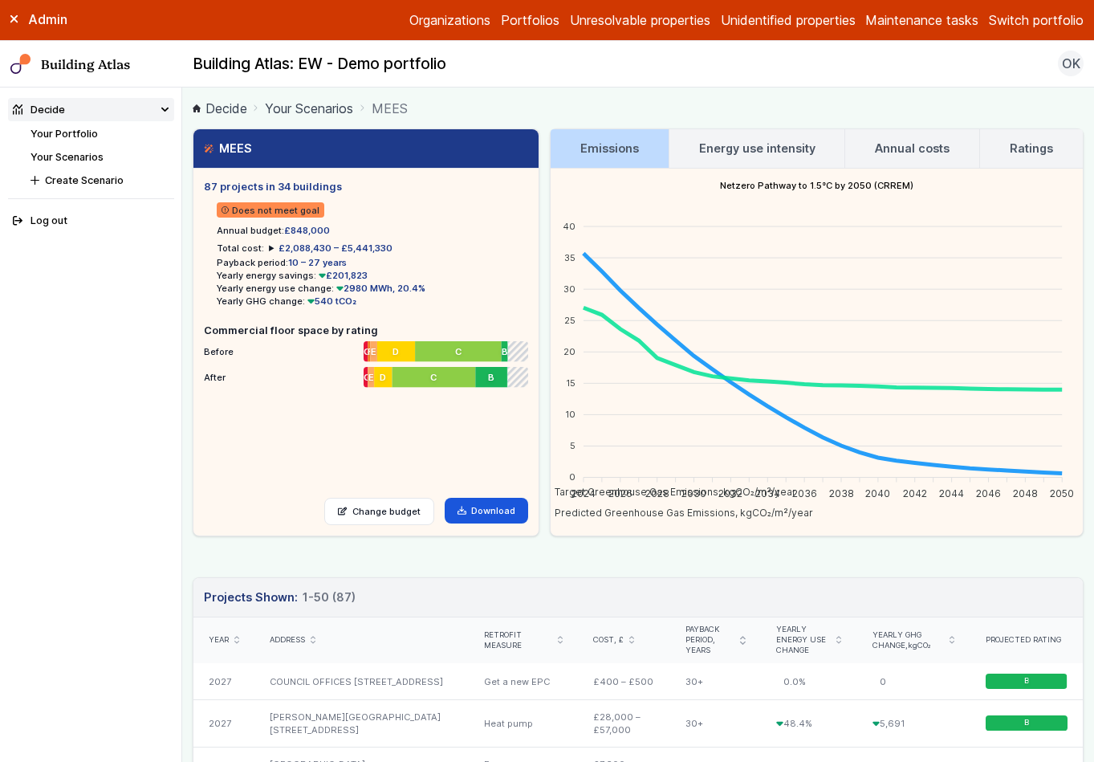
scroll to position [43, 0]
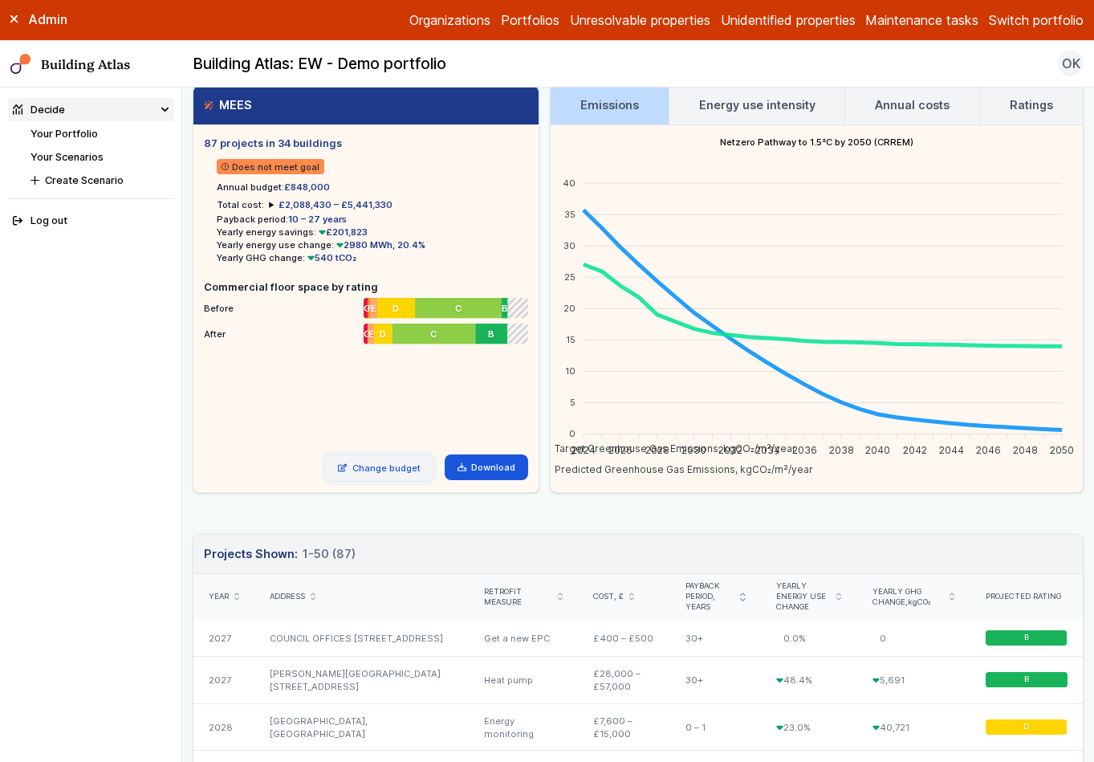
click at [383, 471] on link "Change budget" at bounding box center [379, 467] width 110 height 27
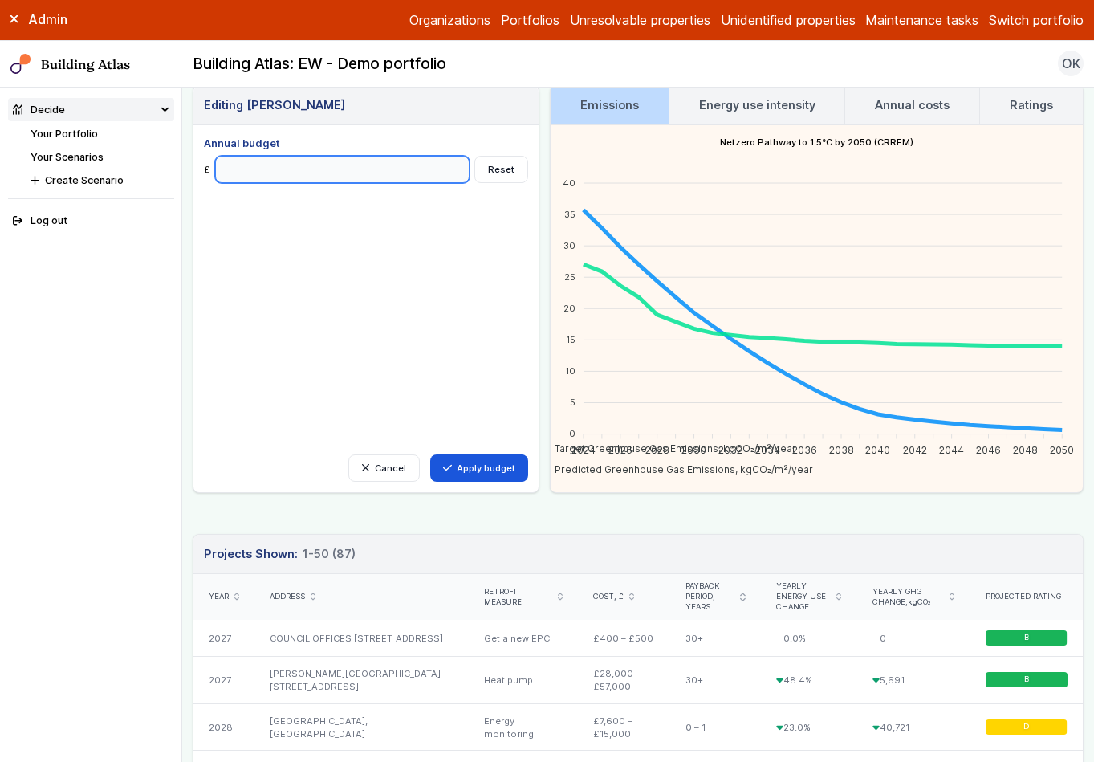
click at [221, 170] on input "******" at bounding box center [342, 169] width 254 height 27
type input "*******"
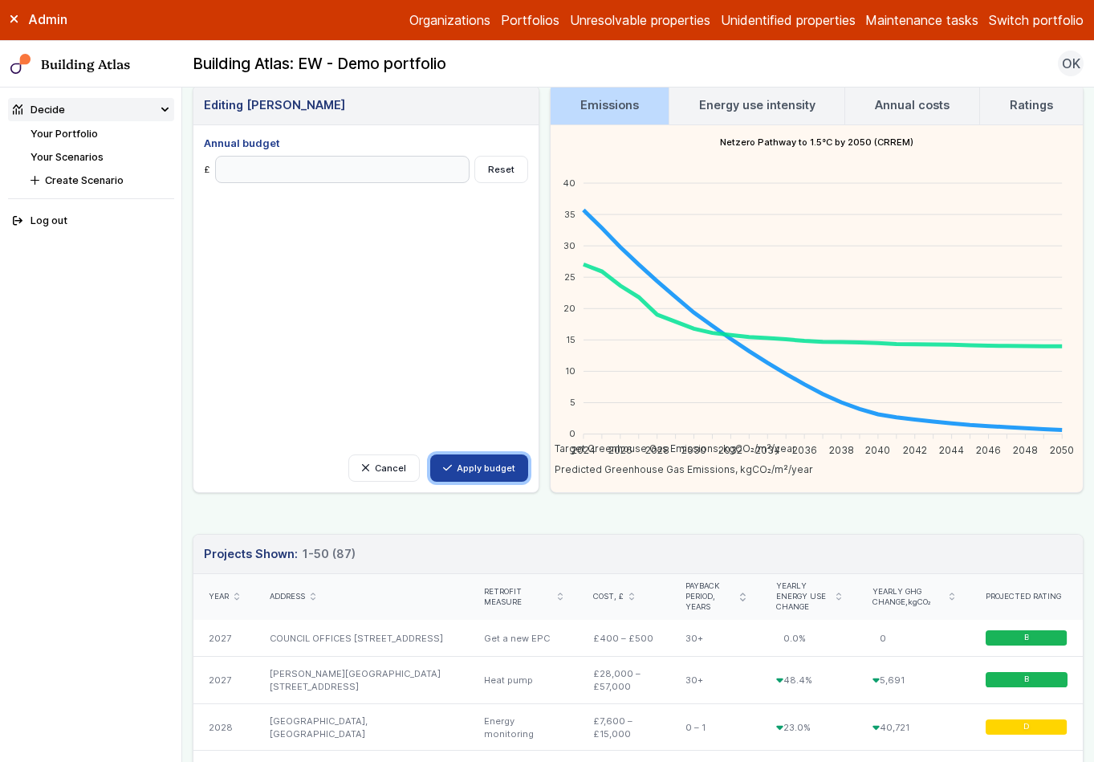
click at [469, 466] on button "Apply budget" at bounding box center [479, 467] width 99 height 27
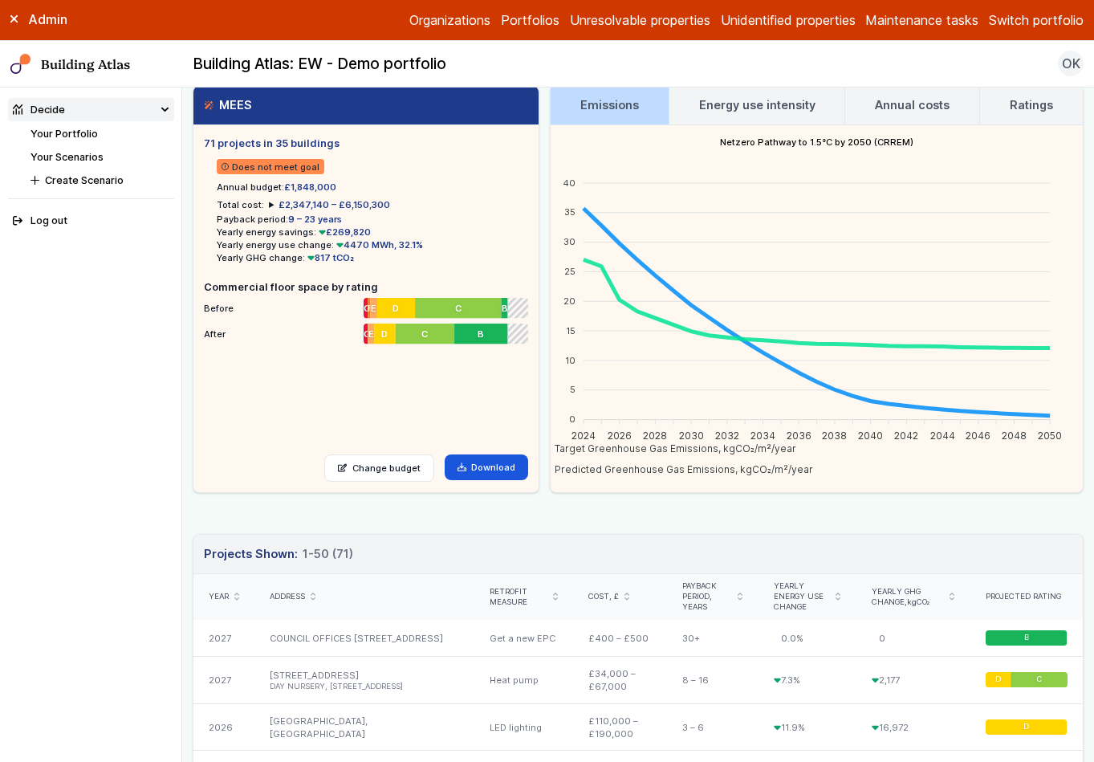
click at [714, 109] on h3 "Energy use intensity" at bounding box center [757, 105] width 116 height 18
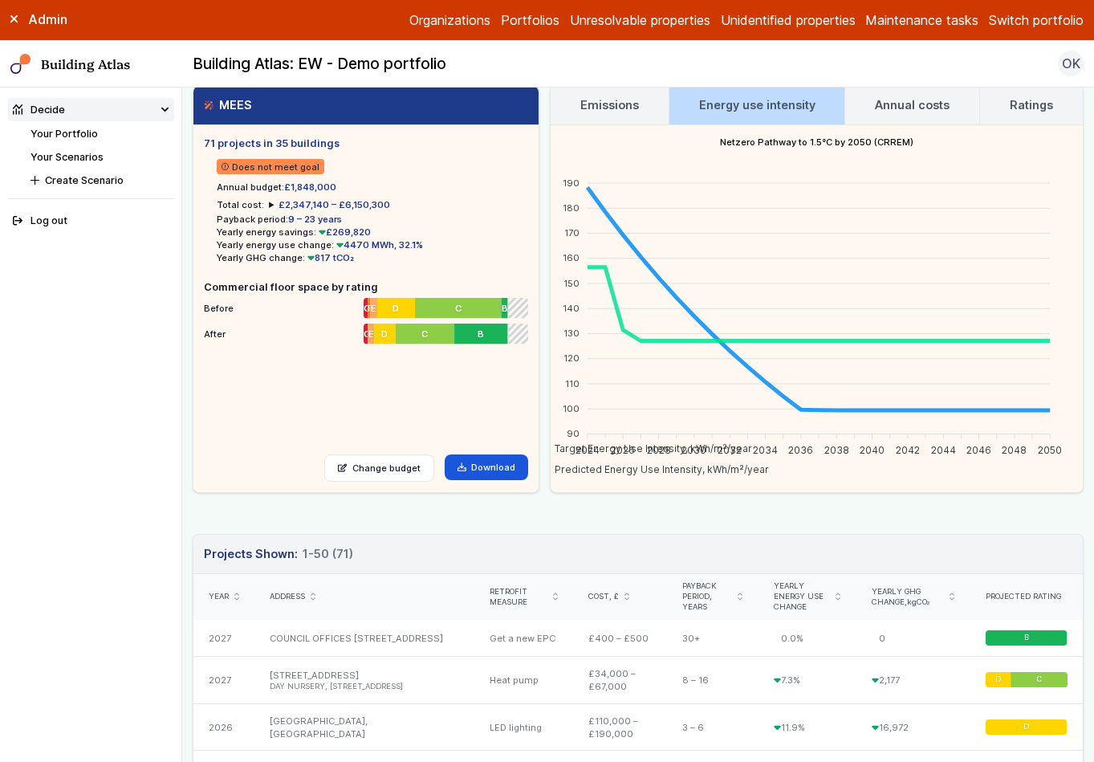
click at [890, 103] on h3 "Annual costs" at bounding box center [912, 105] width 75 height 18
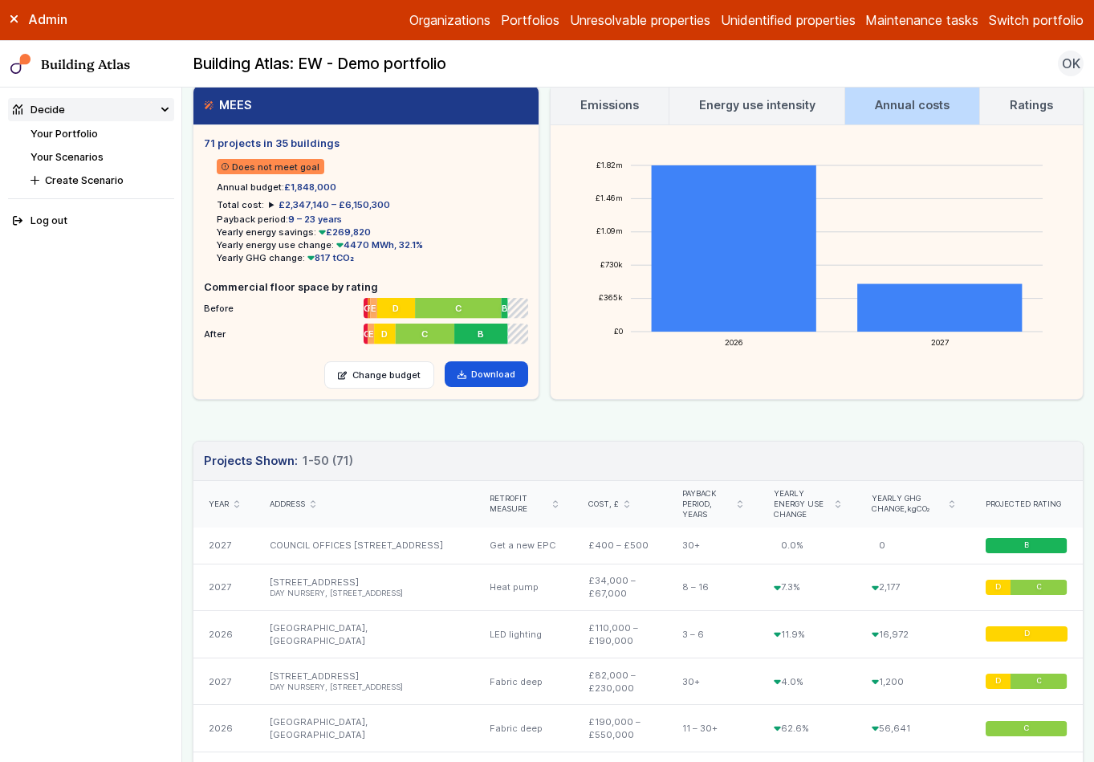
click at [1023, 110] on h3 "Ratings" at bounding box center [1031, 105] width 43 height 18
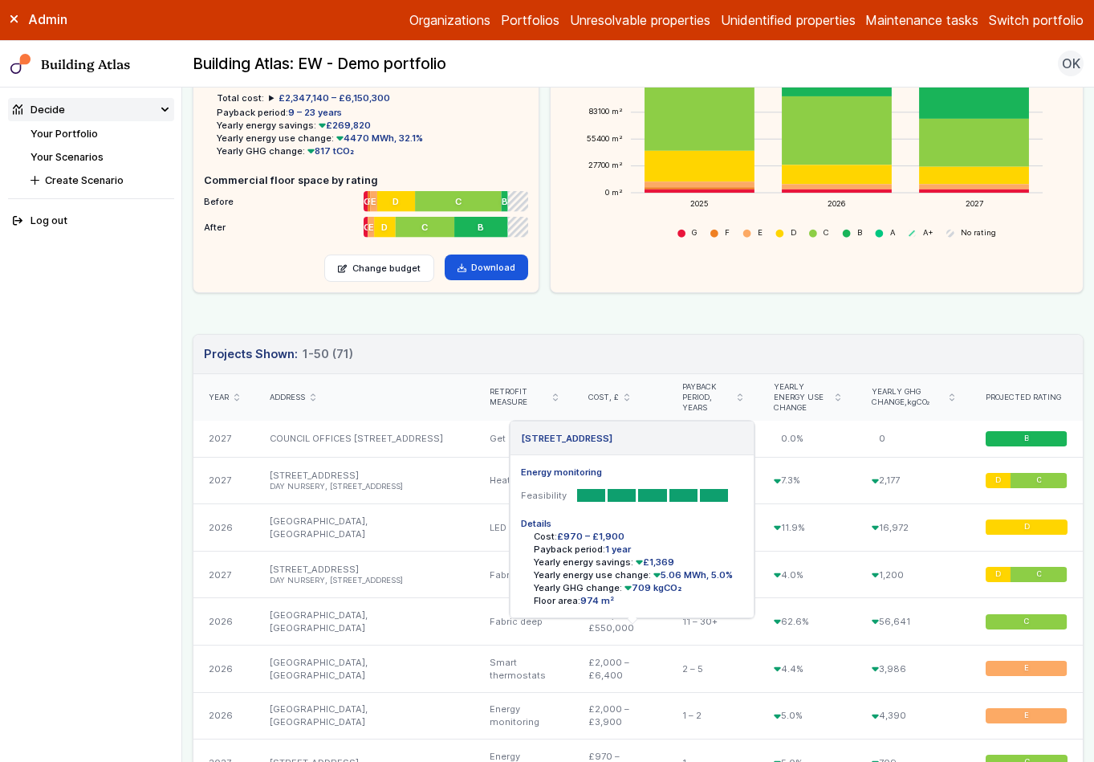
scroll to position [149, 0]
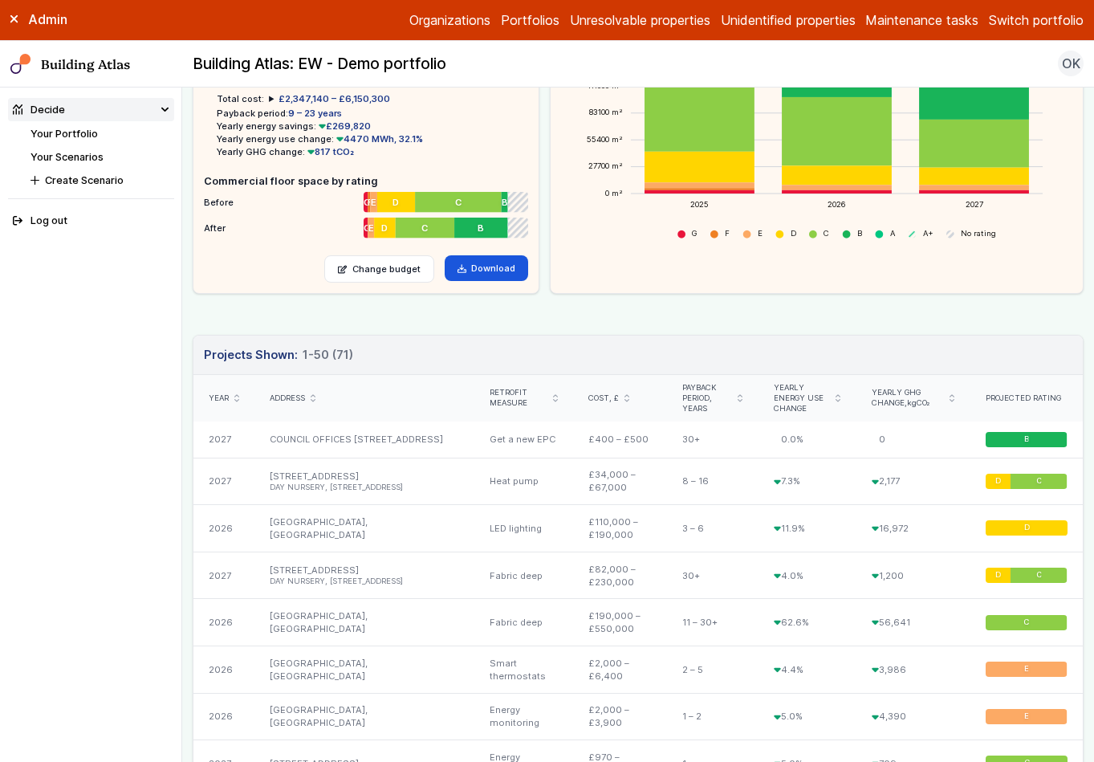
click at [236, 401] on icon "submit" at bounding box center [236, 398] width 4 height 6
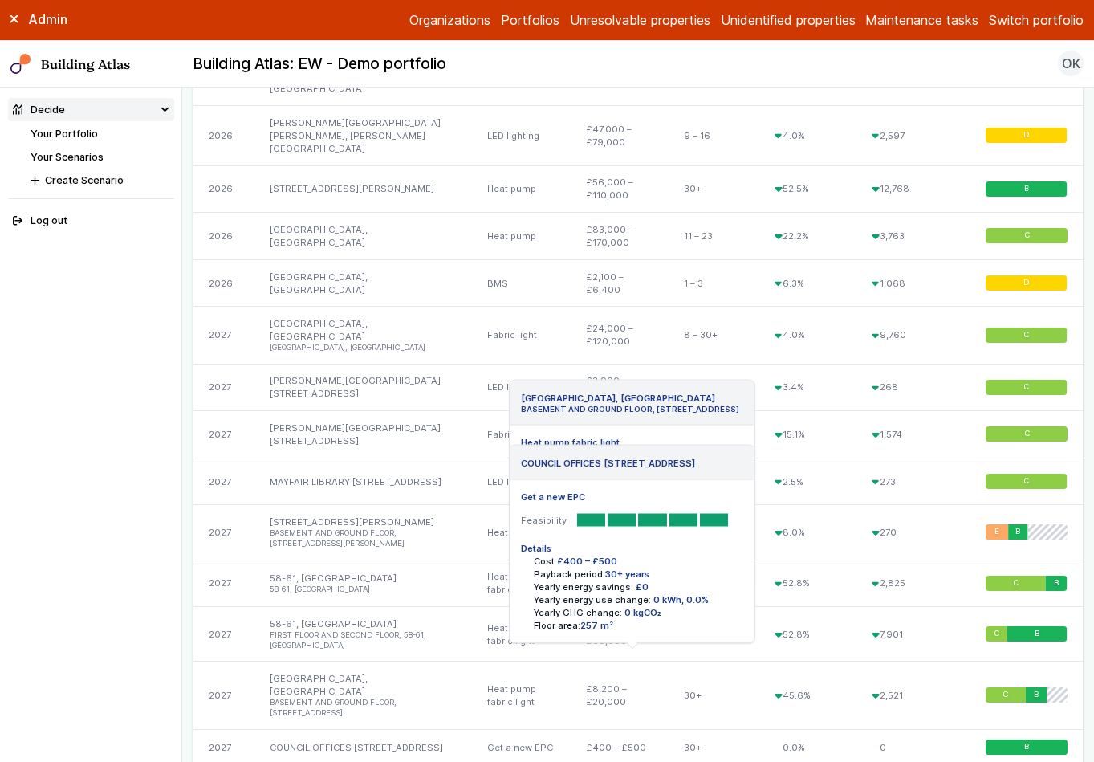
scroll to position [1788, 0]
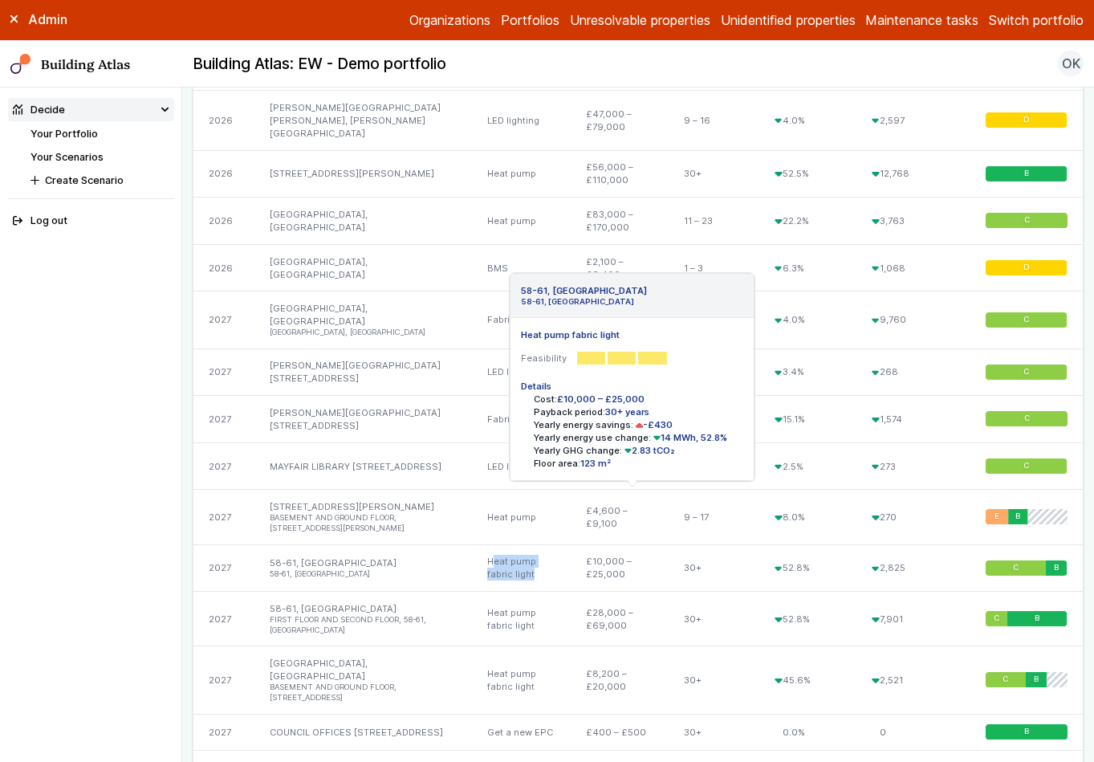
drag, startPoint x: 455, startPoint y: 505, endPoint x: 500, endPoint y: 517, distance: 46.5
click at [500, 544] on div "Heat pump fabric light" at bounding box center [521, 567] width 99 height 47
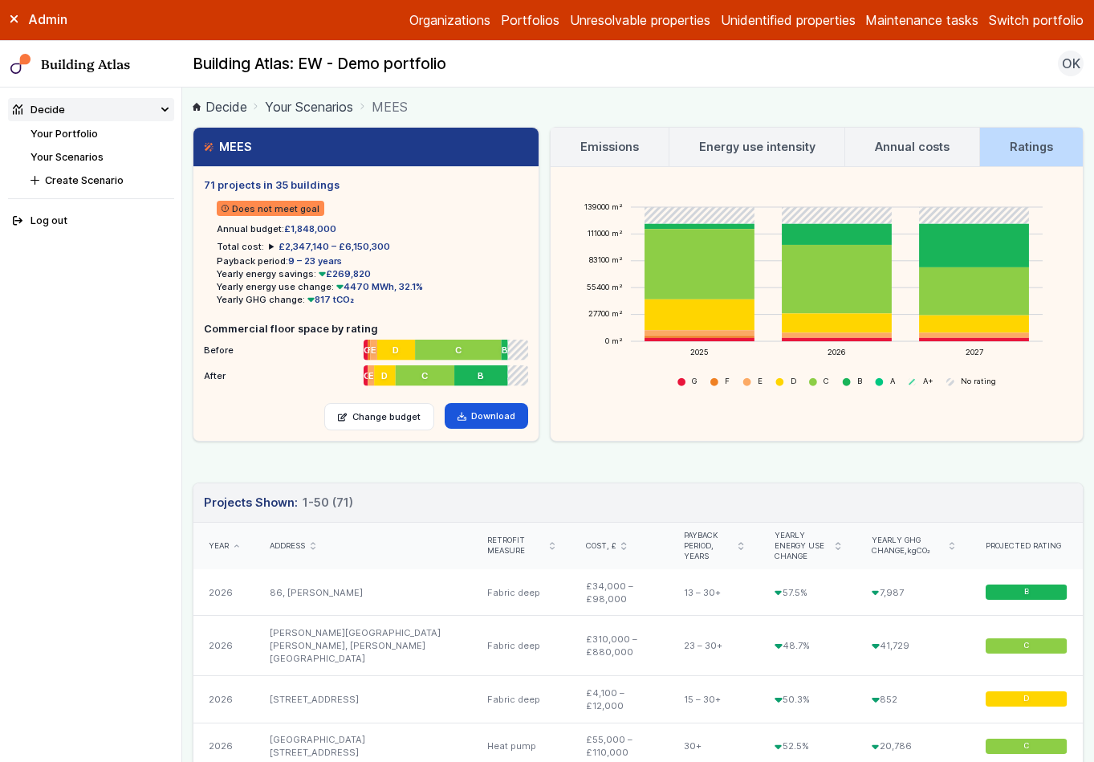
scroll to position [0, 0]
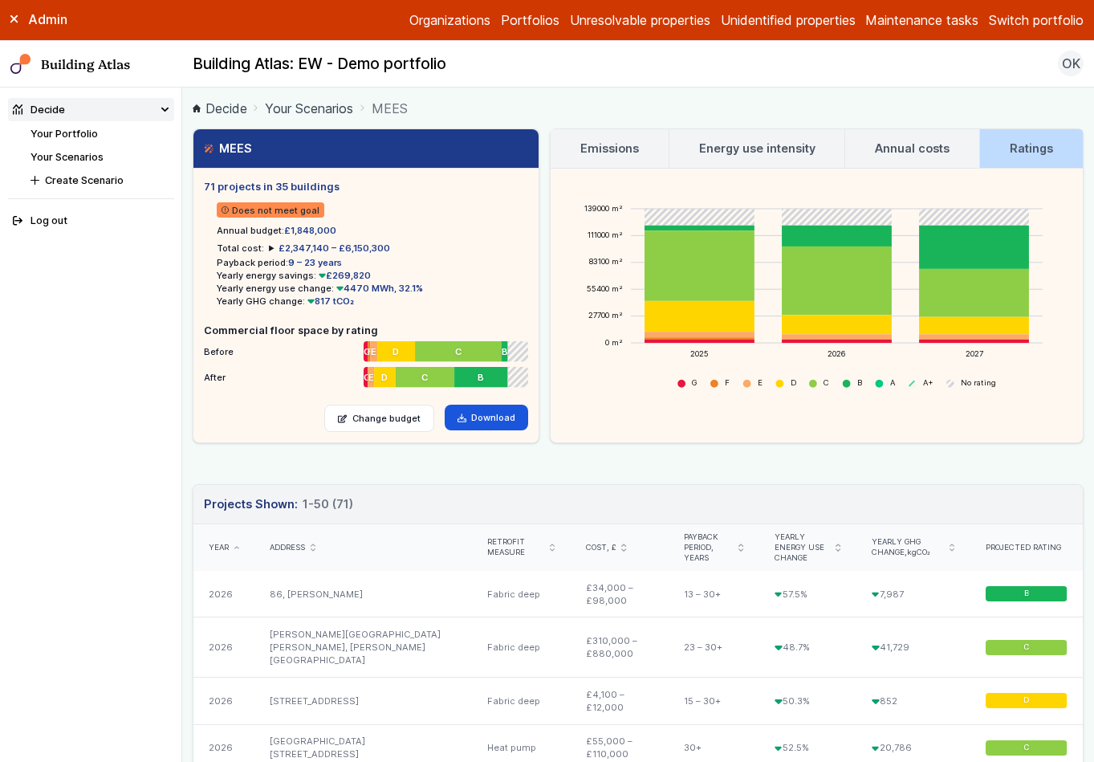
click at [81, 151] on link "Your Scenarios" at bounding box center [67, 157] width 73 height 12
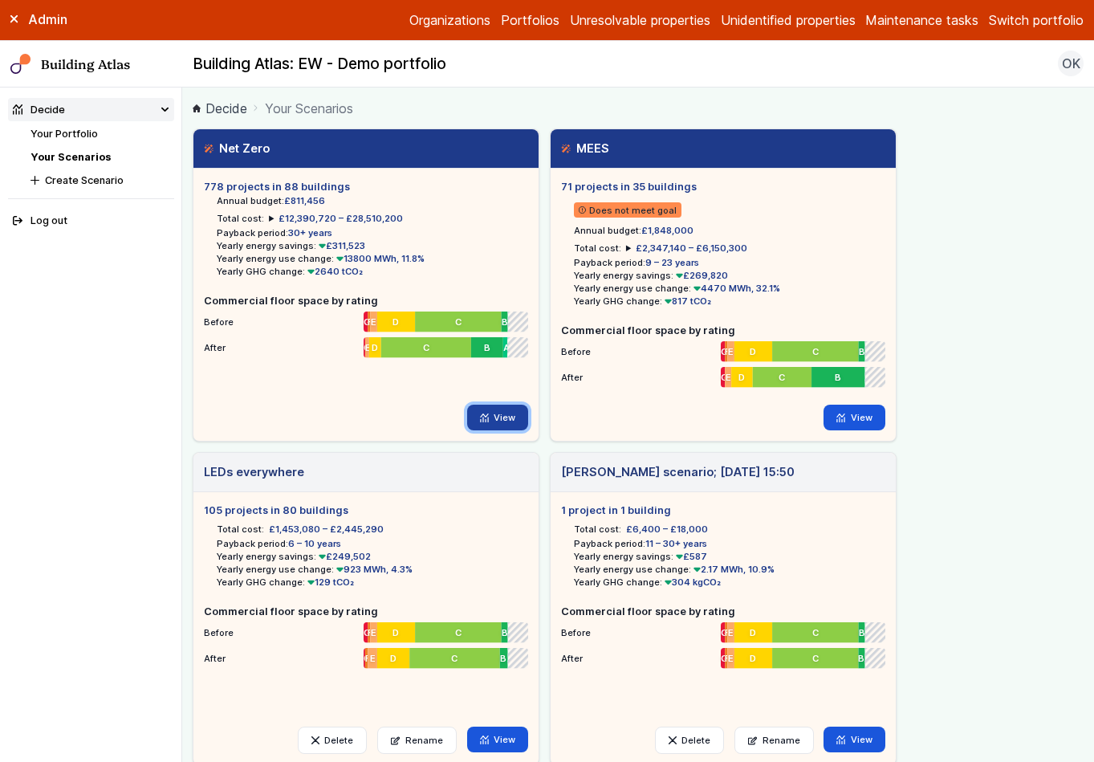
click at [498, 420] on link "View" at bounding box center [498, 418] width 62 height 26
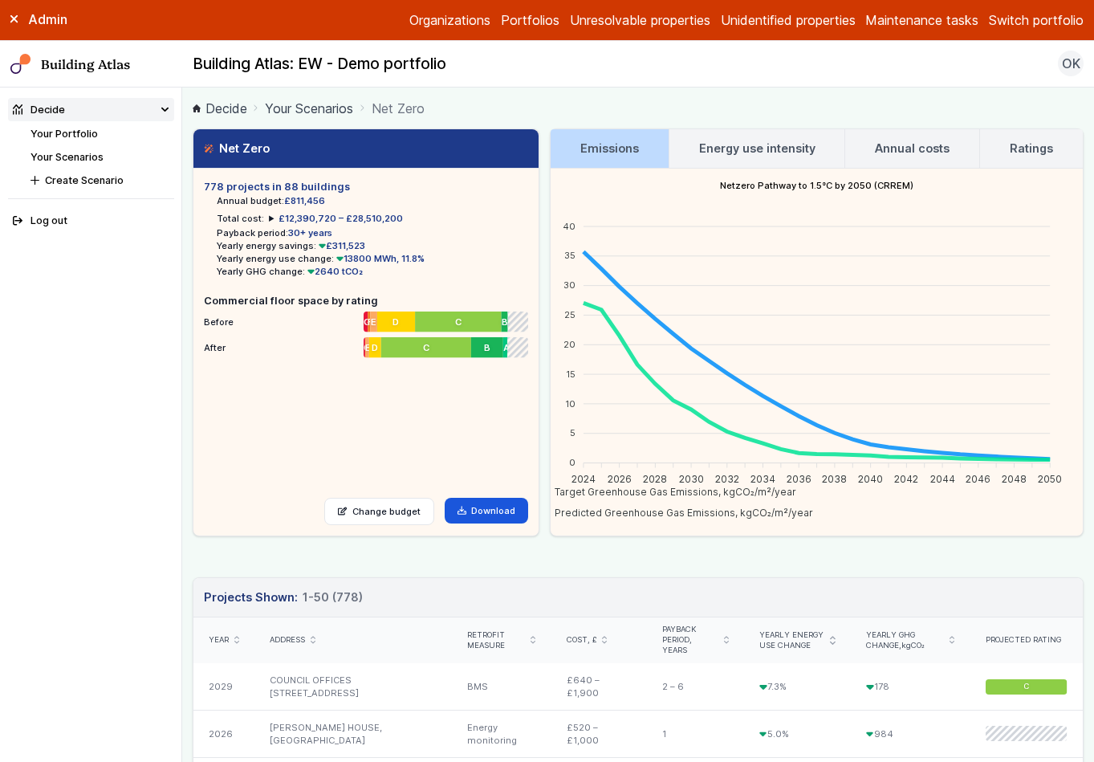
scroll to position [269, 0]
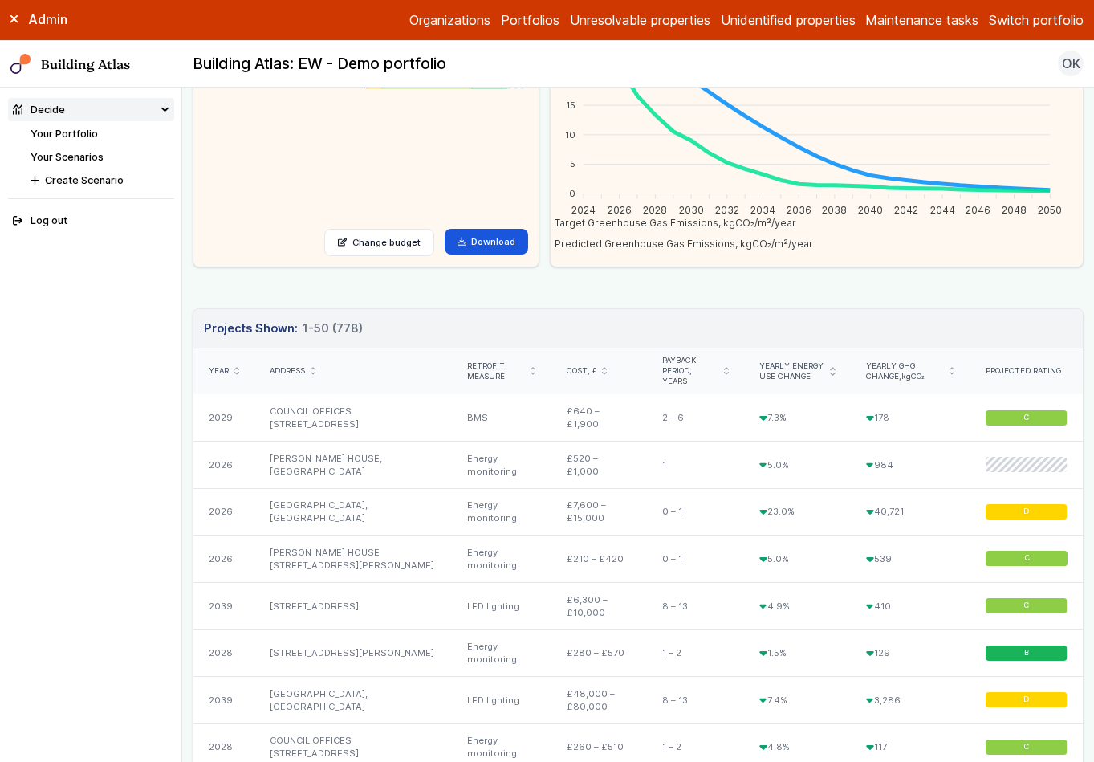
click at [238, 367] on icon "submit" at bounding box center [236, 371] width 5 height 8
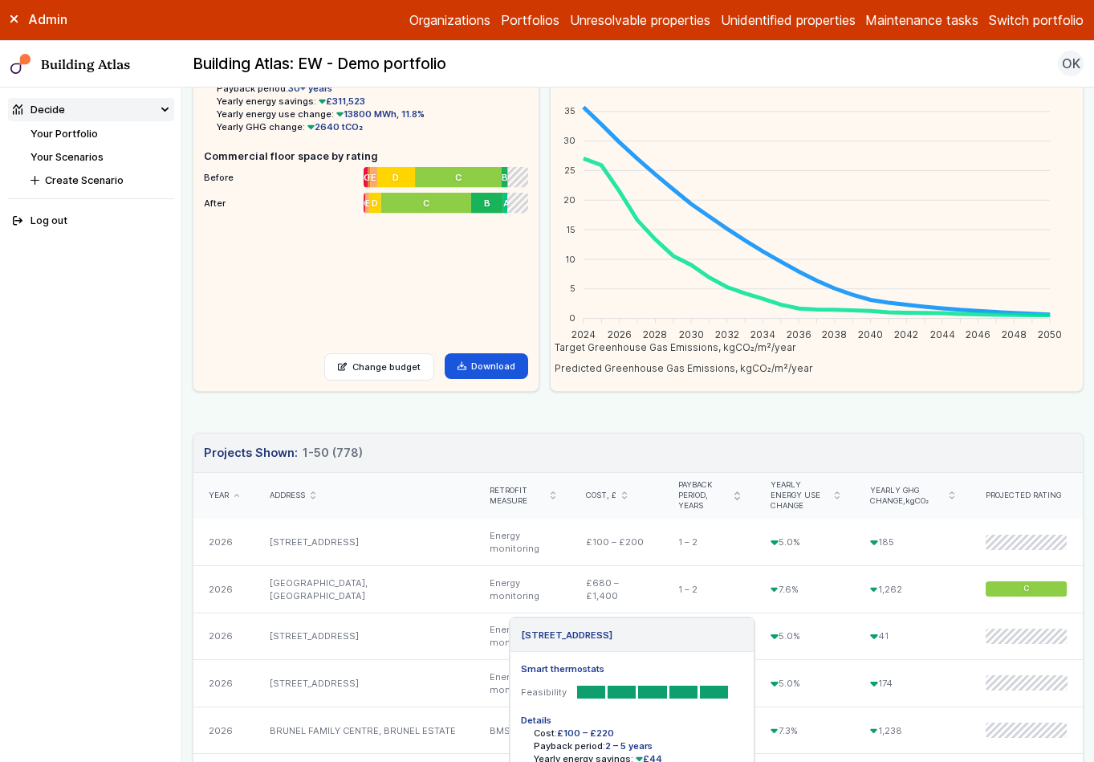
scroll to position [0, 0]
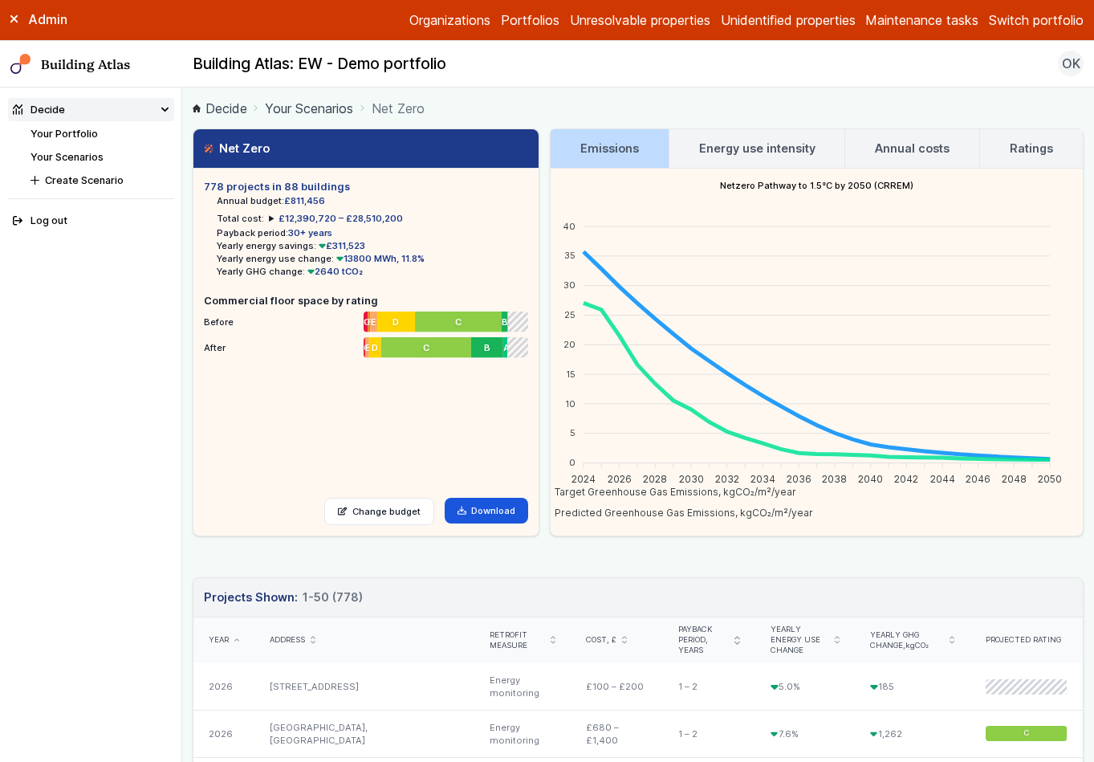
click at [748, 145] on h3 "Energy use intensity" at bounding box center [757, 149] width 116 height 18
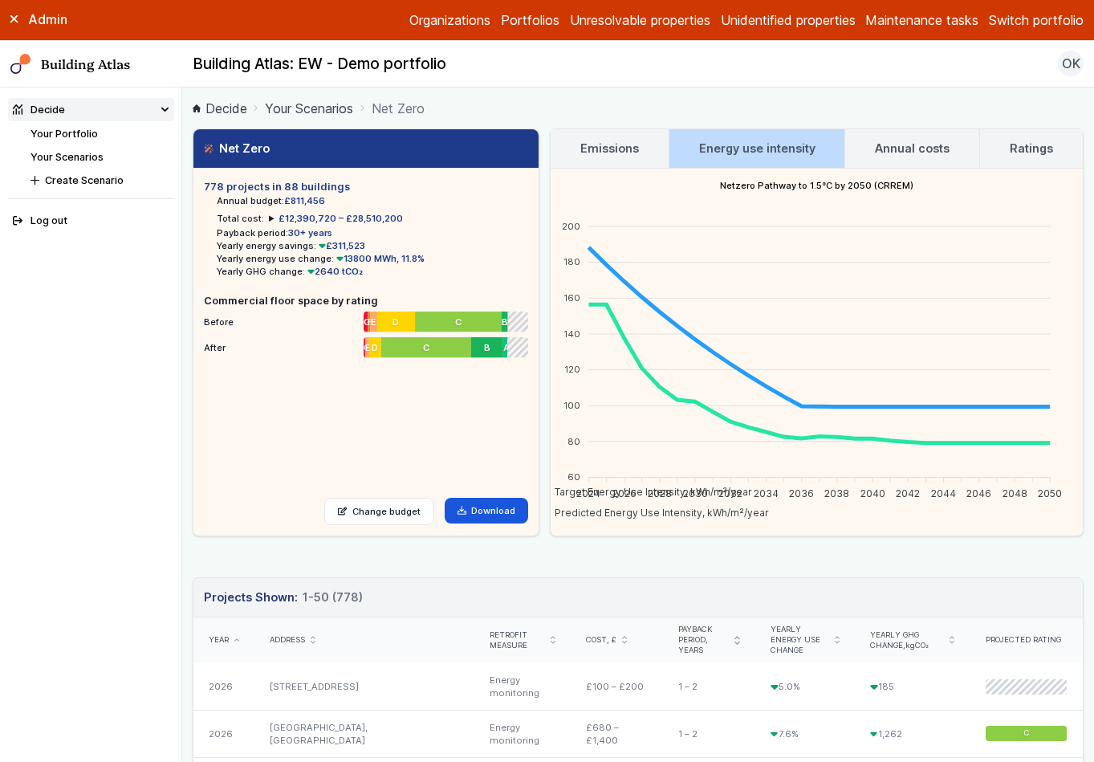
click at [925, 151] on h3 "Annual costs" at bounding box center [912, 149] width 75 height 18
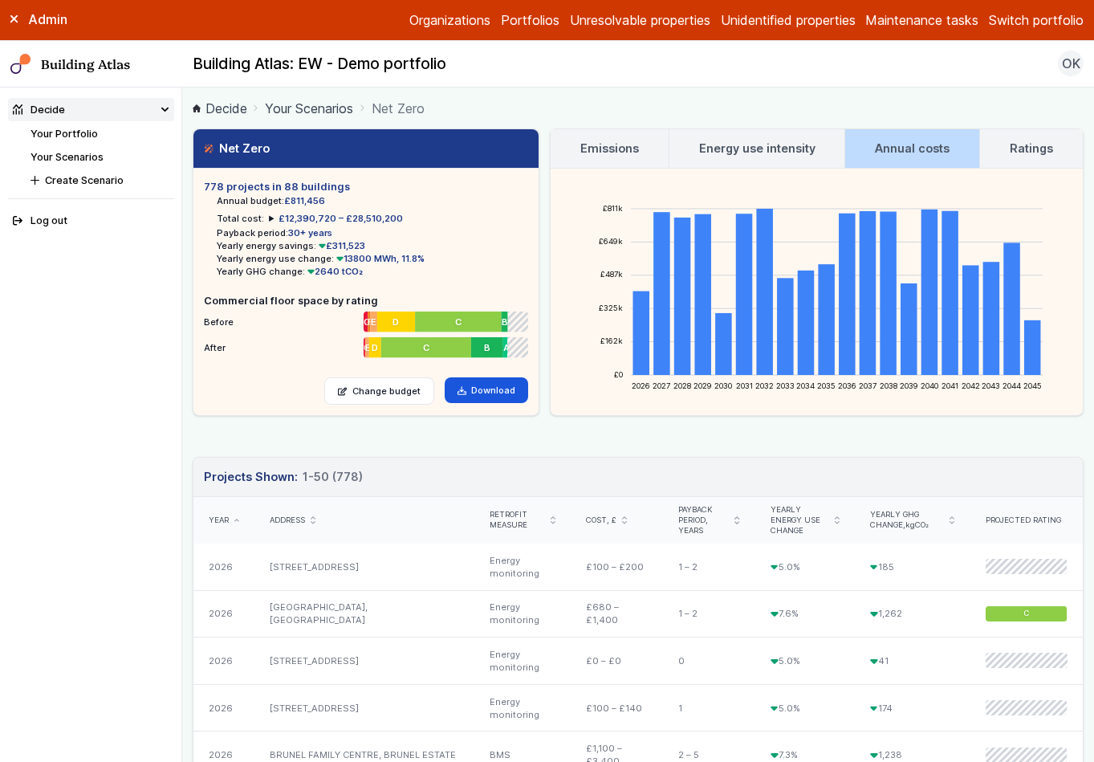
click at [1010, 148] on h3 "Ratings" at bounding box center [1031, 149] width 43 height 18
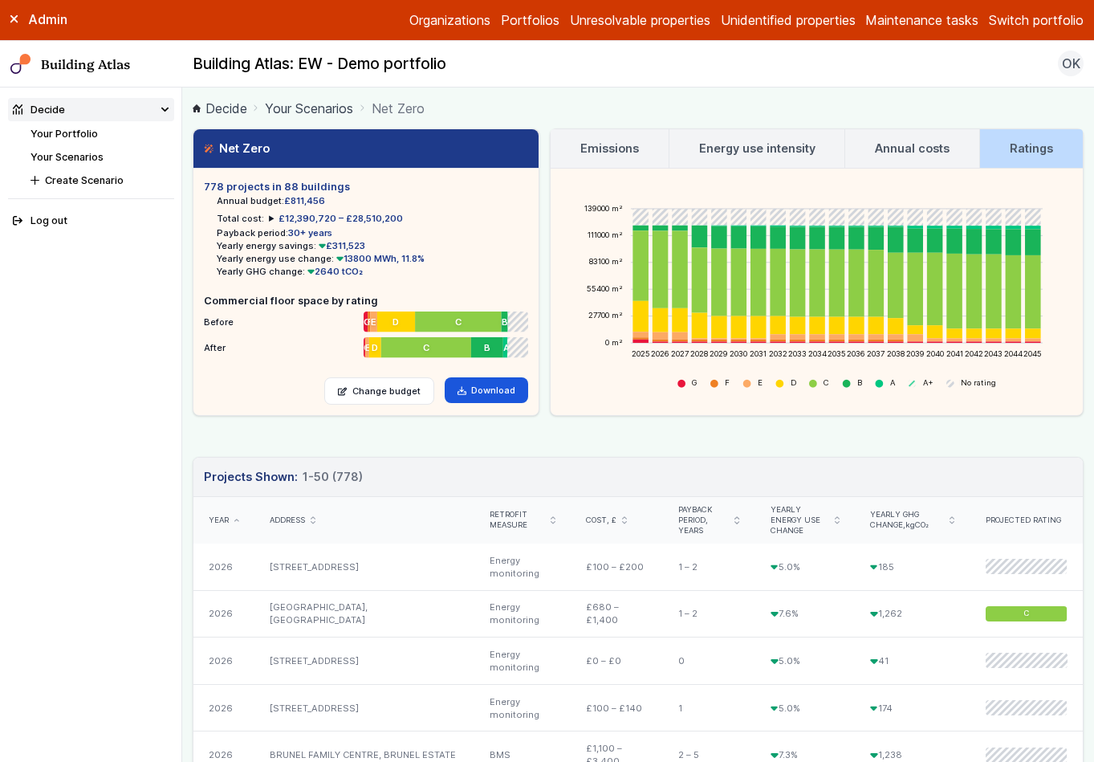
click at [604, 153] on h3 "Emissions" at bounding box center [609, 149] width 59 height 18
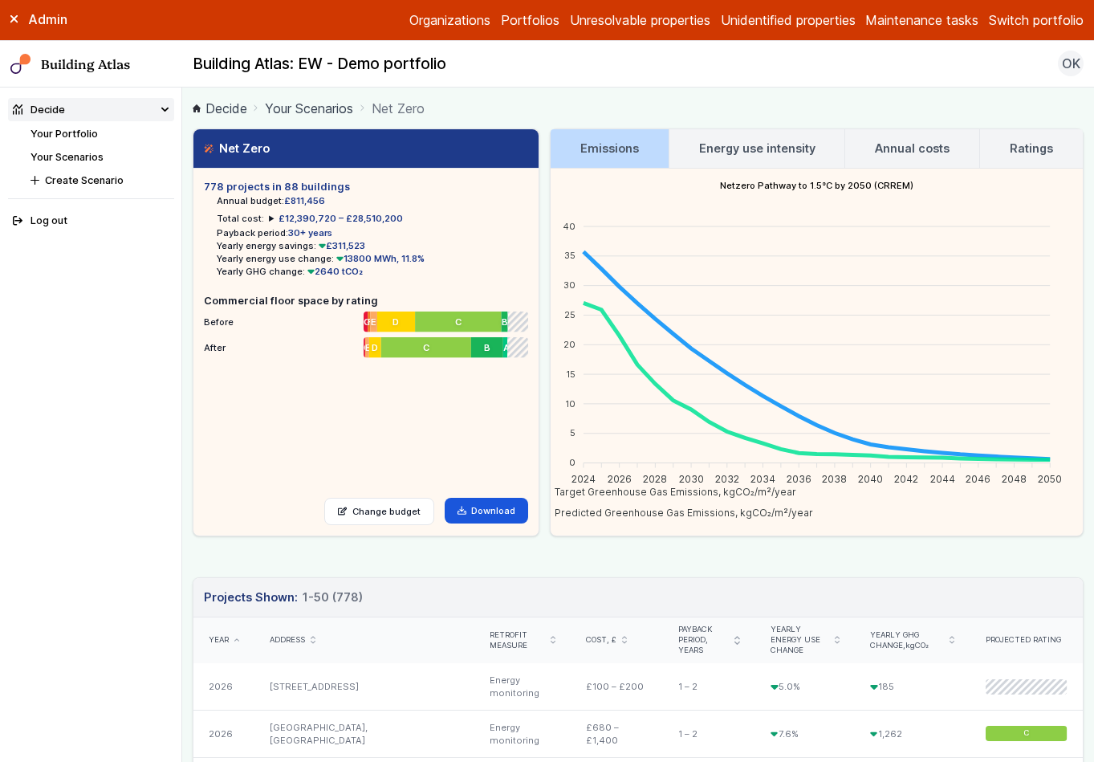
click at [1013, 148] on h3 "Ratings" at bounding box center [1031, 149] width 43 height 18
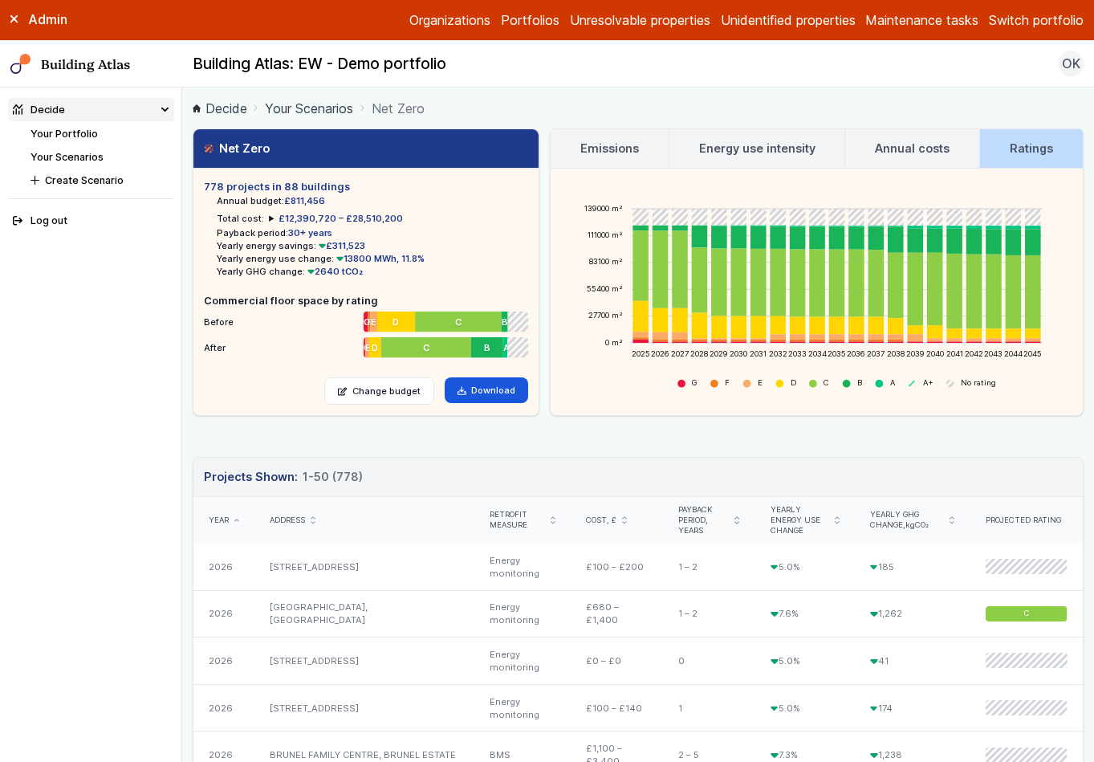
click at [95, 161] on link "Your Scenarios" at bounding box center [67, 157] width 73 height 12
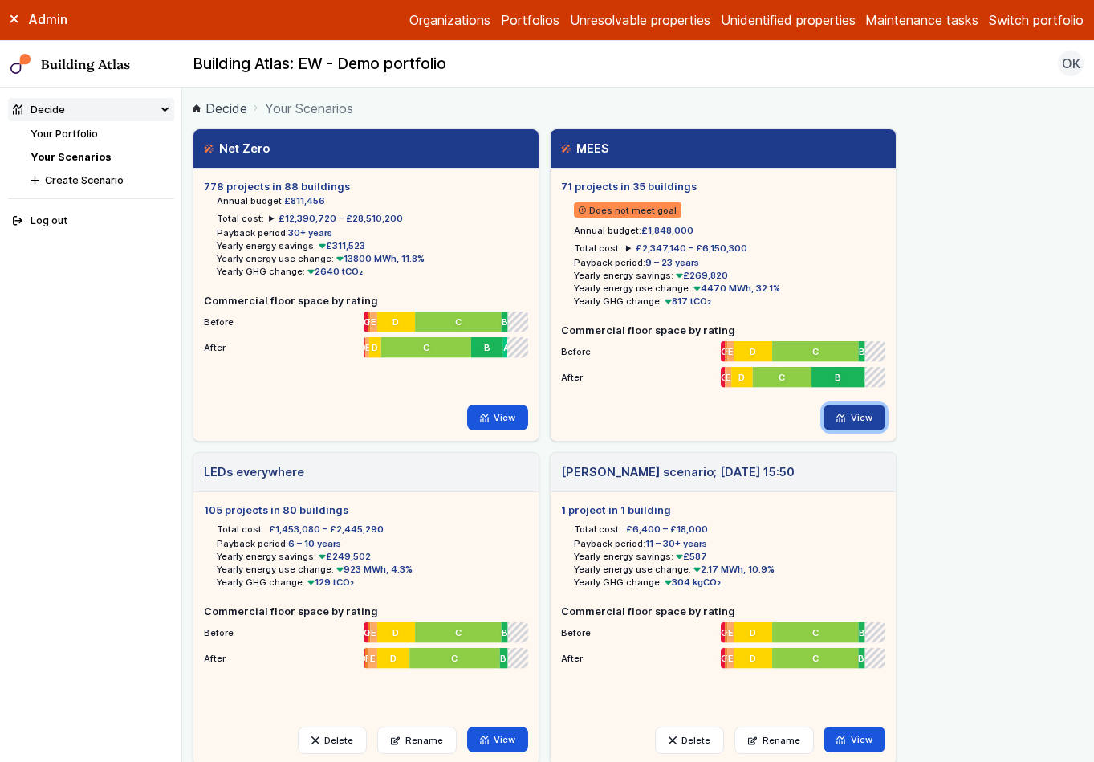
click at [862, 418] on link "View" at bounding box center [855, 418] width 62 height 26
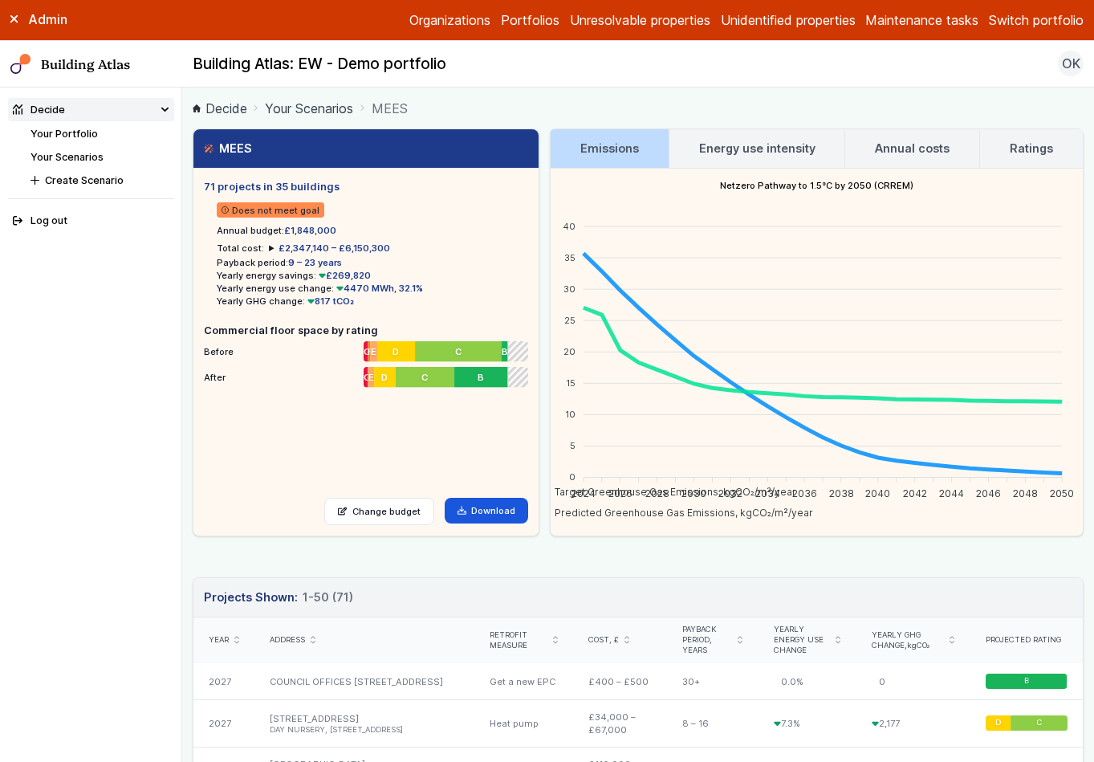
click at [80, 153] on link "Your Scenarios" at bounding box center [67, 157] width 73 height 12
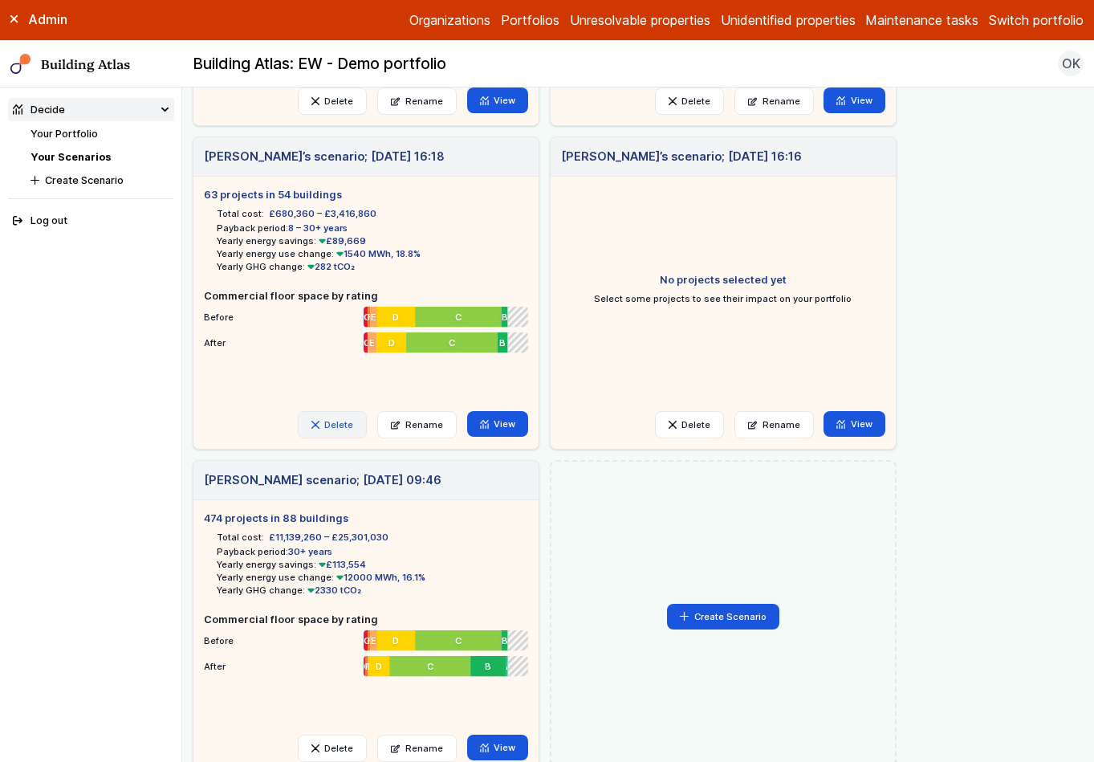
scroll to position [633, 0]
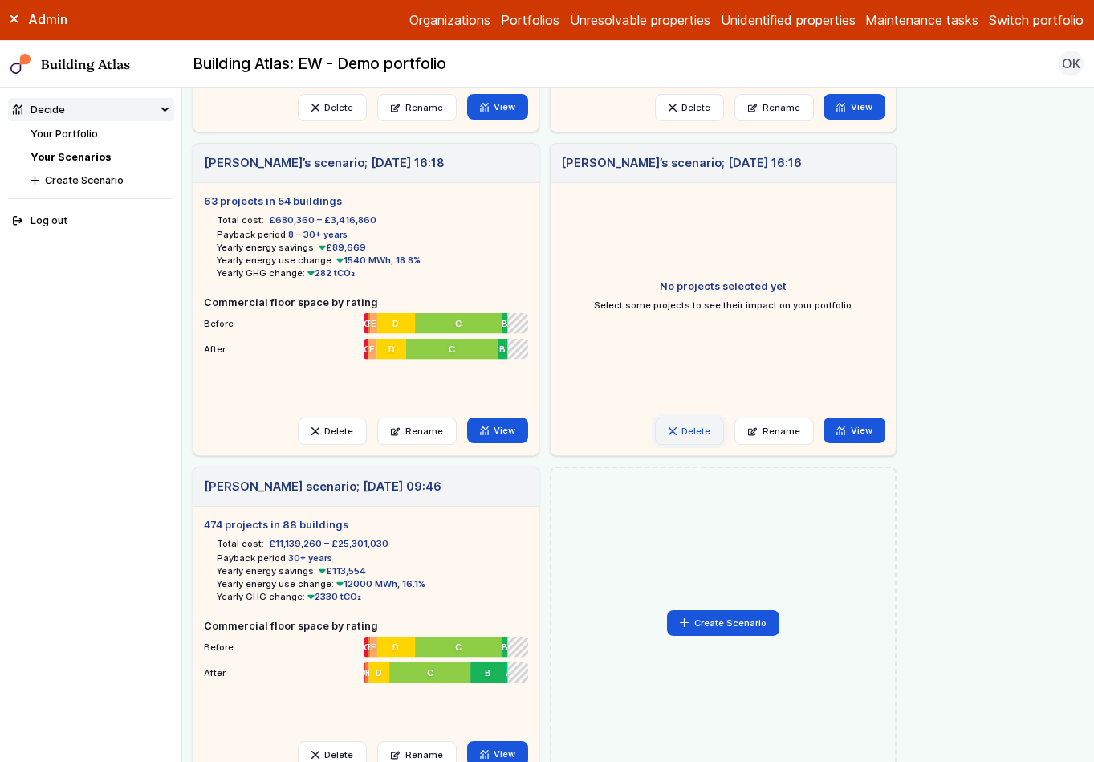
click at [689, 432] on button "Delete" at bounding box center [689, 430] width 69 height 27
click at [0, 0] on button "Delete" at bounding box center [0, 0] width 0 height 0
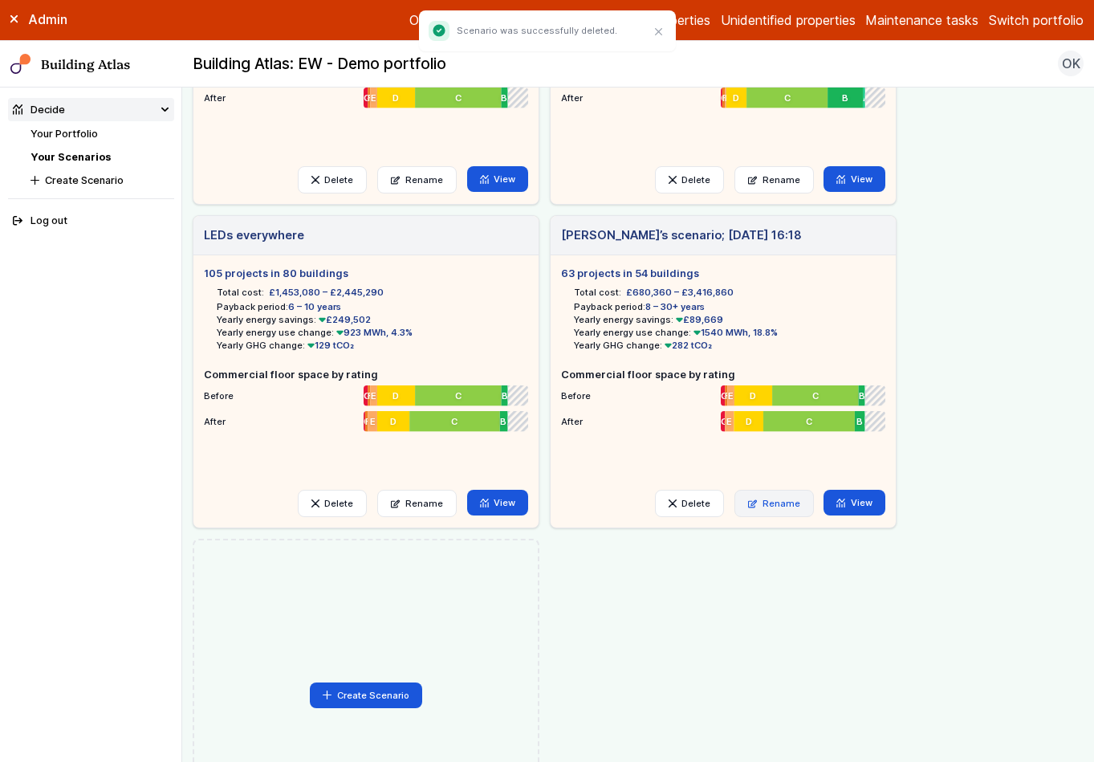
scroll to position [594, 0]
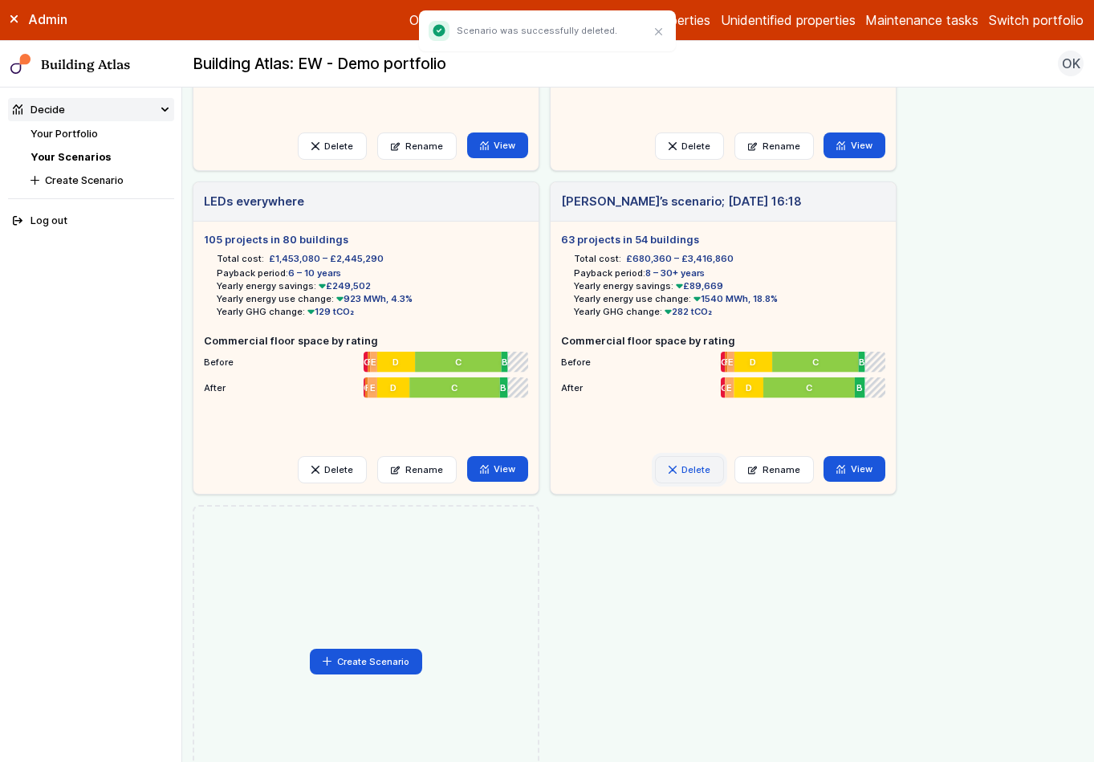
click at [676, 466] on icon "button" at bounding box center [672, 469] width 6 height 6
click at [0, 0] on button "Delete" at bounding box center [0, 0] width 0 height 0
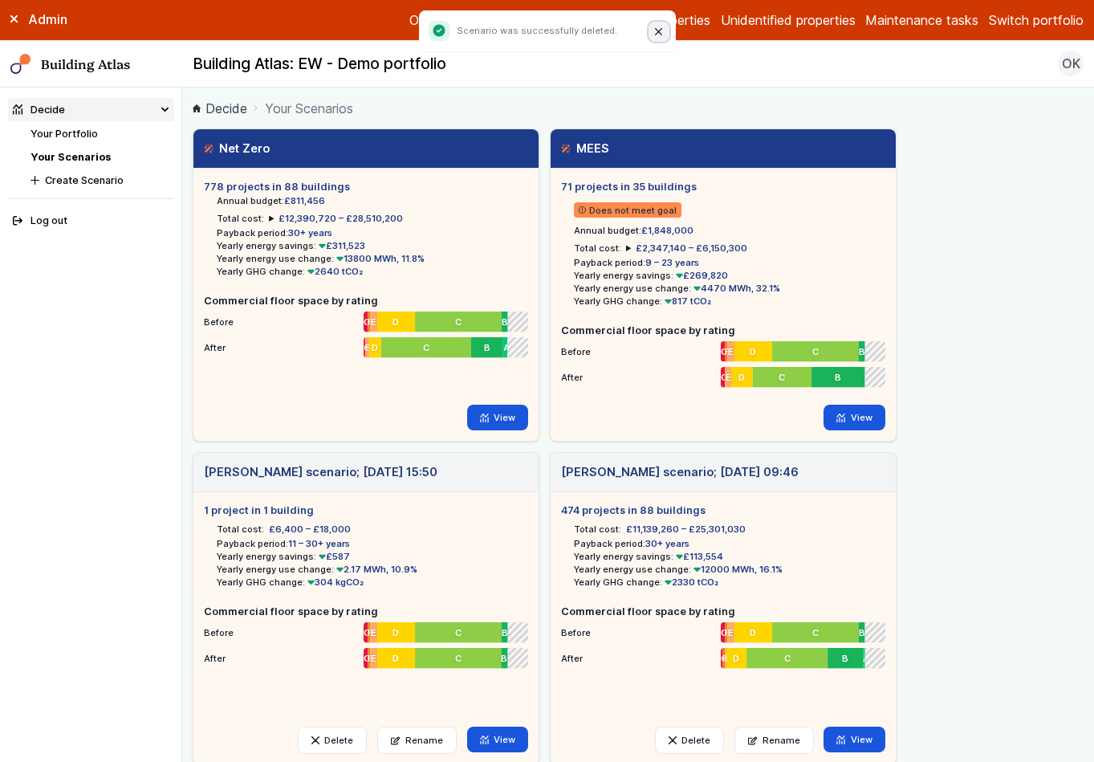
click at [661, 38] on button "Close" at bounding box center [659, 32] width 21 height 21
click at [543, 21] on link "Portfolios" at bounding box center [530, 19] width 59 height 19
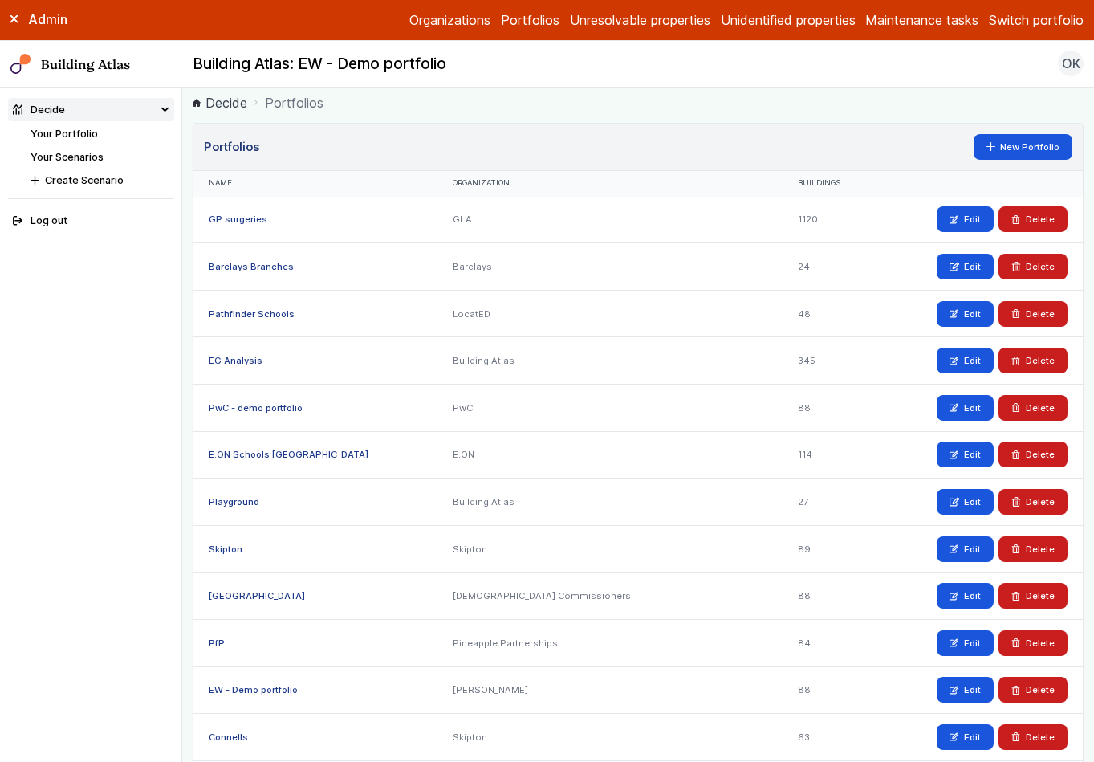
scroll to position [6, 0]
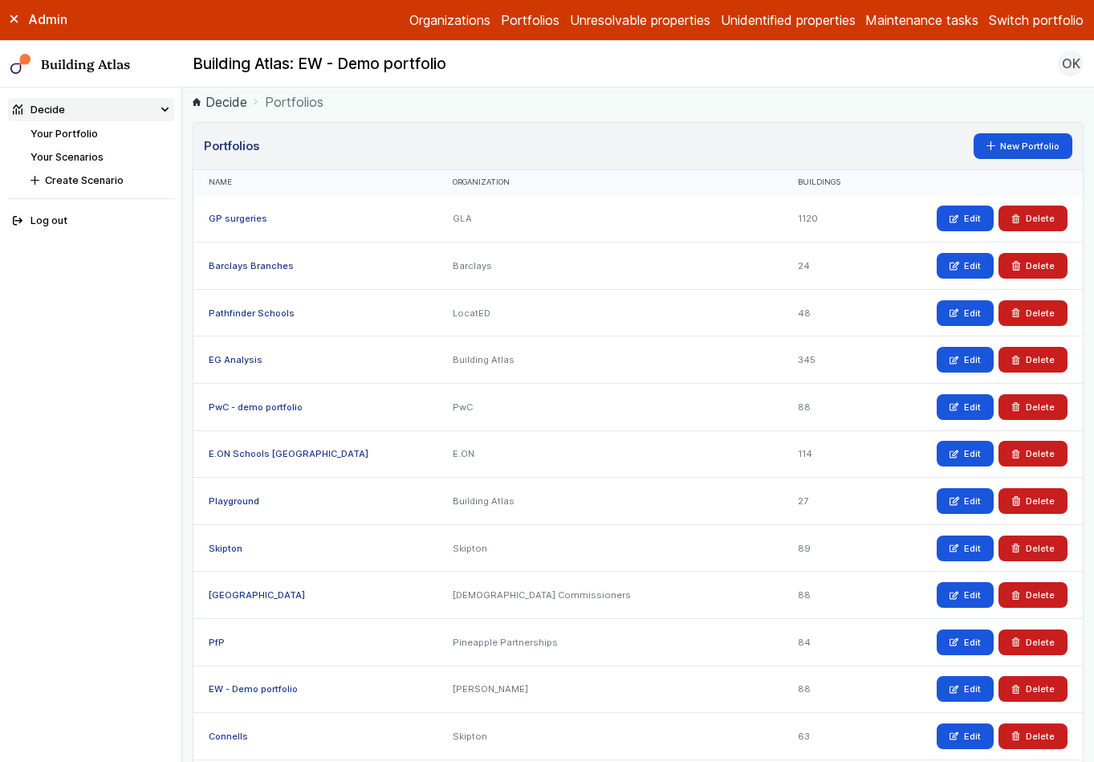
click at [441, 11] on link "Organizations" at bounding box center [449, 19] width 81 height 19
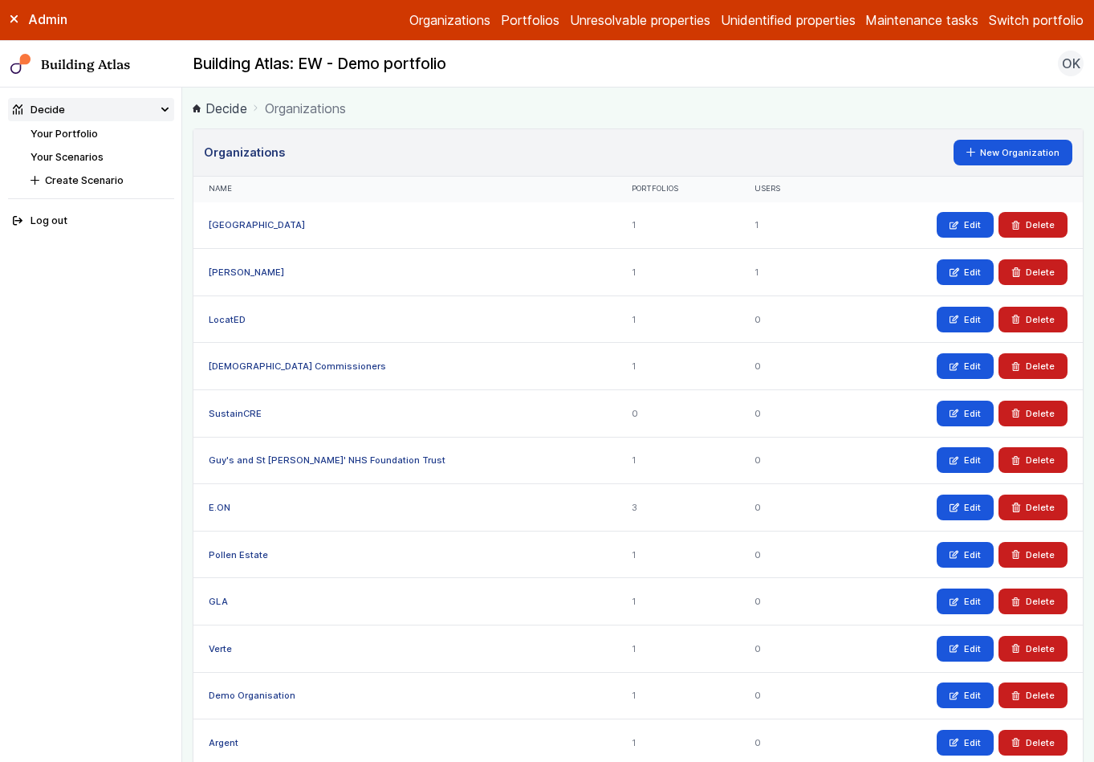
click at [506, 18] on link "Portfolios" at bounding box center [530, 19] width 59 height 19
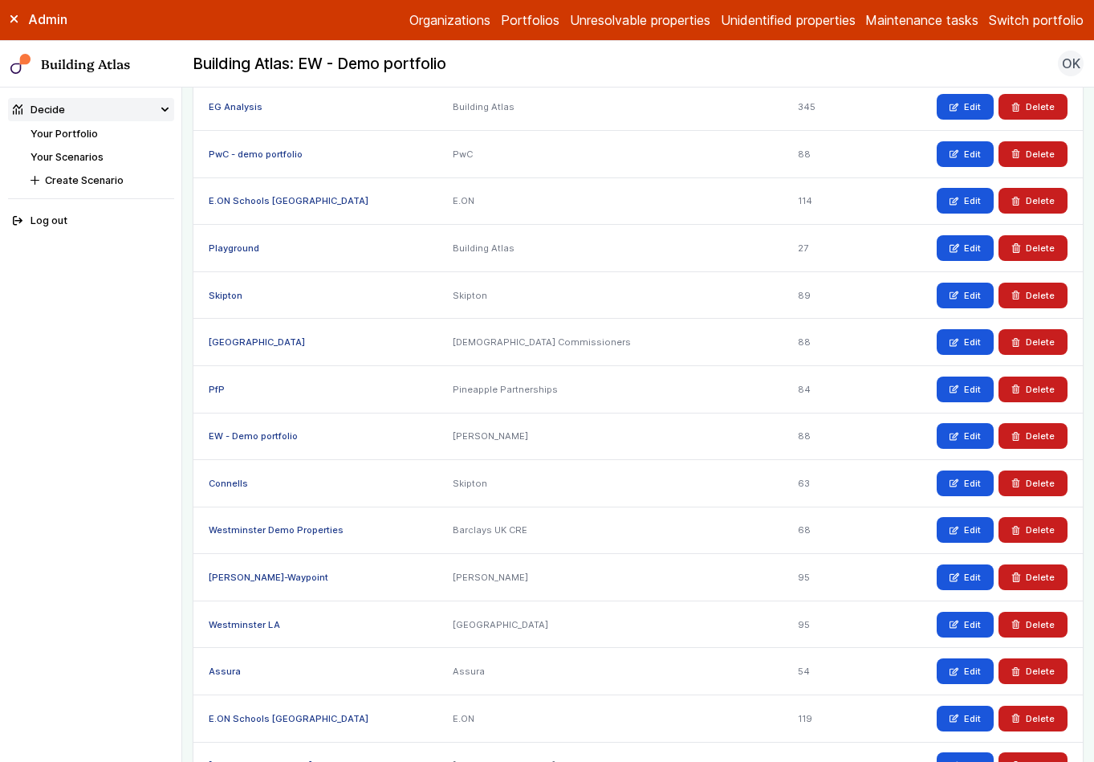
scroll to position [239, 0]
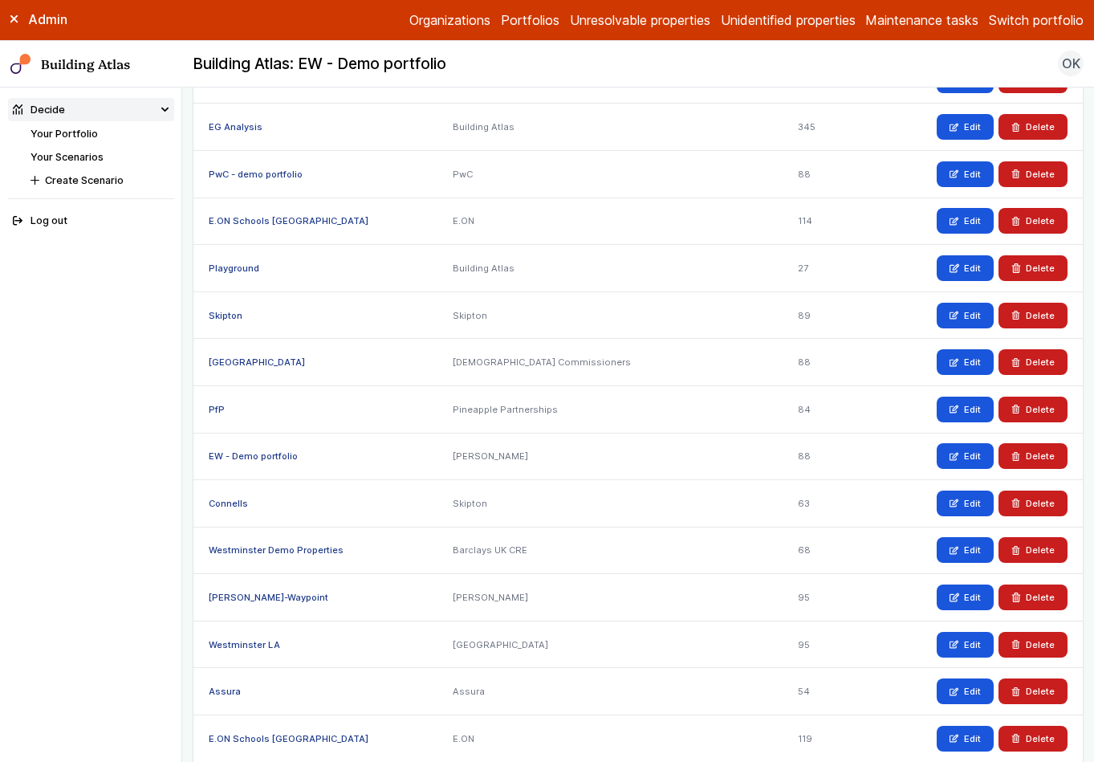
click at [249, 266] on link "Playground" at bounding box center [234, 267] width 51 height 11
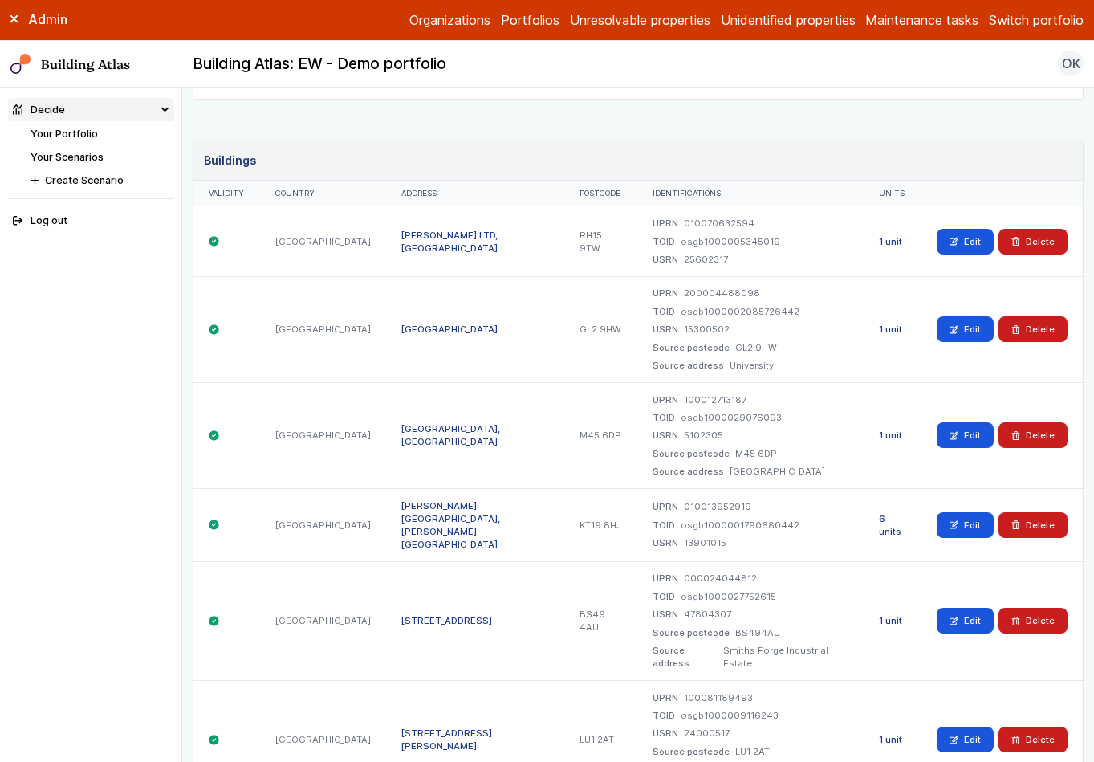
scroll to position [227, 0]
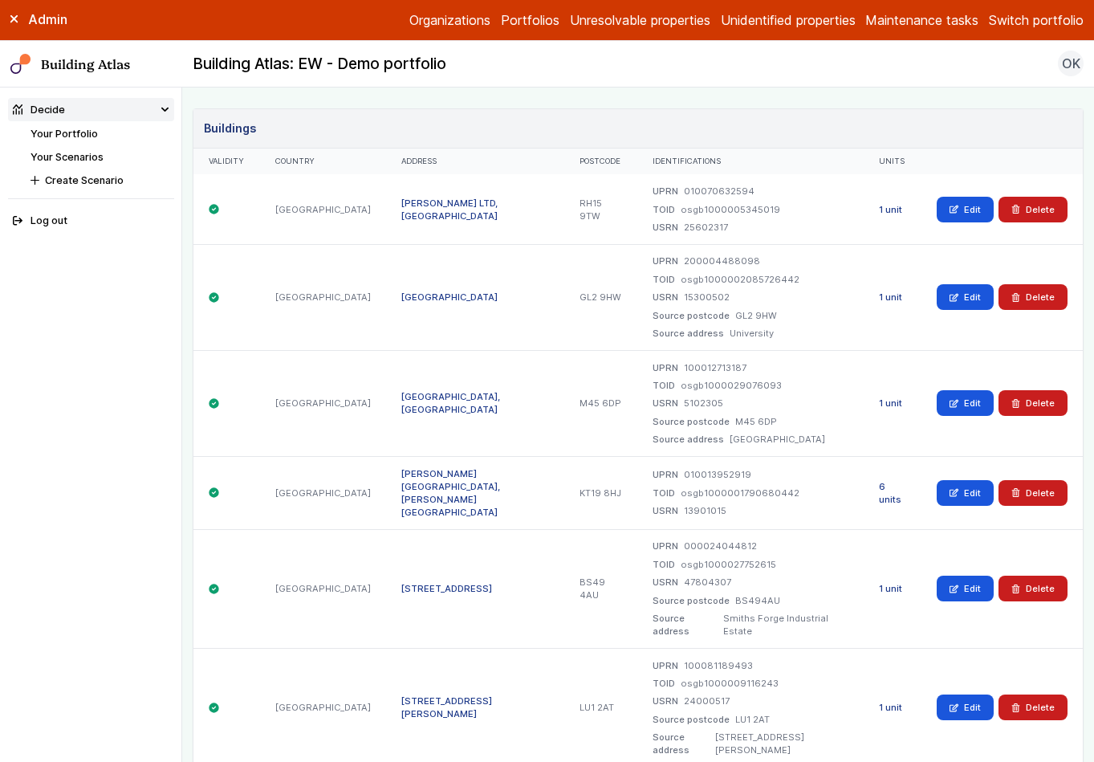
click at [421, 492] on link "[PERSON_NAME][GEOGRAPHIC_DATA], [PERSON_NAME][GEOGRAPHIC_DATA]" at bounding box center [450, 493] width 99 height 50
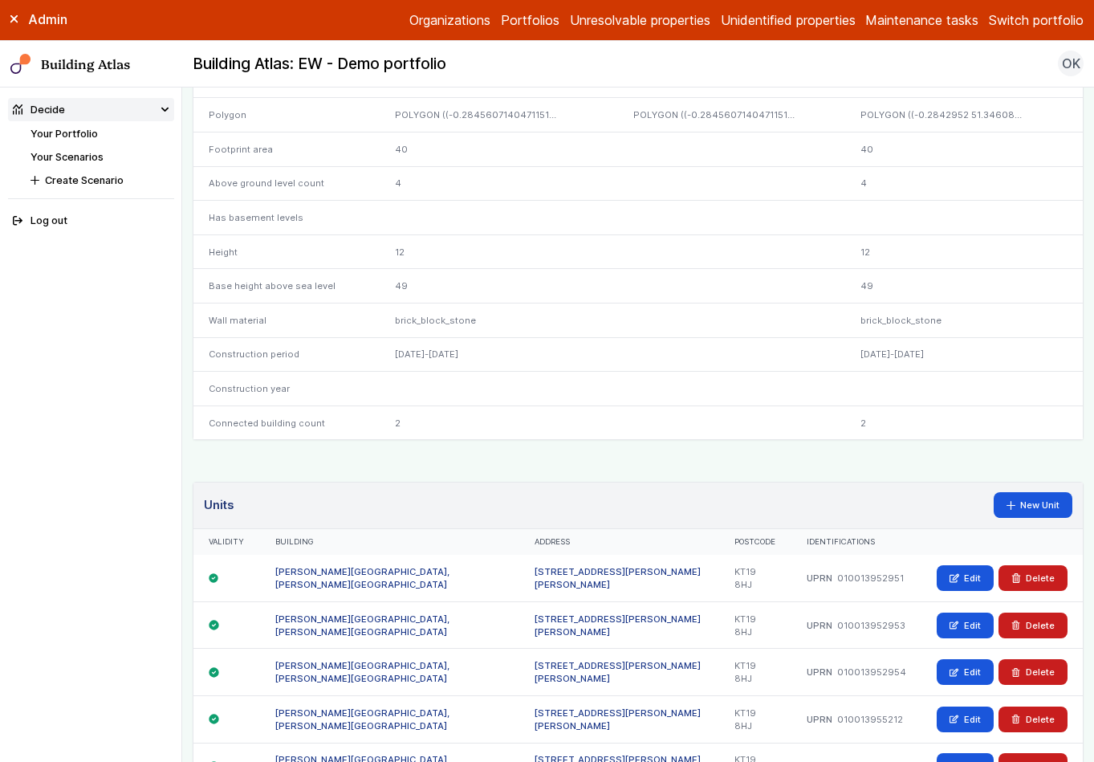
scroll to position [795, 0]
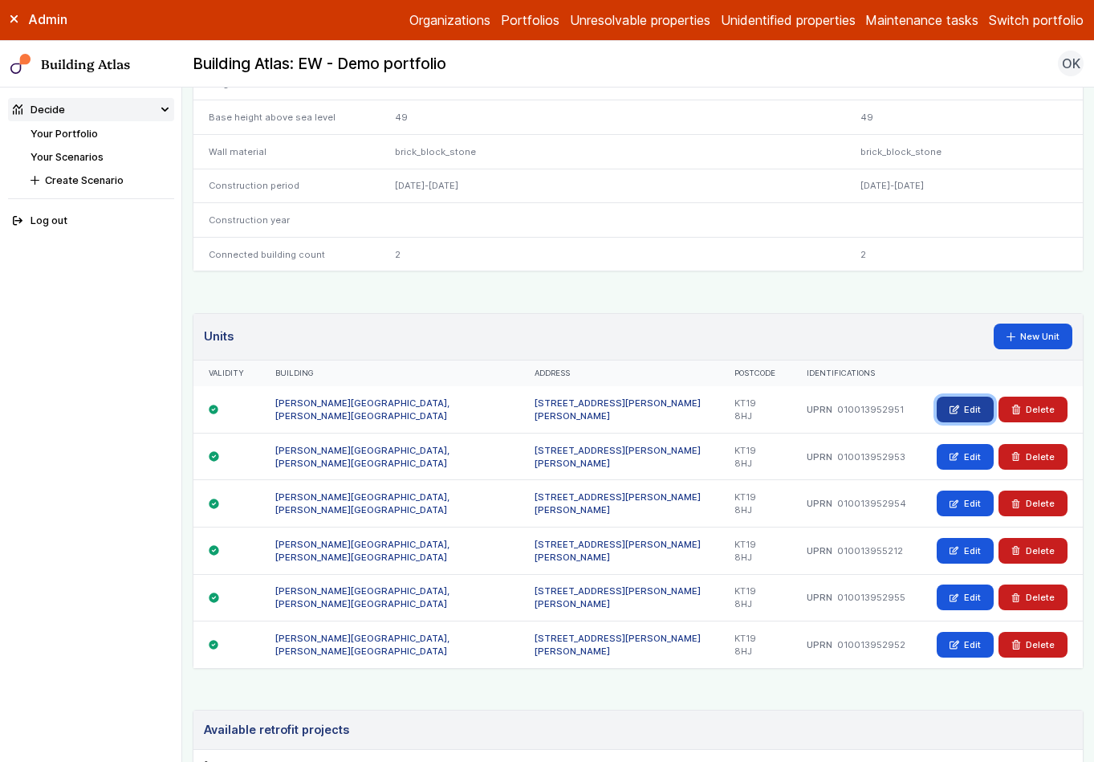
click at [954, 409] on link "Edit" at bounding box center [965, 410] width 57 height 26
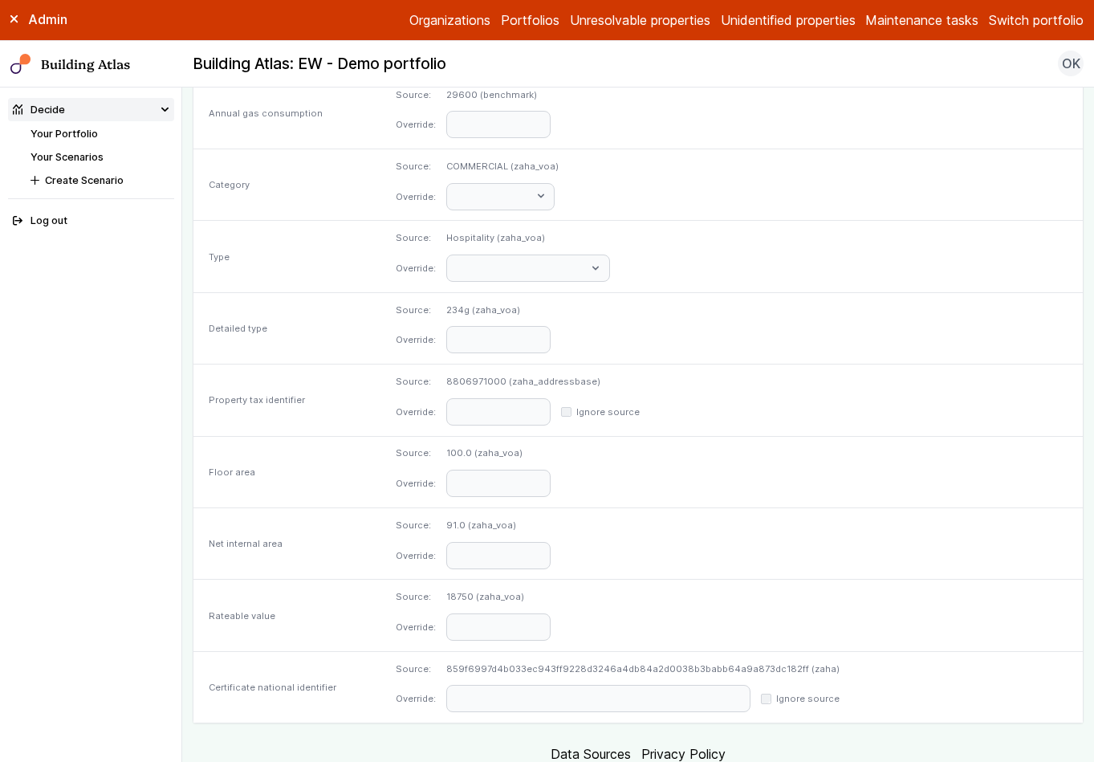
scroll to position [661, 0]
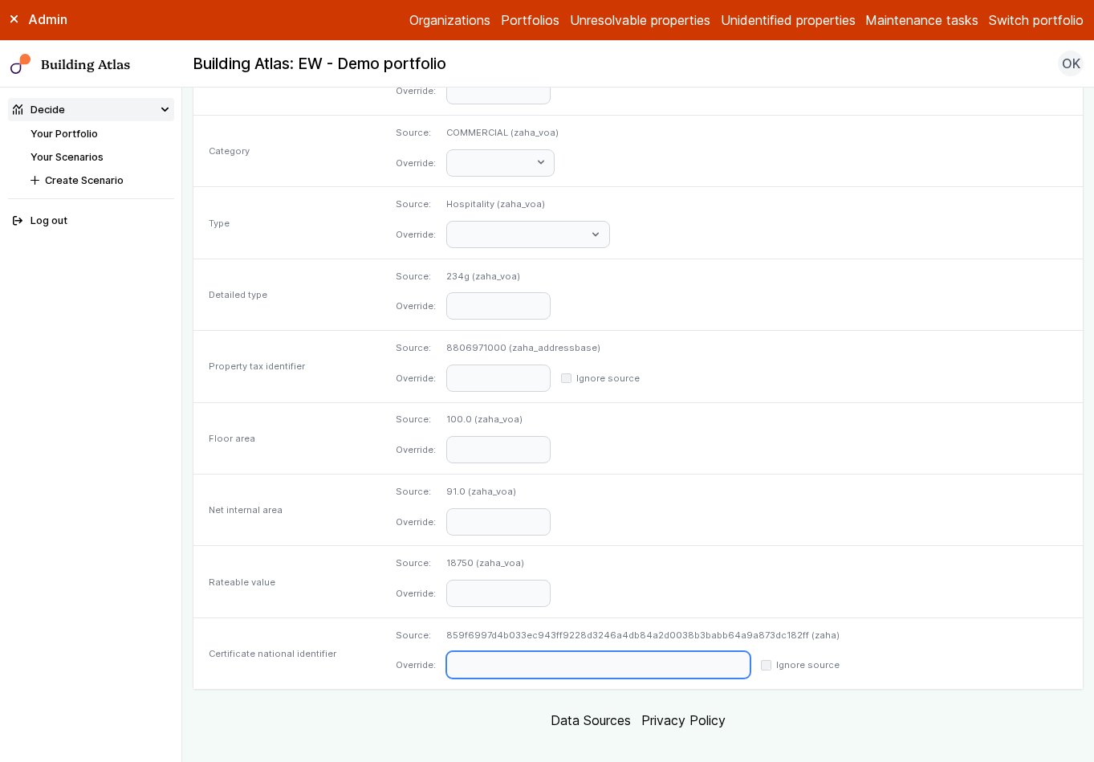
click at [567, 651] on input "text" at bounding box center [598, 664] width 304 height 27
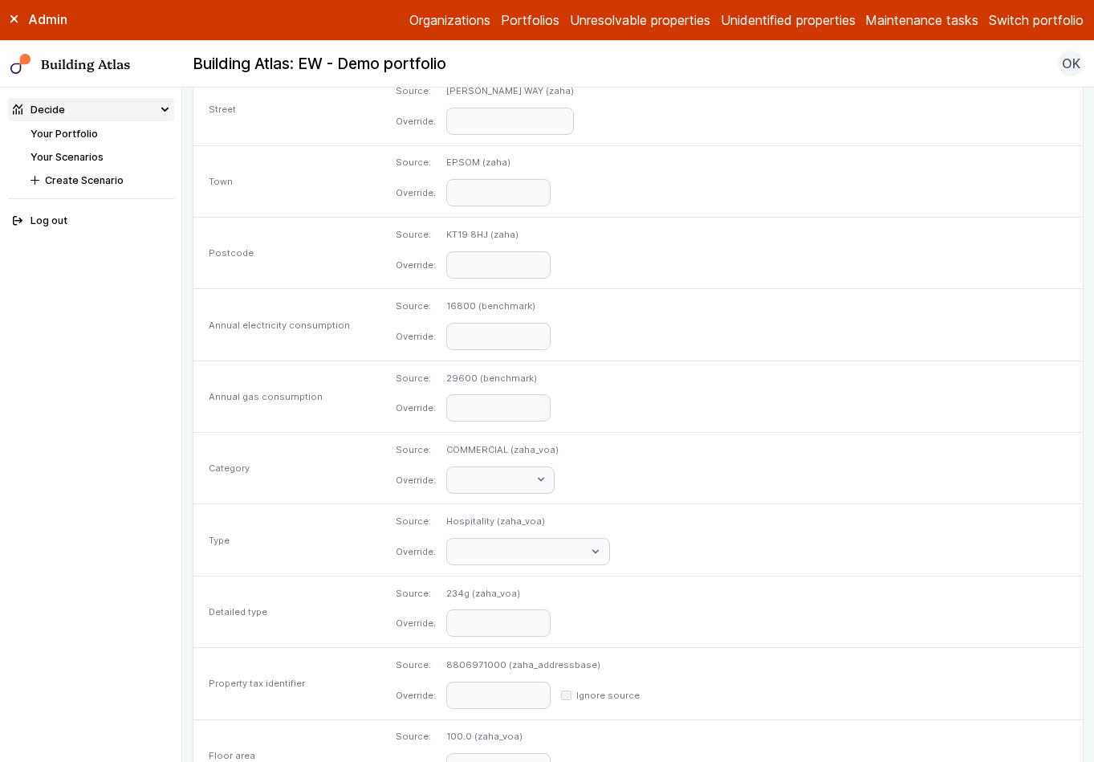
click at [380, 613] on div "Detailed type" at bounding box center [286, 611] width 187 height 71
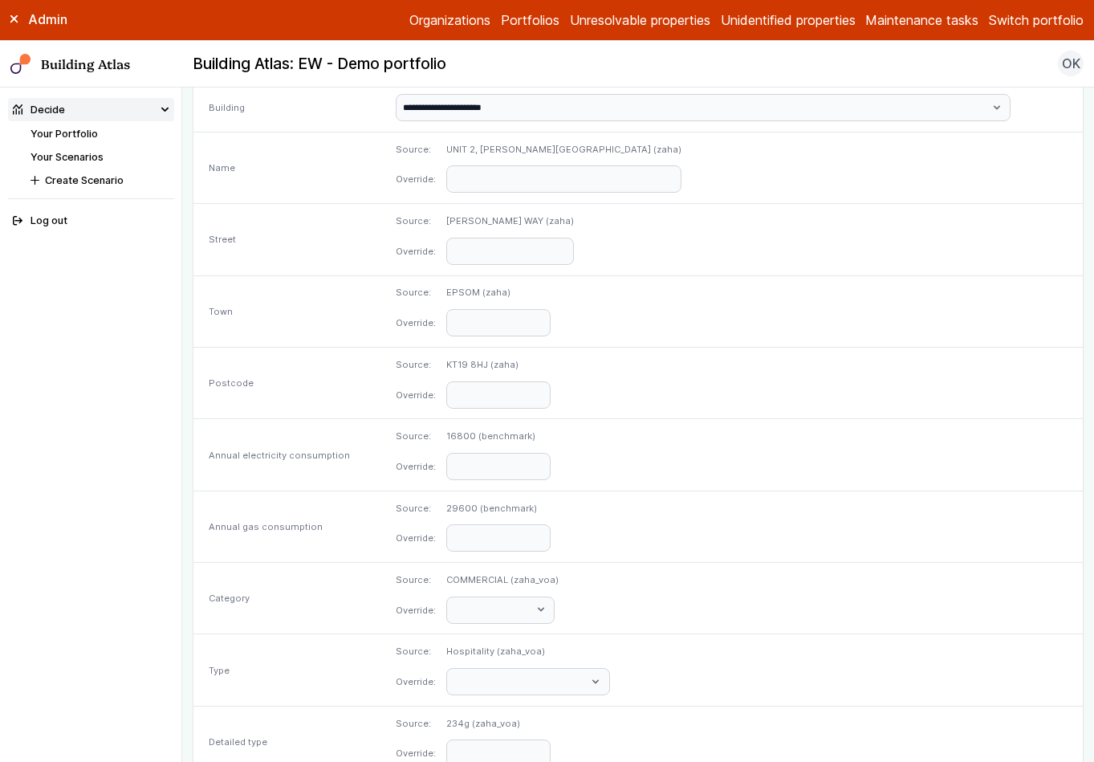
scroll to position [0, 0]
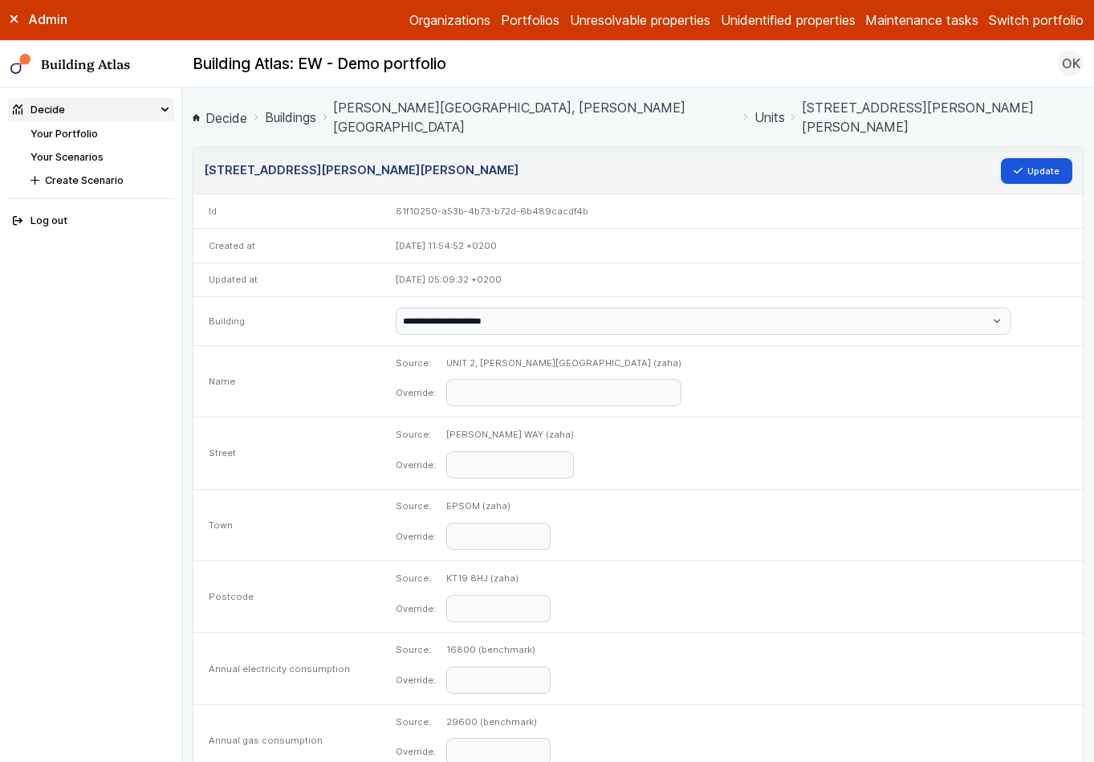
click at [755, 108] on link "Units" at bounding box center [770, 117] width 31 height 19
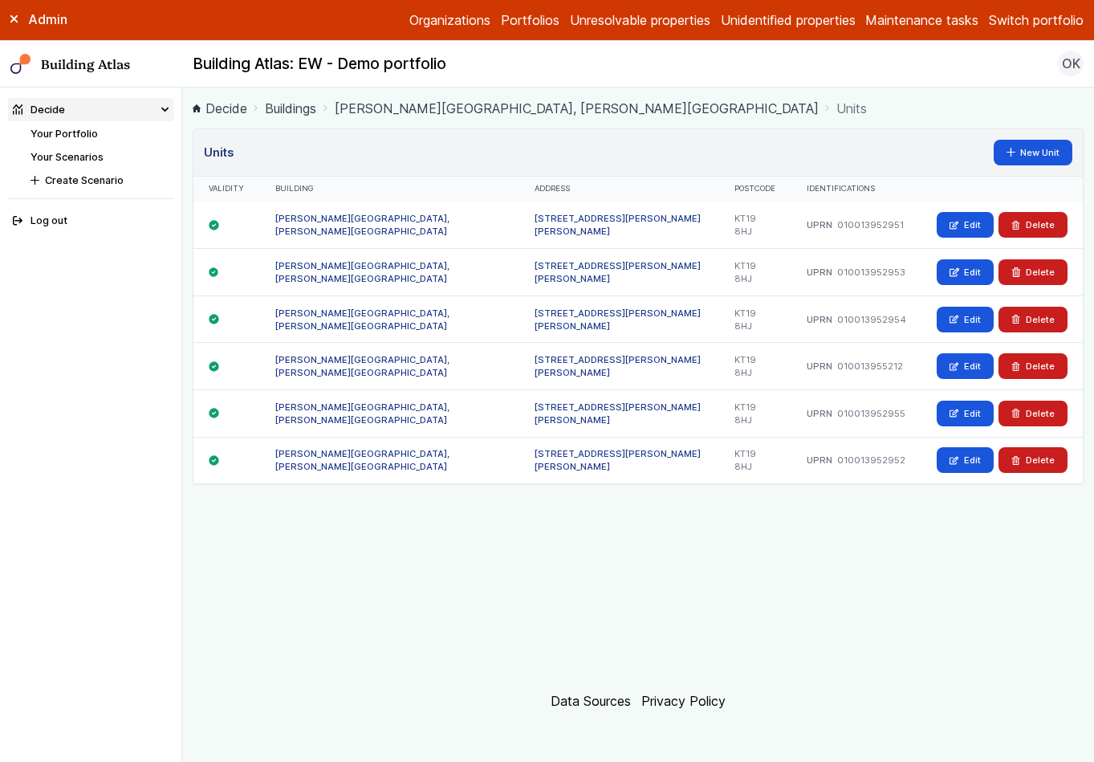
click at [332, 223] on link "[PERSON_NAME][GEOGRAPHIC_DATA], [PERSON_NAME][GEOGRAPHIC_DATA]" at bounding box center [362, 225] width 174 height 24
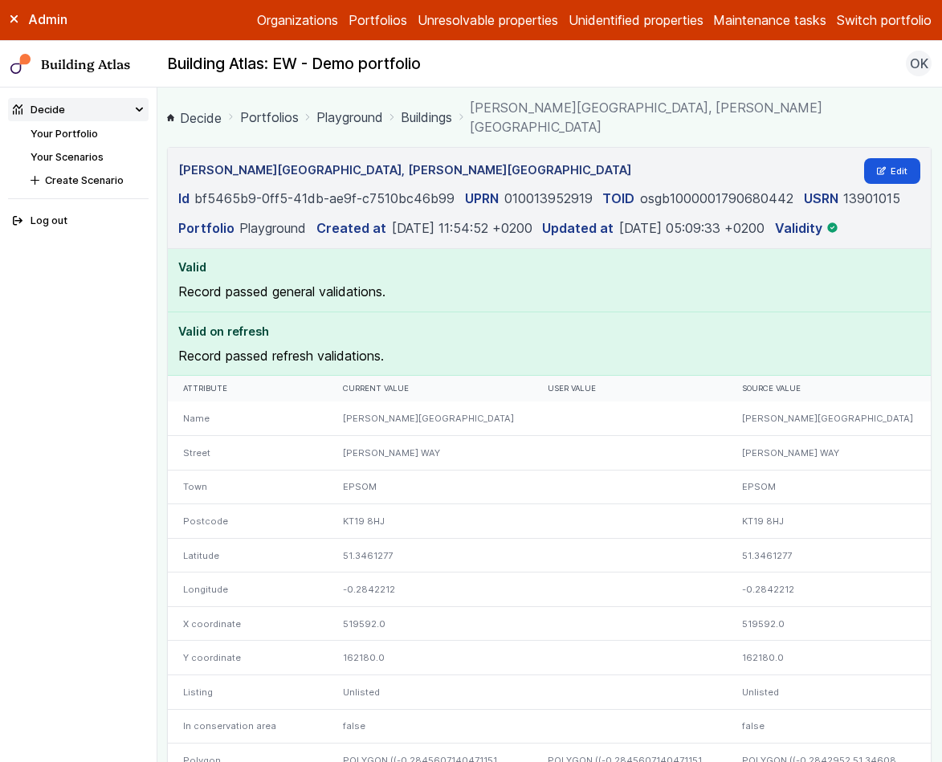
click at [628, 22] on link "Unidentified properties" at bounding box center [635, 19] width 135 height 19
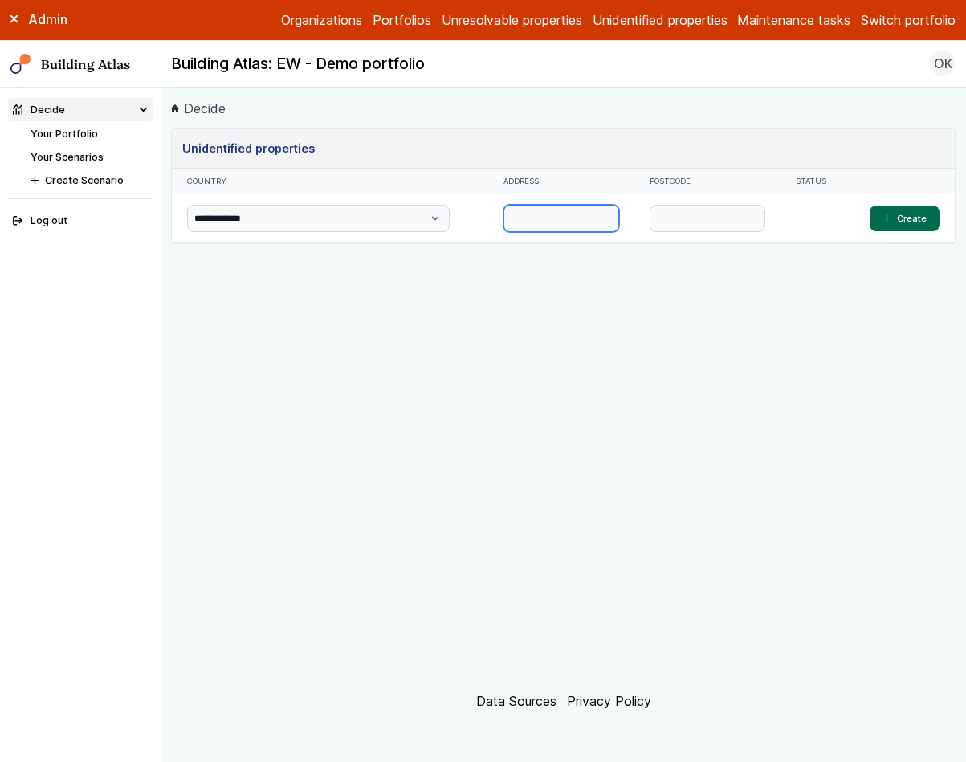
click at [519, 227] on input "text" at bounding box center [560, 218] width 115 height 27
click at [476, 301] on div "**********" at bounding box center [563, 399] width 784 height 542
click at [552, 222] on input "text" at bounding box center [560, 218] width 115 height 27
type input "******"
click at [714, 222] on input "text" at bounding box center [706, 218] width 115 height 27
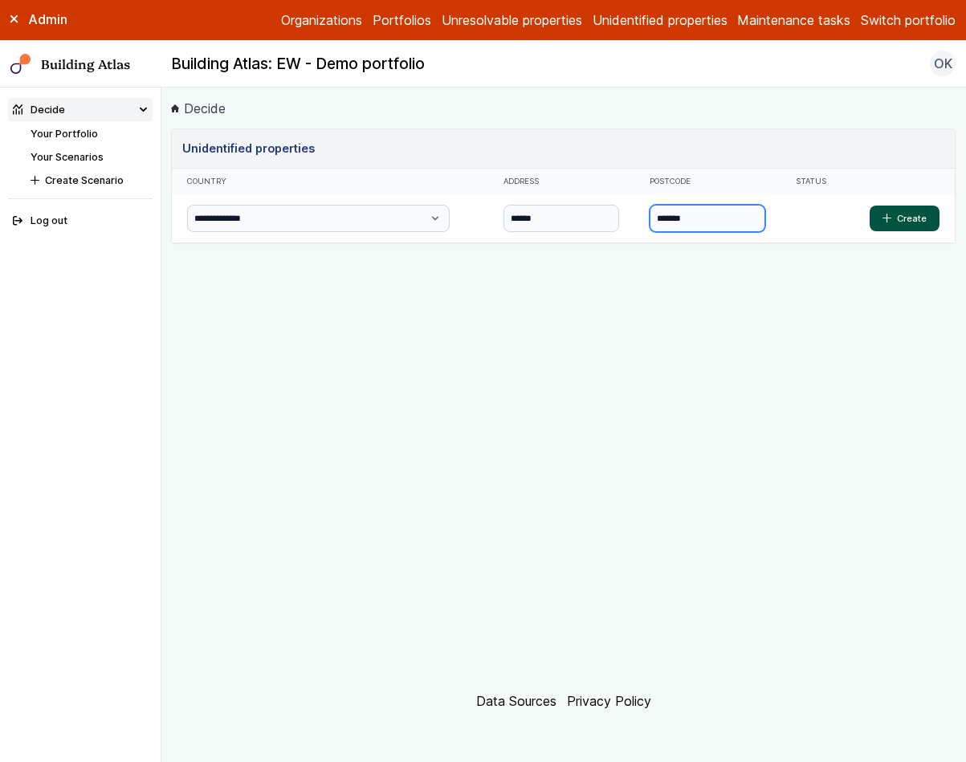
type input "*******"
click at [891, 226] on button "Create" at bounding box center [904, 218] width 70 height 26
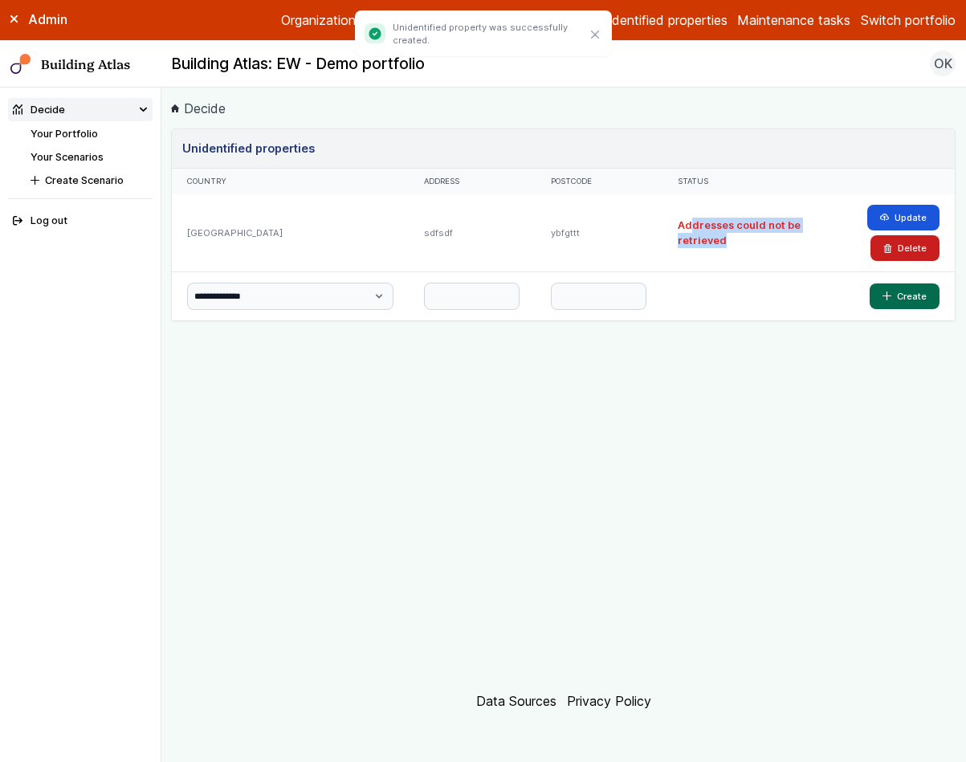
drag, startPoint x: 751, startPoint y: 246, endPoint x: 702, endPoint y: 217, distance: 57.5
click at [702, 218] on h2 "Addresses could not be retrieved" at bounding box center [756, 233] width 159 height 31
click at [434, 296] on input "text" at bounding box center [472, 296] width 96 height 27
click at [793, 256] on div "Addresses could not be retrieved" at bounding box center [757, 232] width 190 height 77
drag, startPoint x: 905, startPoint y: 250, endPoint x: 812, endPoint y: 258, distance: 94.2
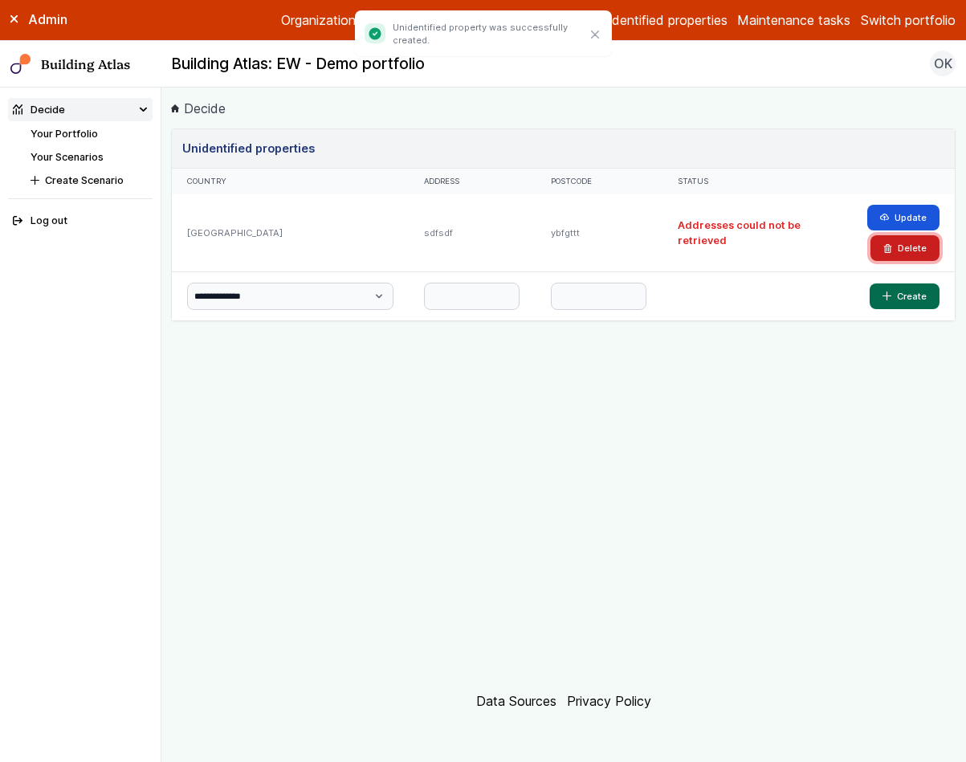
click at [812, 258] on div "United Kingdom sdfsdf ybfgttt Addresses could not be retrieved Update [GEOGRAPH…" at bounding box center [563, 232] width 783 height 77
click at [882, 251] on button "Delete" at bounding box center [904, 248] width 69 height 26
